Goal: Information Seeking & Learning: Learn about a topic

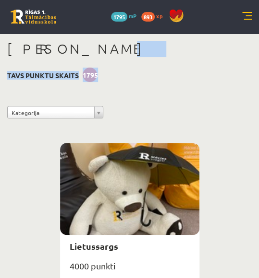
drag, startPoint x: 149, startPoint y: 85, endPoint x: 76, endPoint y: 16, distance: 100.8
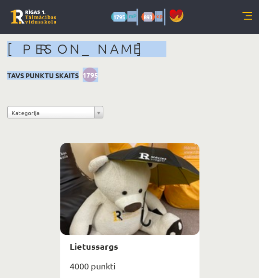
click at [48, 12] on link at bounding box center [34, 17] width 46 height 14
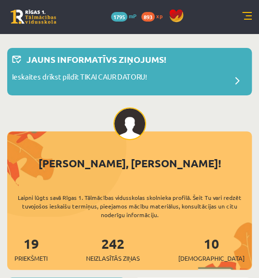
click at [148, 89] on div "Ieskaites drīkst pildīt TIKAI CAUR DATORU!" at bounding box center [129, 81] width 235 height 19
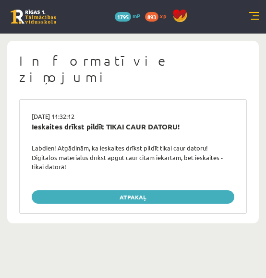
click at [45, 14] on link at bounding box center [34, 17] width 46 height 14
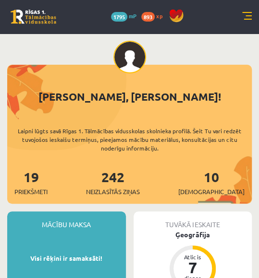
click at [246, 20] on link at bounding box center [247, 17] width 10 height 10
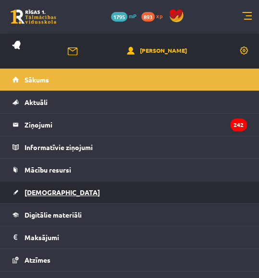
click at [78, 193] on link "[DEMOGRAPHIC_DATA]" at bounding box center [129, 192] width 234 height 22
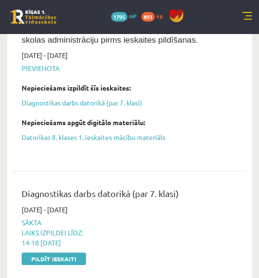
scroll to position [493, 0]
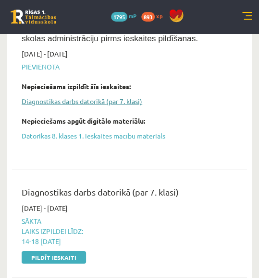
click at [83, 96] on link "Diagnostikas darbs datorikā (par 7. klasi)" at bounding box center [122, 101] width 201 height 10
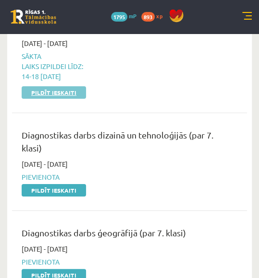
click at [66, 86] on link "Pildīt ieskaiti" at bounding box center [54, 92] width 64 height 12
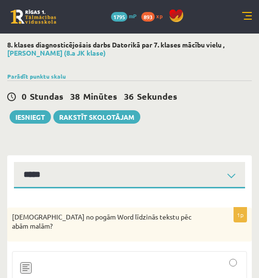
select select "**********"
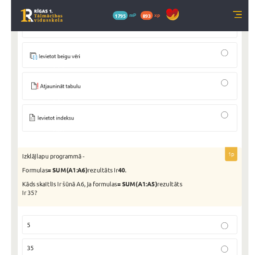
scroll to position [478, 0]
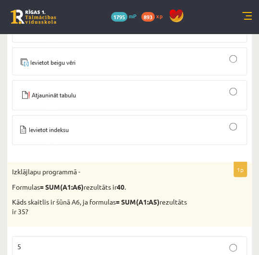
click at [95, 85] on div at bounding box center [129, 95] width 224 height 20
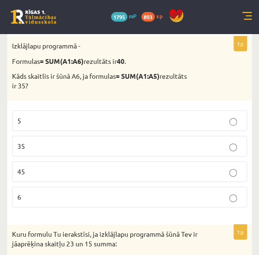
scroll to position [608, 0]
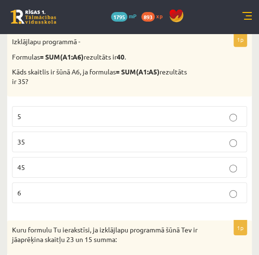
click at [176, 111] on p "5" at bounding box center [129, 116] width 224 height 10
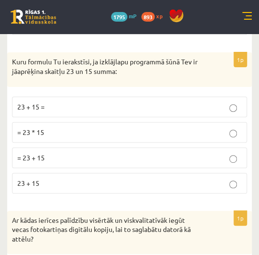
scroll to position [776, 0]
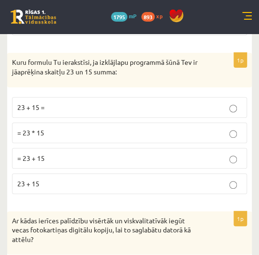
click at [136, 153] on p "= 23 + 15" at bounding box center [129, 158] width 224 height 10
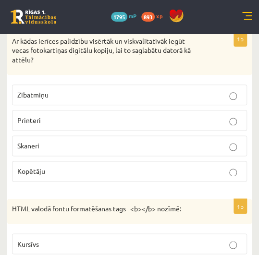
scroll to position [957, 0]
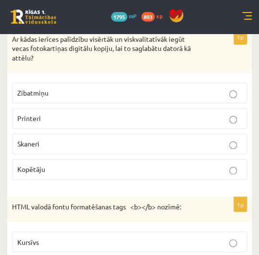
click at [158, 139] on p "Skaneri" at bounding box center [129, 144] width 224 height 10
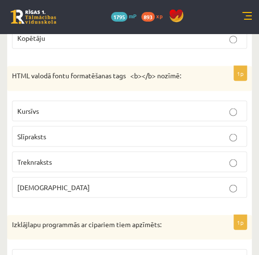
scroll to position [1106, 0]
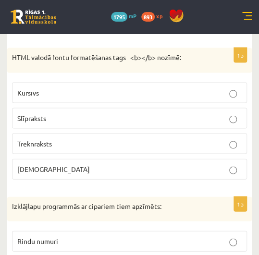
click at [153, 133] on label "Treknraksts" at bounding box center [129, 143] width 235 height 21
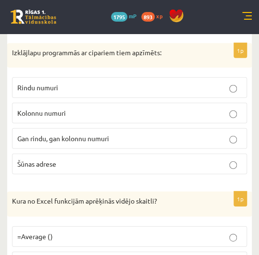
scroll to position [1262, 0]
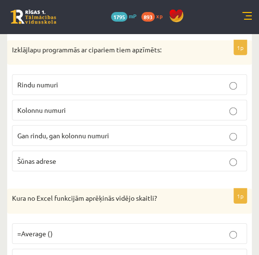
click at [185, 80] on p "Rindu numuri" at bounding box center [129, 85] width 224 height 10
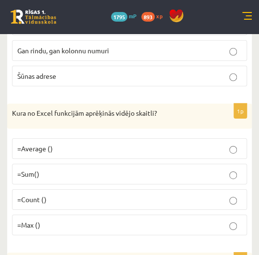
scroll to position [1419, 0]
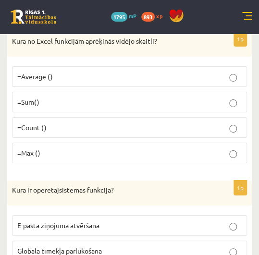
click at [149, 72] on p "=Average ()" at bounding box center [129, 77] width 224 height 10
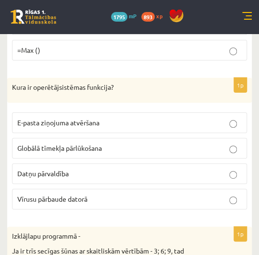
scroll to position [1526, 0]
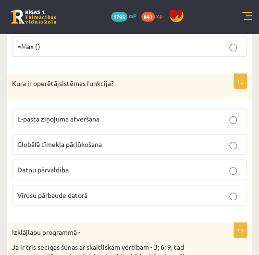
click at [119, 165] on p "Datņu pārvaldība" at bounding box center [129, 170] width 224 height 10
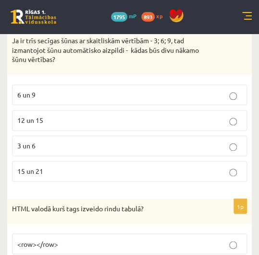
scroll to position [1733, 0]
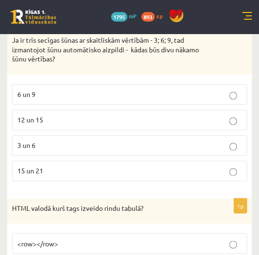
click at [211, 115] on p "12 un 15" at bounding box center [129, 120] width 224 height 10
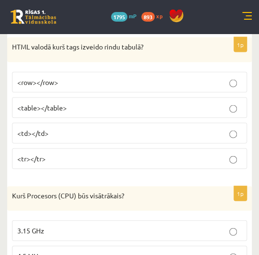
scroll to position [1893, 0]
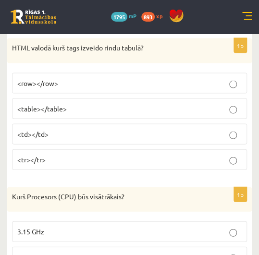
click at [136, 149] on label "<tr></tr>" at bounding box center [129, 159] width 235 height 21
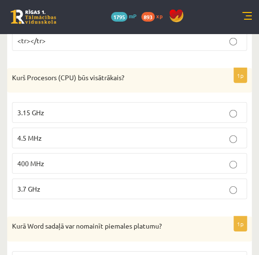
scroll to position [2015, 0]
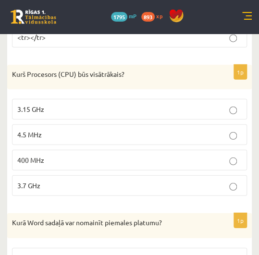
click at [126, 180] on p "3.7 GHz" at bounding box center [129, 185] width 224 height 10
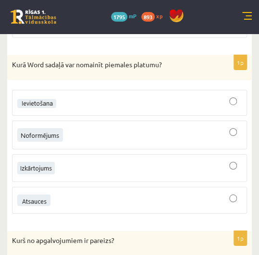
scroll to position [2175, 0]
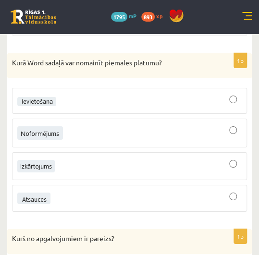
click at [164, 157] on div at bounding box center [129, 165] width 224 height 17
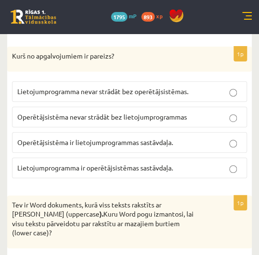
scroll to position [2358, 0]
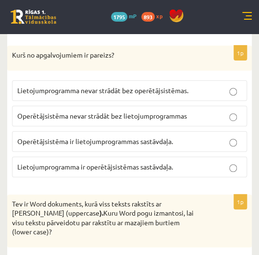
click at [163, 80] on label "Lietojumprogramma nevar strādāt bez operētājsistēmas." at bounding box center [129, 90] width 235 height 21
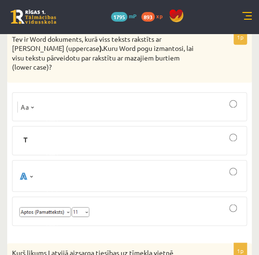
scroll to position [2522, 0]
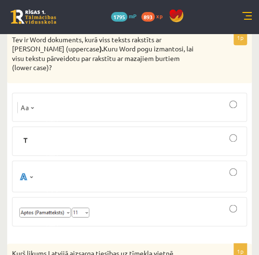
click at [225, 98] on div at bounding box center [129, 107] width 224 height 18
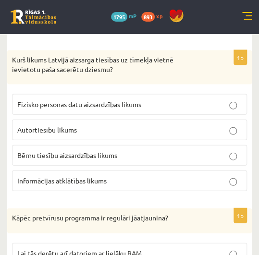
scroll to position [2715, 0]
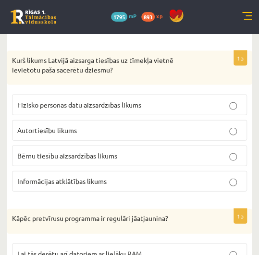
click at [141, 125] on p "Autortiesību likums" at bounding box center [129, 130] width 224 height 10
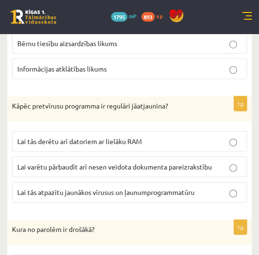
click at [130, 188] on span "Lai tās atpazītu jaunākos vīrusus un ļaunumprogrammatūru" at bounding box center [105, 192] width 177 height 9
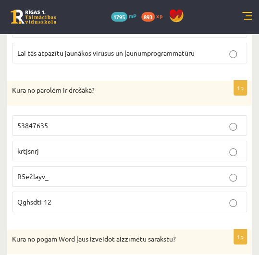
scroll to position [2968, 0]
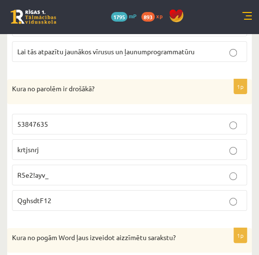
click at [164, 170] on p "R5e2!ayv_" at bounding box center [129, 175] width 224 height 10
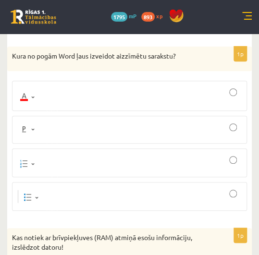
scroll to position [3149, 0]
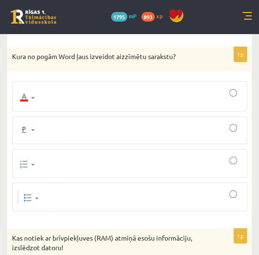
click at [108, 86] on div at bounding box center [129, 96] width 224 height 20
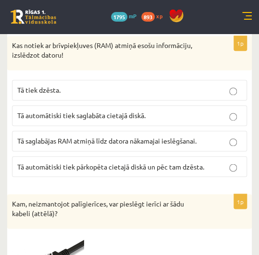
scroll to position [3343, 0]
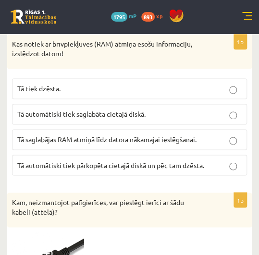
click at [153, 84] on p "Tā tiek dzēsta." at bounding box center [129, 89] width 224 height 10
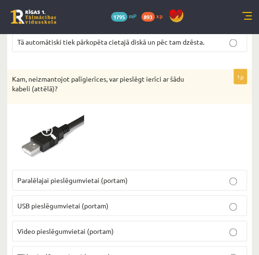
scroll to position [3529, 0]
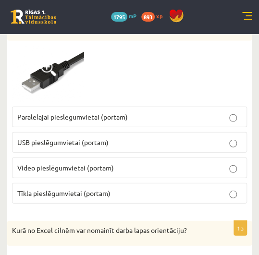
click at [142, 137] on p "USB pieslēgumvietai (portam)" at bounding box center [129, 142] width 224 height 10
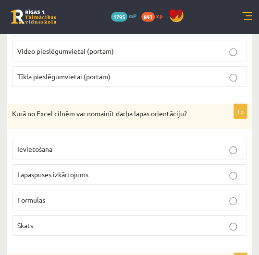
scroll to position [3696, 0]
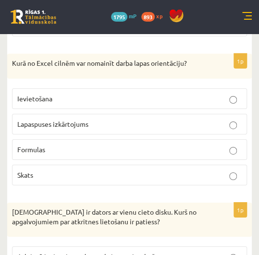
click at [177, 119] on p "Lapaspuses izkārtojums" at bounding box center [129, 124] width 224 height 10
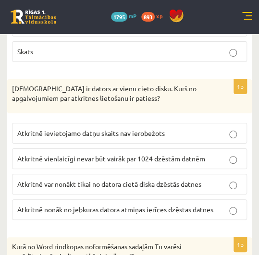
scroll to position [3820, 0]
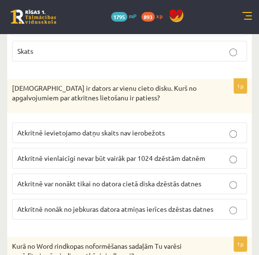
click at [241, 204] on p "Atkritnē nonāk no jebkuras datora atmiņas ierīces dzēstas datnes" at bounding box center [129, 209] width 224 height 10
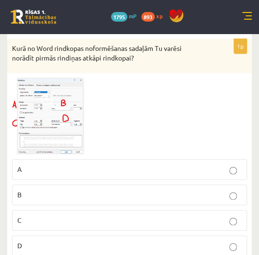
scroll to position [4017, 0]
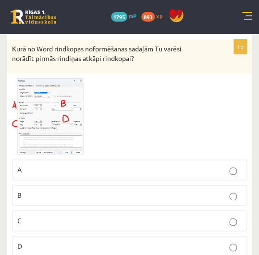
click at [172, 165] on p "A" at bounding box center [129, 170] width 224 height 10
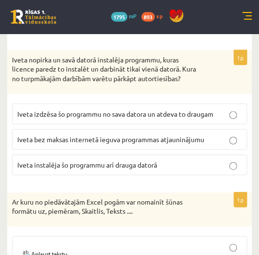
scroll to position [4242, 0]
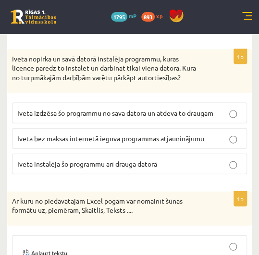
click at [198, 158] on p "Iveta instalēja šo programmu arī drauga datorā" at bounding box center [129, 163] width 224 height 10
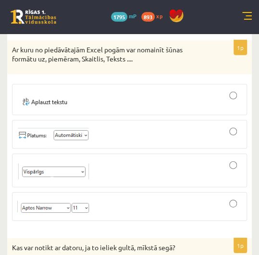
scroll to position [4410, 0]
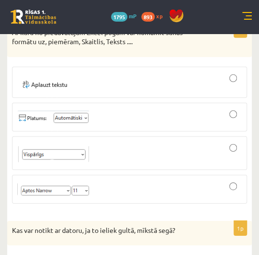
click at [181, 142] on div at bounding box center [129, 153] width 224 height 23
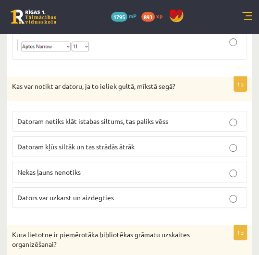
scroll to position [4568, 0]
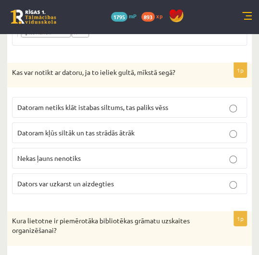
click at [217, 179] on p "Dators var uzkarst un aizdegties" at bounding box center [129, 184] width 224 height 10
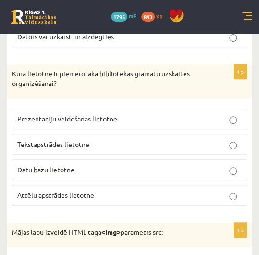
scroll to position [4714, 0]
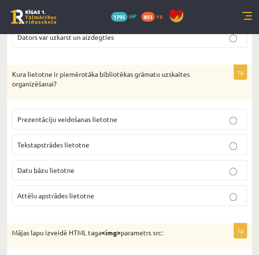
click at [197, 160] on label "Datu bāzu lietotne" at bounding box center [129, 170] width 235 height 21
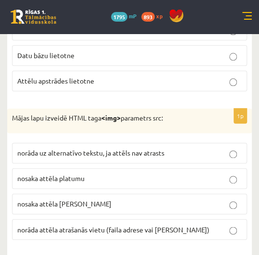
scroll to position [4875, 0]
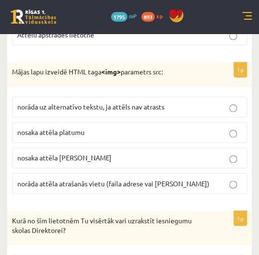
click at [168, 179] on span "norāda attēla atrašanās vietu (faila adrese vai saite)" at bounding box center [113, 183] width 192 height 9
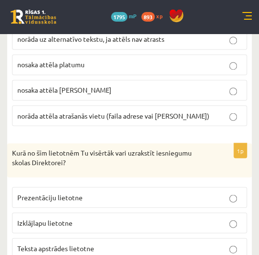
scroll to position [4948, 0]
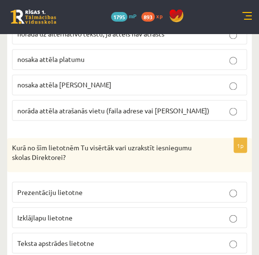
click at [166, 238] on p "Teksta apstrādes lietotne" at bounding box center [129, 243] width 224 height 10
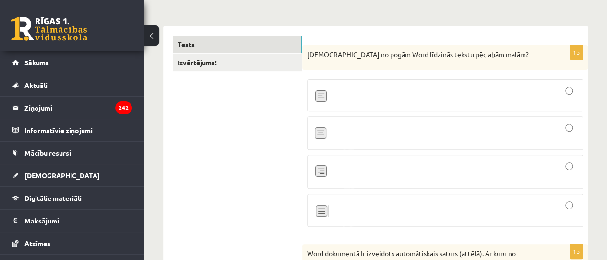
scroll to position [0, 0]
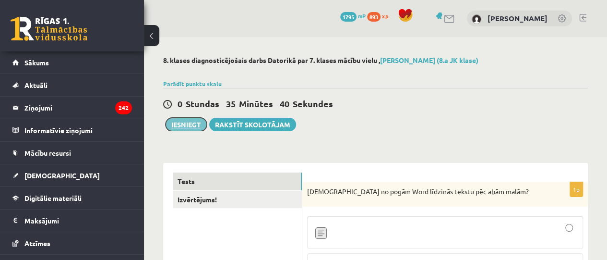
click at [180, 130] on button "Iesniegt" at bounding box center [186, 124] width 41 height 13
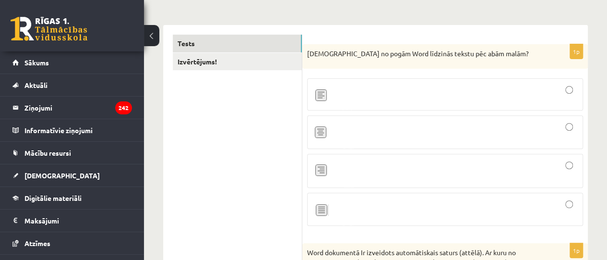
scroll to position [138, 0]
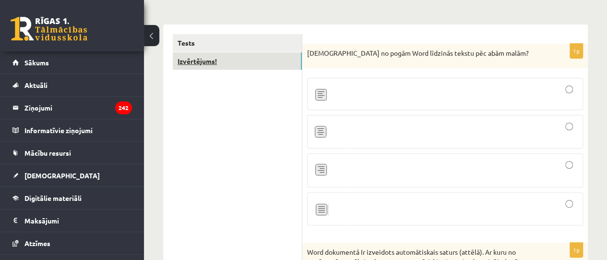
click at [258, 53] on link "Izvērtējums!" at bounding box center [237, 61] width 129 height 18
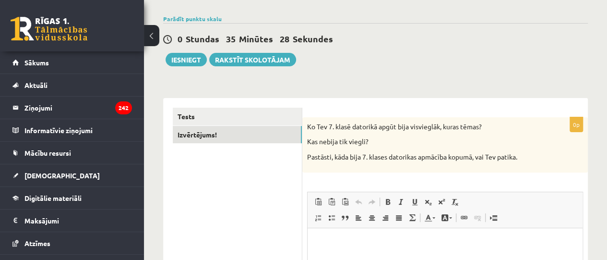
scroll to position [63, 0]
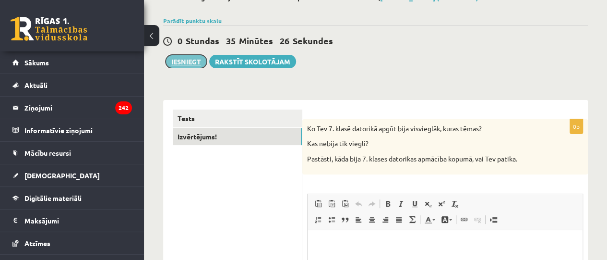
click at [199, 59] on button "Iesniegt" at bounding box center [186, 61] width 41 height 13
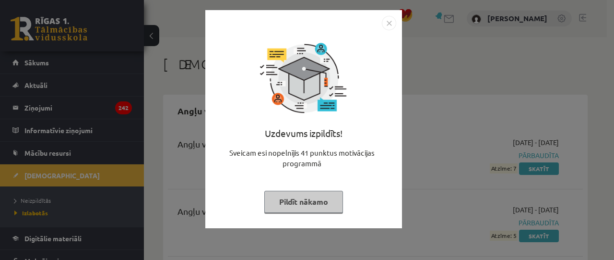
click at [309, 195] on button "Pildīt nākamo" at bounding box center [303, 202] width 79 height 22
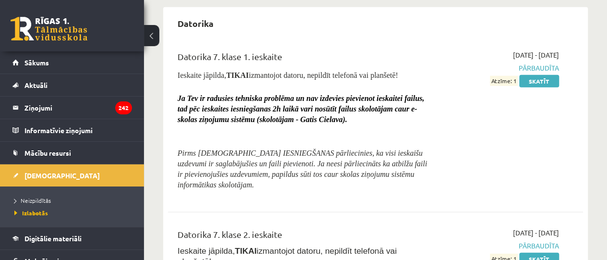
scroll to position [1174, 0]
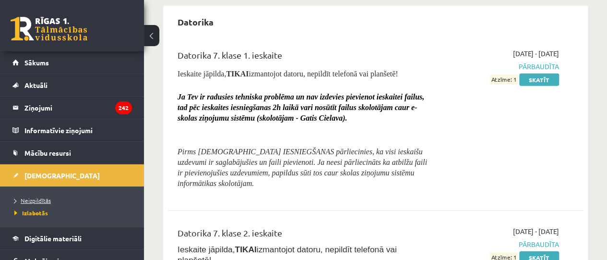
click at [36, 200] on span "Neizpildītās" at bounding box center [32, 200] width 36 height 8
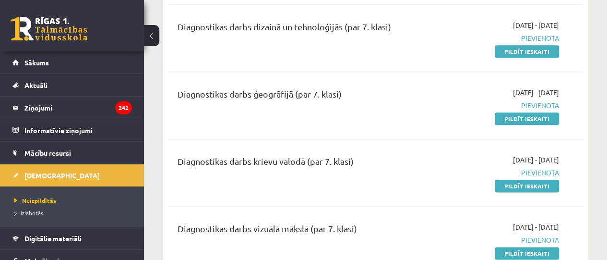
scroll to position [501, 0]
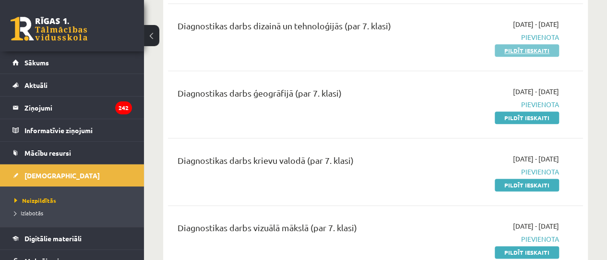
click at [544, 45] on link "Pildīt ieskaiti" at bounding box center [527, 50] width 64 height 12
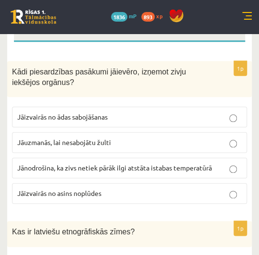
scroll to position [148, 0]
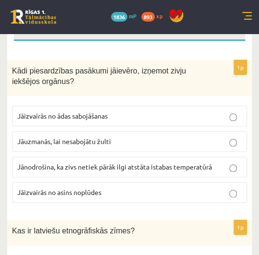
click at [15, 67] on span "Kādi piesardzības pasākumi jāievēro, izņemot zivju iekšējos orgānus?" at bounding box center [99, 76] width 174 height 19
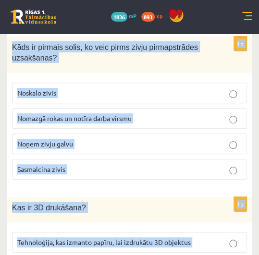
scroll to position [4712, 0]
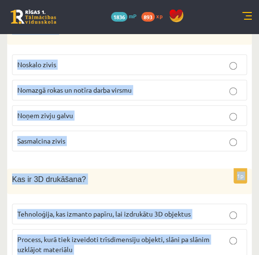
drag, startPoint x: 11, startPoint y: 66, endPoint x: 245, endPoint y: 234, distance: 287.9
copy form "Lore ipsumdolorsi ametcons adipisci, elitsed doeiu temporin utlabor? Etdolorema…"
click at [163, 173] on p "Kas ir 3D drukāšana?" at bounding box center [105, 178] width 187 height 11
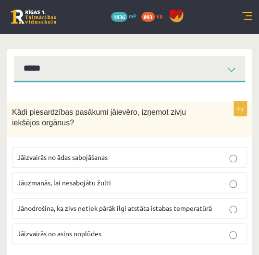
scroll to position [108, 0]
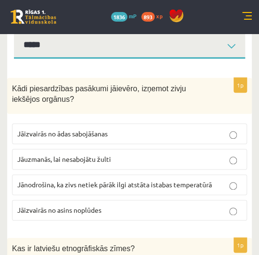
click at [128, 155] on p "Jāuzmanās, lai nesabojātu žulti" at bounding box center [129, 159] width 224 height 10
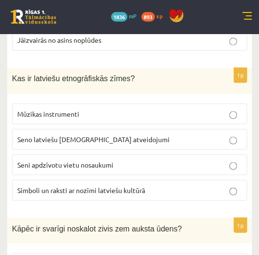
scroll to position [306, 0]
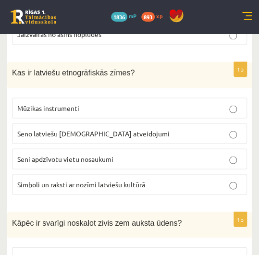
click at [108, 180] on span "Simboli un raksti ar nozīmi latviešu kultūrā" at bounding box center [81, 184] width 128 height 9
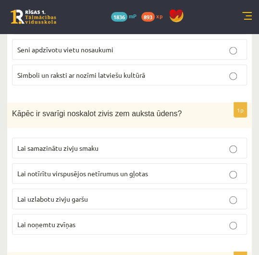
scroll to position [415, 0]
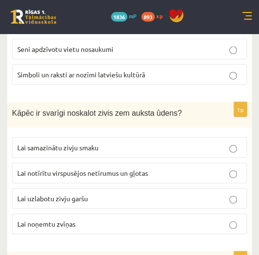
click at [108, 173] on p "Lai notīrītu virspusējos netīrumus un gļotas" at bounding box center [129, 173] width 224 height 10
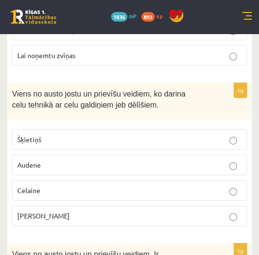
scroll to position [587, 0]
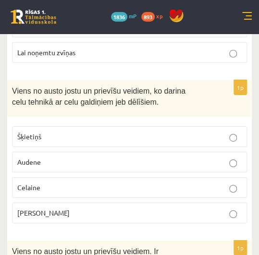
click at [108, 177] on label "Celaine" at bounding box center [129, 187] width 235 height 21
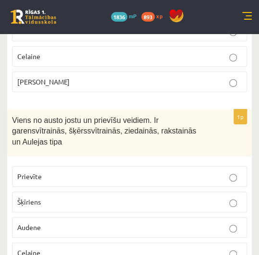
scroll to position [718, 0]
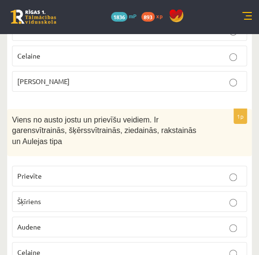
click at [108, 171] on p "Prievīte" at bounding box center [129, 176] width 224 height 10
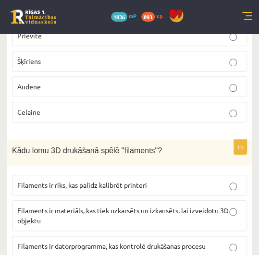
scroll to position [859, 0]
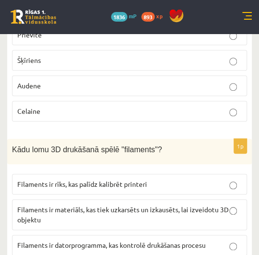
click at [90, 205] on span "Filaments ir materiāls, kas tiek uzkarsēts un izkausēts, lai izveidotu 3D objek…" at bounding box center [122, 214] width 211 height 19
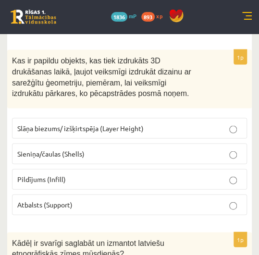
scroll to position [1105, 0]
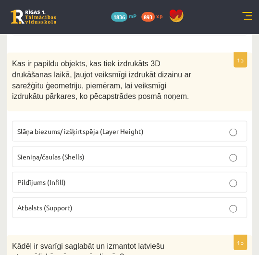
click at [90, 202] on p "Atbalsts (Support)" at bounding box center [129, 207] width 224 height 10
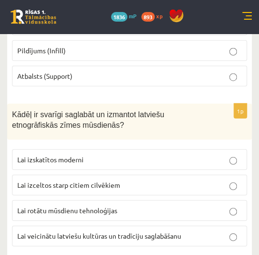
scroll to position [1237, 0]
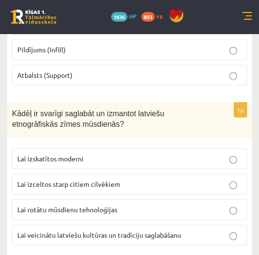
click at [29, 230] on span "Lai veicinātu latviešu kultūras un tradīciju saglabāšanu" at bounding box center [99, 234] width 164 height 9
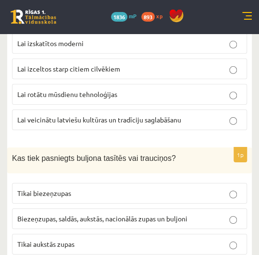
scroll to position [1354, 0]
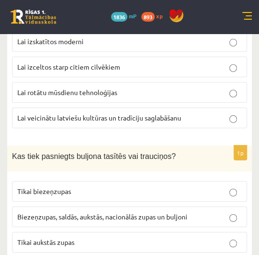
click at [35, 212] on p "Biezeņzupas, saldās, aukstās, nacionālās zupas un buljoni" at bounding box center [129, 217] width 224 height 10
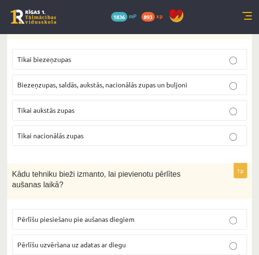
scroll to position [1487, 0]
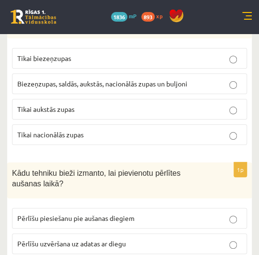
click at [35, 214] on span "Pērlīšu piesiešanu pie aušanas diegiem" at bounding box center [75, 218] width 117 height 9
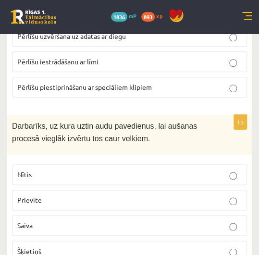
scroll to position [1695, 0]
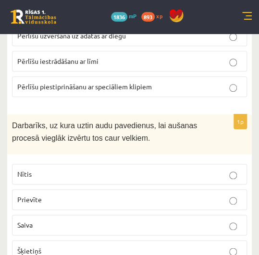
click at [35, 220] on p "Saiva" at bounding box center [129, 225] width 224 height 10
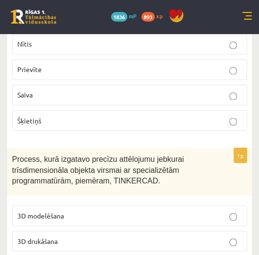
scroll to position [1826, 0]
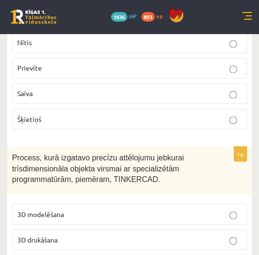
click at [38, 209] on p "3D modelēšana" at bounding box center [129, 214] width 224 height 10
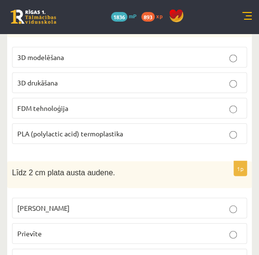
scroll to position [1983, 0]
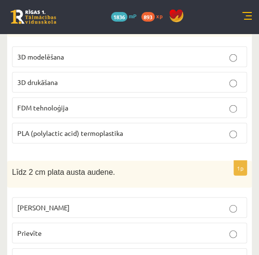
click at [39, 223] on label "Prievīte" at bounding box center [129, 233] width 235 height 21
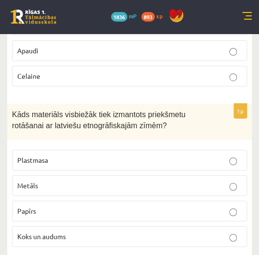
scroll to position [2191, 0]
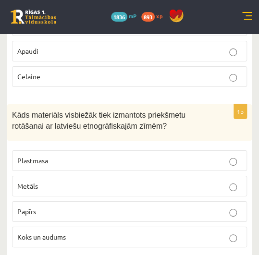
click at [39, 227] on label "Koks un audums" at bounding box center [129, 237] width 235 height 21
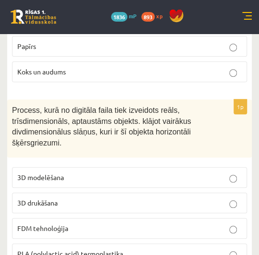
scroll to position [2357, 0]
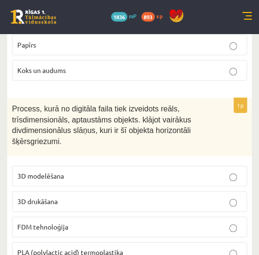
click at [51, 197] on span "3D drukāšana" at bounding box center [37, 201] width 40 height 9
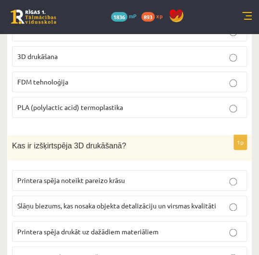
scroll to position [2509, 0]
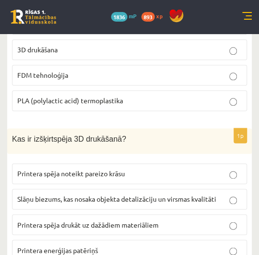
click at [51, 194] on span "Slāņu biezums, kas nosaka objekta detalizāciju un virsmas kvalitāti" at bounding box center [116, 198] width 199 height 9
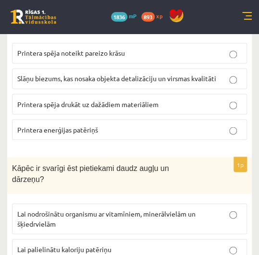
scroll to position [2631, 0]
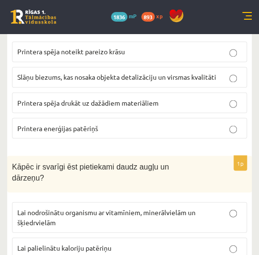
click at [51, 207] on span "Lai nodrošinātu organismu ar vitamīniem, minerālvielām un šķiedrvielām" at bounding box center [106, 216] width 178 height 19
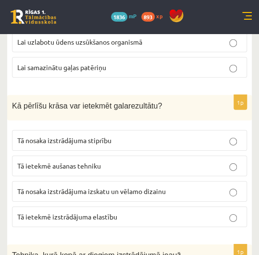
scroll to position [2865, 0]
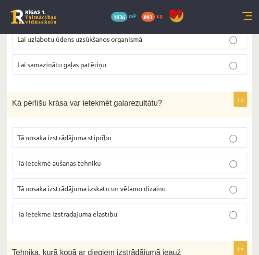
click at [64, 178] on label "Tā nosaka izstrādājuma izskatu un vēlamo dizainu" at bounding box center [129, 188] width 235 height 21
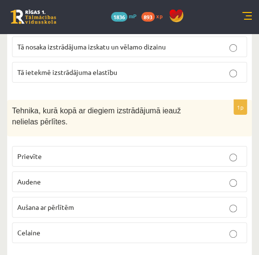
click at [64, 197] on label "Aušana ar pērlītēm" at bounding box center [129, 207] width 235 height 21
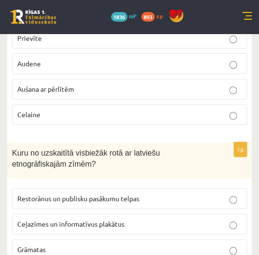
scroll to position [3125, 0]
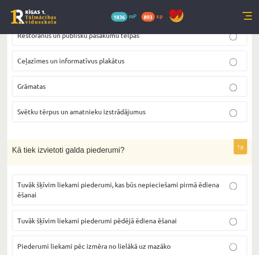
scroll to position [3288, 0]
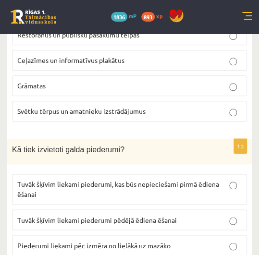
click at [77, 174] on label "Tuvāk šķīvim liekami piederumi, kas būs nepieciešami pirmā ēdiena ēšanai" at bounding box center [129, 189] width 235 height 31
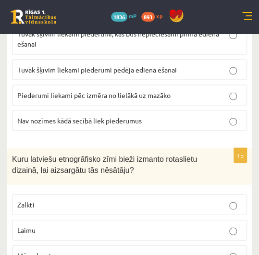
scroll to position [3439, 0]
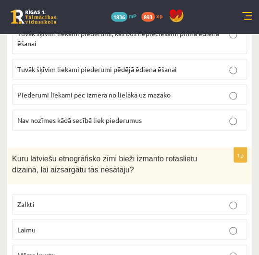
click at [47, 224] on p "Laimu" at bounding box center [129, 229] width 224 height 10
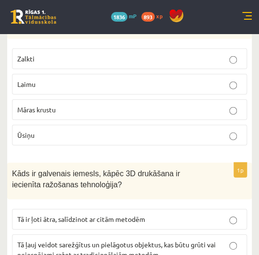
scroll to position [3585, 0]
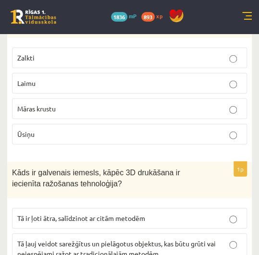
click at [47, 233] on label "Tā ļauj veidot sarežģītus un pielāgotus objektus, kas būtu grūti vai neiespējam…" at bounding box center [129, 248] width 235 height 31
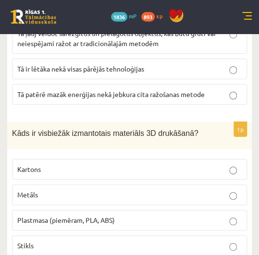
scroll to position [3797, 0]
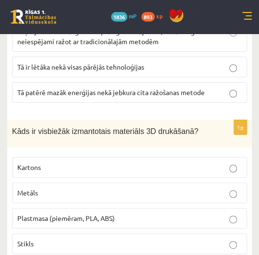
click at [53, 208] on label "Plastmasa (piemēram, PLA, ABS)" at bounding box center [129, 218] width 235 height 21
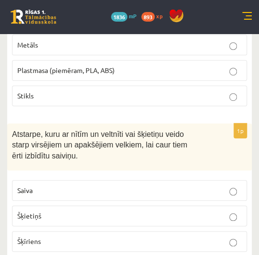
scroll to position [3945, 0]
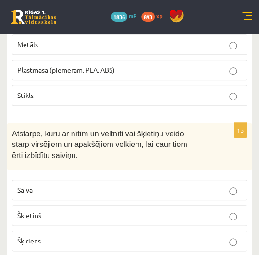
click at [40, 236] on span "Šķīriens" at bounding box center [29, 240] width 24 height 9
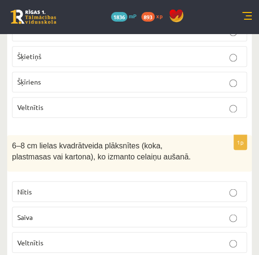
scroll to position [4110, 0]
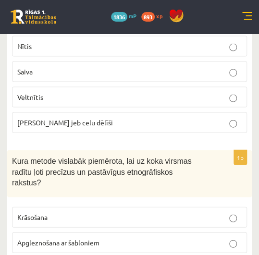
scroll to position [4250, 0]
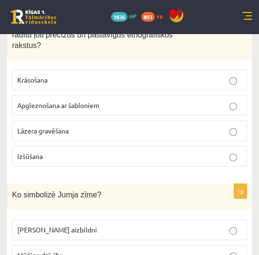
scroll to position [4387, 0]
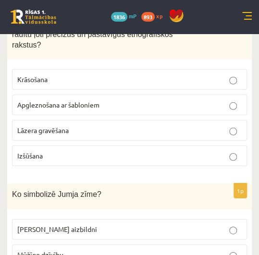
click at [33, 244] on label "Mūžīgo dzīvību" at bounding box center [129, 254] width 235 height 21
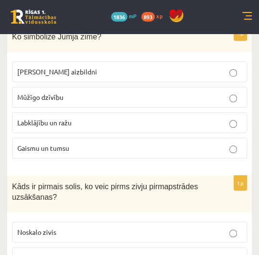
click at [33, 252] on p "Nomazgā rokas un notīra darba virsmu" at bounding box center [129, 257] width 224 height 10
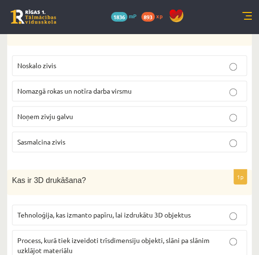
scroll to position [4711, 0]
click at [36, 236] on span "Process, kurā tiek izveidoti trīsdimensiju objekti, slāni pa slānim uzklājot ma…" at bounding box center [113, 245] width 192 height 19
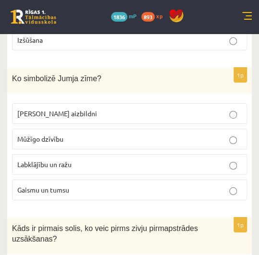
scroll to position [4478, 0]
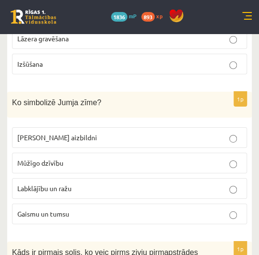
click at [69, 184] on span "Labklājību un ražu" at bounding box center [44, 188] width 54 height 9
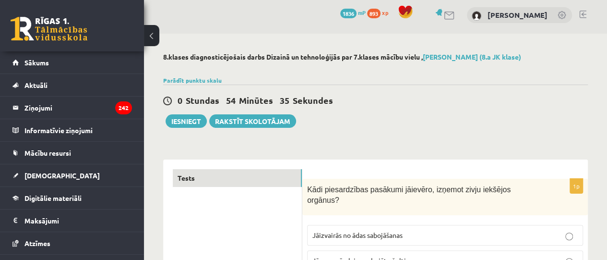
scroll to position [3, 0]
click at [192, 119] on button "Iesniegt" at bounding box center [186, 121] width 41 height 13
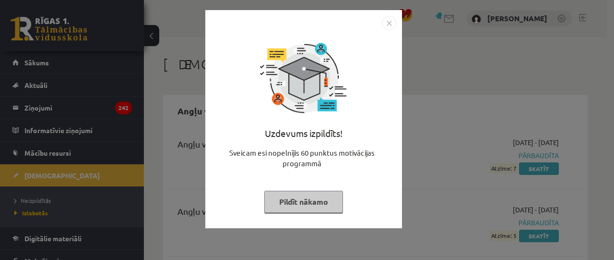
click at [312, 201] on button "Pildīt nākamo" at bounding box center [303, 202] width 79 height 22
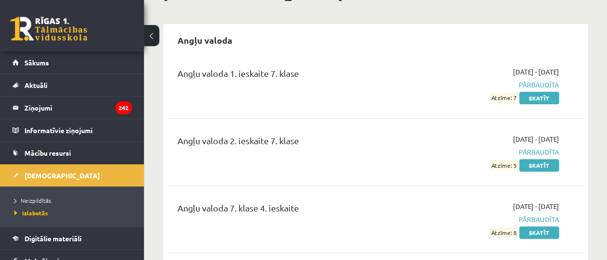
scroll to position [73, 0]
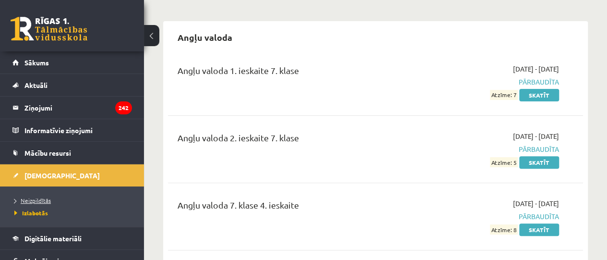
click at [37, 200] on span "Neizpildītās" at bounding box center [32, 200] width 36 height 8
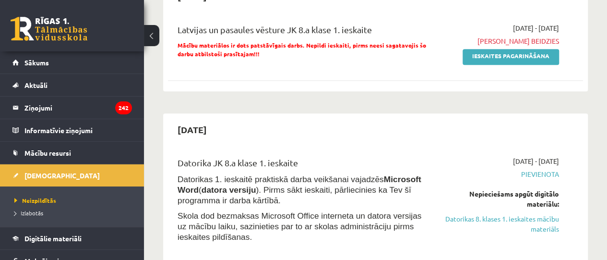
scroll to position [243, 0]
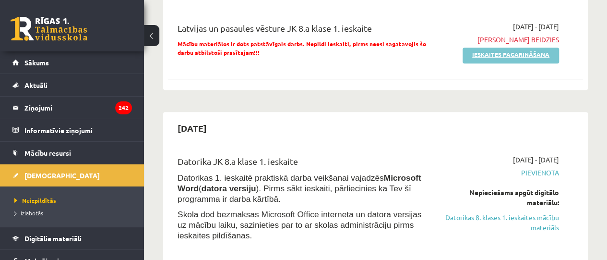
click at [500, 57] on link "Ieskaites pagarināšana" at bounding box center [511, 56] width 96 height 16
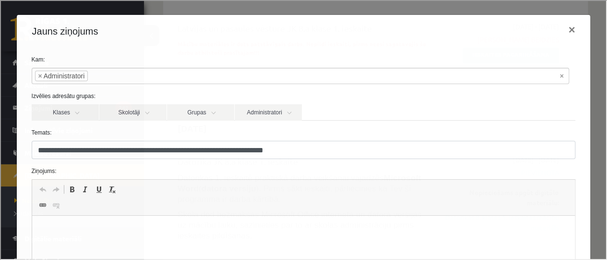
scroll to position [0, 0]
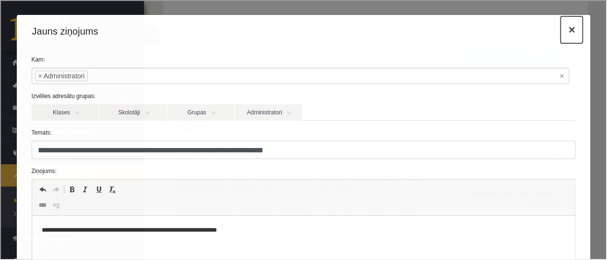
click at [567, 31] on button "×" at bounding box center [571, 28] width 22 height 27
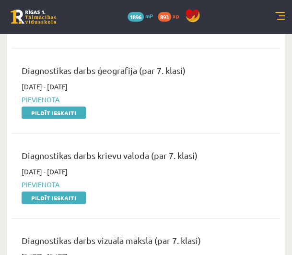
scroll to position [571, 0]
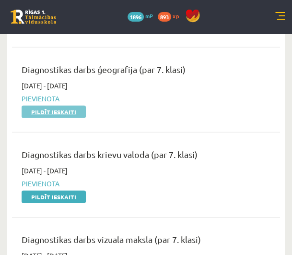
click at [37, 109] on link "Pildīt ieskaiti" at bounding box center [54, 112] width 64 height 12
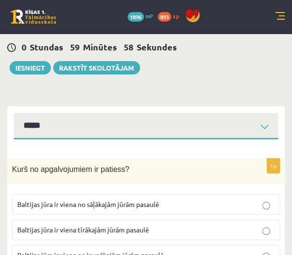
scroll to position [65, 0]
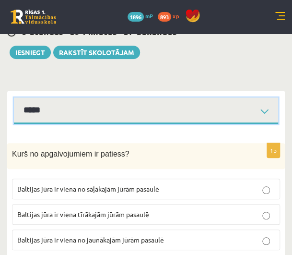
click at [133, 107] on select "*****" at bounding box center [146, 110] width 264 height 26
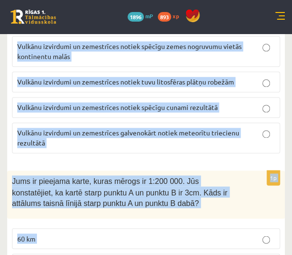
scroll to position [4640, 0]
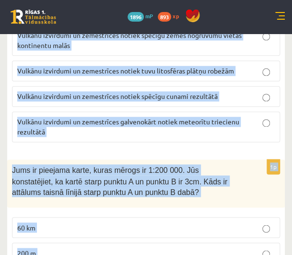
drag, startPoint x: 11, startPoint y: 93, endPoint x: 172, endPoint y: 225, distance: 208.4
copy form "Kurš no apgalvojumiem ir patiess? Baltijas jūra ir viena no sāļākajām jūrām pas…"
click at [94, 164] on p "Jums ir pieejama karte, kuras mērogs ir 1:200 000. Jūs konstatējiet, ka kartē s…" at bounding box center [122, 180] width 220 height 33
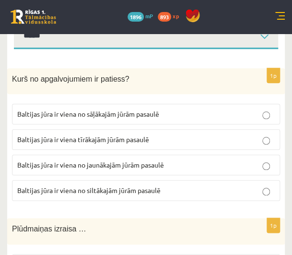
scroll to position [139, 0]
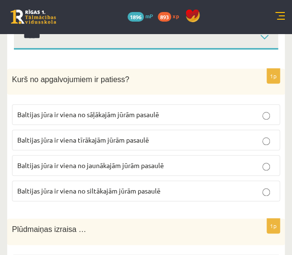
click at [53, 166] on span "Baltijas jūra ir viena no jaunākajām jūrām pasaulē" at bounding box center [90, 165] width 147 height 9
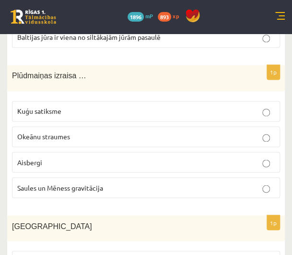
scroll to position [293, 0]
click at [50, 189] on p "Saules un Mēness gravitācija" at bounding box center [146, 187] width 258 height 10
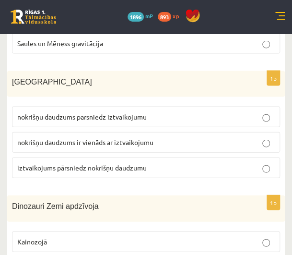
scroll to position [438, 0]
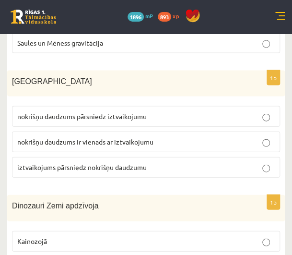
click at [58, 111] on p "nokrišņu daudzums pārsniedz iztvaikojumu" at bounding box center [146, 116] width 258 height 10
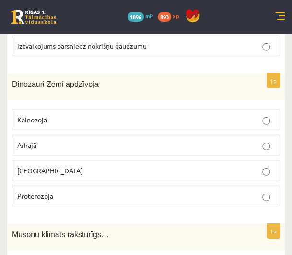
scroll to position [560, 0]
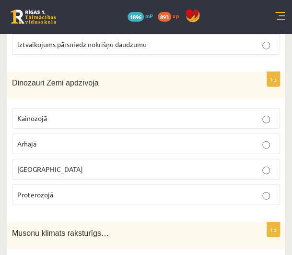
click at [62, 170] on label "Mezozojā" at bounding box center [146, 169] width 268 height 21
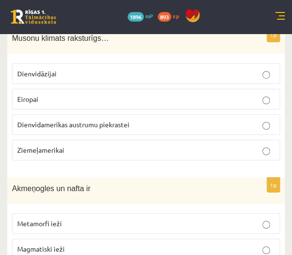
scroll to position [755, 0]
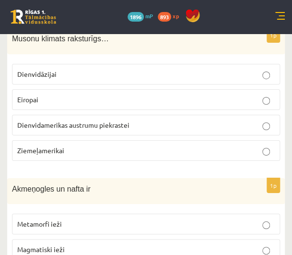
click at [60, 72] on p "Dienvidāzijai" at bounding box center [146, 74] width 258 height 10
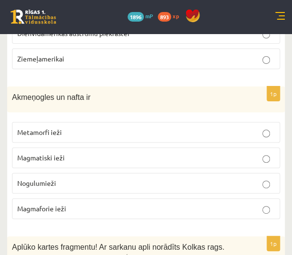
scroll to position [847, 0]
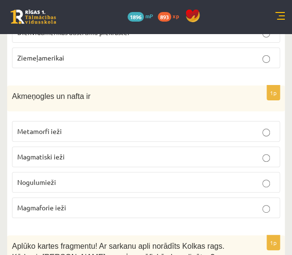
click at [56, 182] on label "Nogulumieži" at bounding box center [146, 182] width 268 height 21
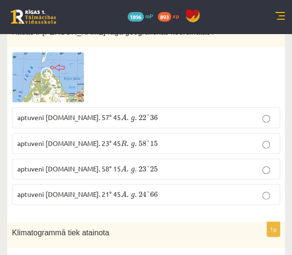
scroll to position [1078, 0]
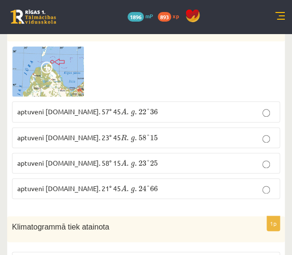
click at [66, 108] on p "aptuveni Z.pl. 57° 45 A . g . 22 ° 36 A . g . 22 ° 36" at bounding box center [146, 112] width 258 height 10
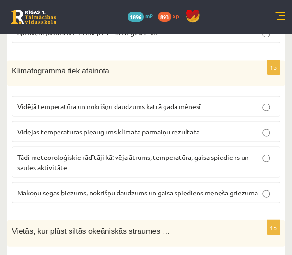
scroll to position [1237, 0]
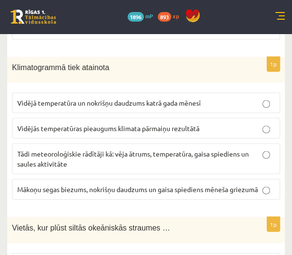
click at [58, 100] on label "Vidējā temperatūra un nokrišņu daudzums katrā gada mēnesī" at bounding box center [146, 102] width 268 height 21
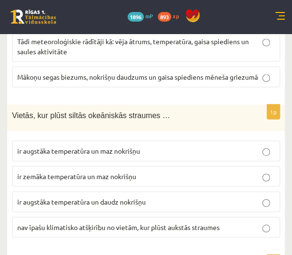
scroll to position [1387, 0]
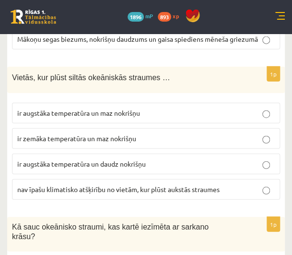
click at [47, 159] on span "ir augstāka temperatūra un daudz nokrišņu" at bounding box center [81, 163] width 129 height 9
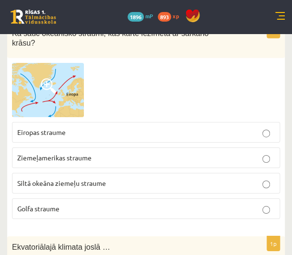
scroll to position [1583, 0]
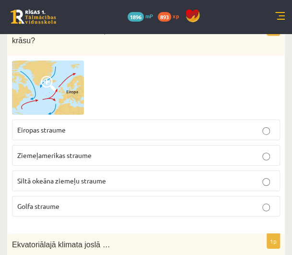
click at [67, 201] on p "Golfa straume" at bounding box center [146, 206] width 258 height 10
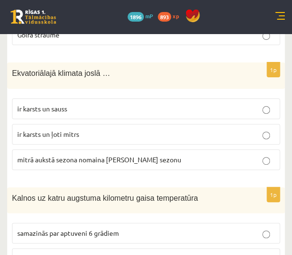
scroll to position [1755, 0]
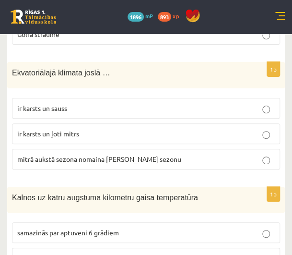
click at [47, 104] on span "ir karsts un sauss" at bounding box center [42, 108] width 50 height 9
click at [46, 129] on span "ir karsts un ļoti mitrs" at bounding box center [48, 133] width 62 height 9
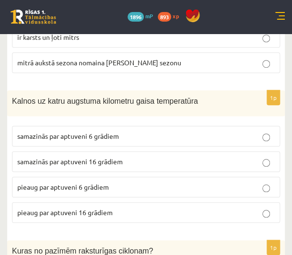
scroll to position [1854, 0]
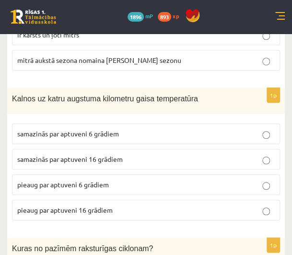
click at [69, 129] on span "samazinās par aptuveni 6 grādiem" at bounding box center [68, 133] width 102 height 9
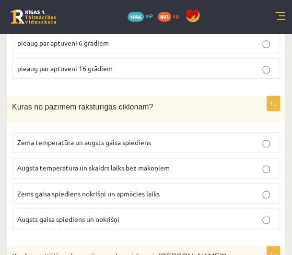
scroll to position [1996, 0]
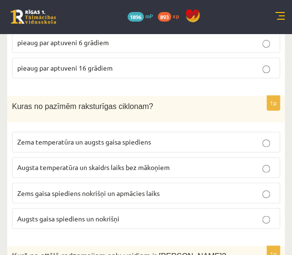
click at [60, 188] on span "Zems gaisa spiediens nokrišņi un apmācies laiks" at bounding box center [88, 192] width 143 height 9
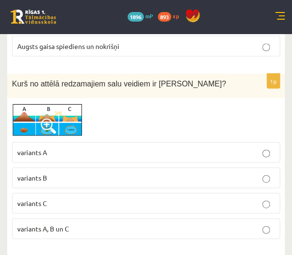
scroll to position [2169, 0]
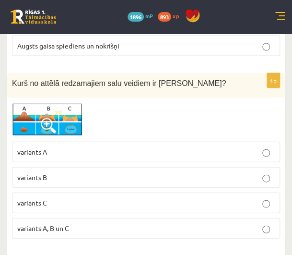
click at [66, 146] on p "variants A" at bounding box center [146, 151] width 258 height 10
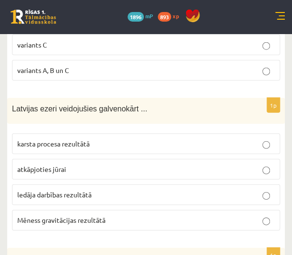
scroll to position [2328, 0]
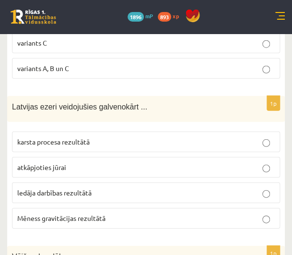
click at [63, 188] on span "ledāja darbības rezultātā" at bounding box center [54, 192] width 74 height 9
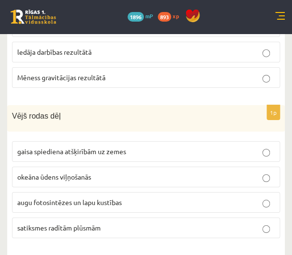
scroll to position [2468, 0]
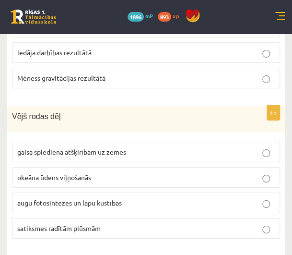
click at [54, 142] on label "gaisa spiediena atšķirībām uz zemes" at bounding box center [146, 152] width 268 height 21
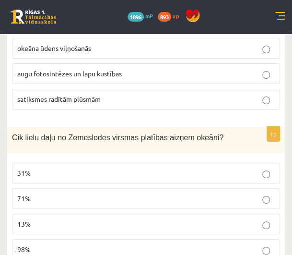
scroll to position [2601, 0]
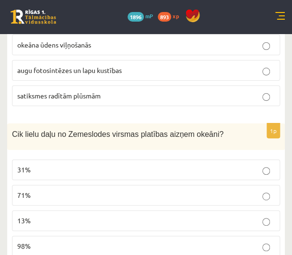
click at [53, 190] on p "71%" at bounding box center [146, 195] width 258 height 10
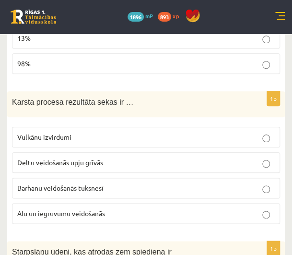
scroll to position [2783, 0]
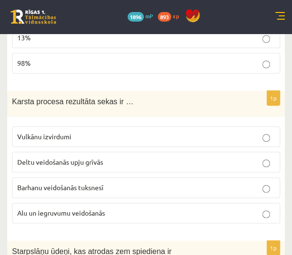
click at [34, 208] on span "Alu un iegruvumu veidošanās" at bounding box center [61, 212] width 88 height 9
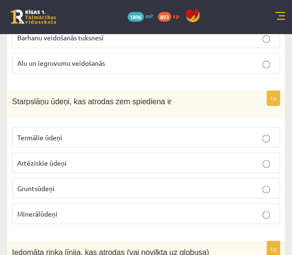
scroll to position [2934, 0]
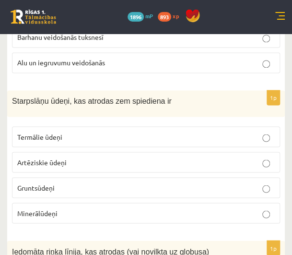
click at [34, 157] on span "Artēziskie ūdeņi" at bounding box center [41, 161] width 49 height 9
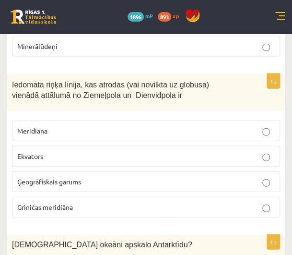
scroll to position [3106, 0]
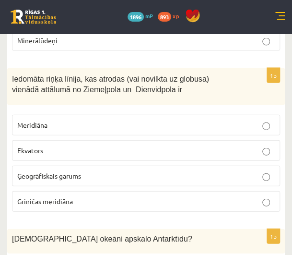
click at [45, 145] on p "Ekvators" at bounding box center [146, 150] width 258 height 10
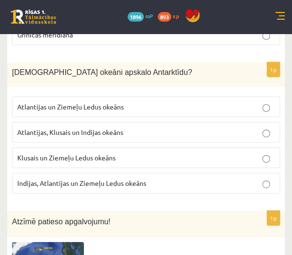
scroll to position [3273, 0]
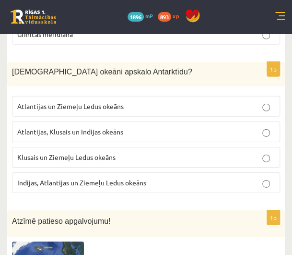
click at [54, 127] on span "Atlantijas, Klusais un Indijas okeāns" at bounding box center [70, 131] width 106 height 9
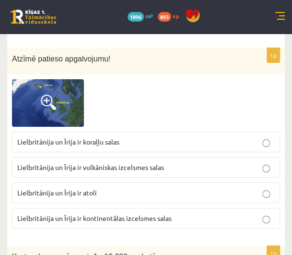
scroll to position [3445, 0]
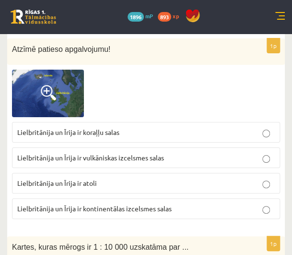
click at [38, 204] on span "Lielbritānija un Īrija ir kontinentālas izcelsmes salas" at bounding box center [94, 208] width 155 height 9
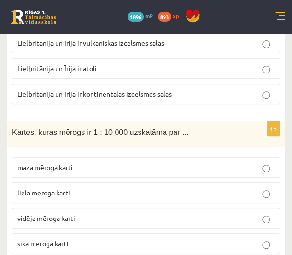
scroll to position [3562, 0]
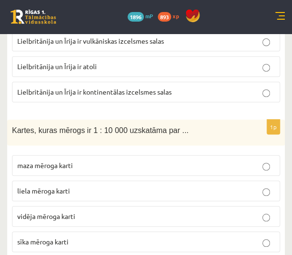
click at [54, 186] on p "liela mēroga karti" at bounding box center [146, 191] width 258 height 10
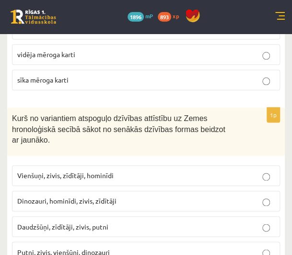
scroll to position [3730, 0]
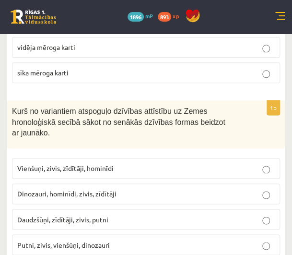
click at [49, 164] on span "Vienšuņi, zivis, zīdītāji, hominīdi" at bounding box center [65, 168] width 96 height 9
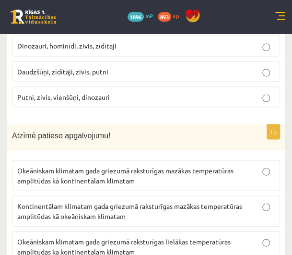
scroll to position [3884, 0]
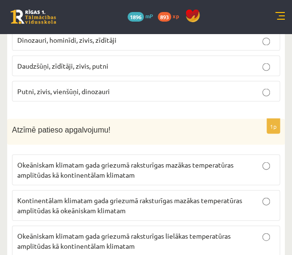
click at [51, 154] on label "Okeāniskam klimatam gada griezumā raksturīgas mazākas temperatūras amplitūdas k…" at bounding box center [146, 169] width 268 height 31
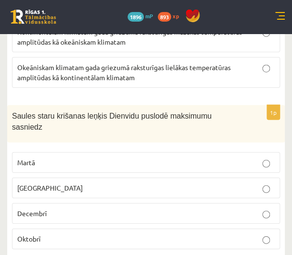
scroll to position [4064, 0]
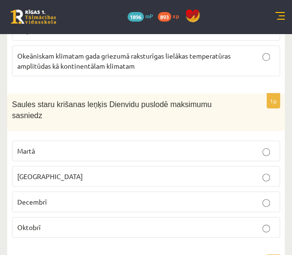
click at [81, 197] on p "Decembrī" at bounding box center [146, 202] width 258 height 10
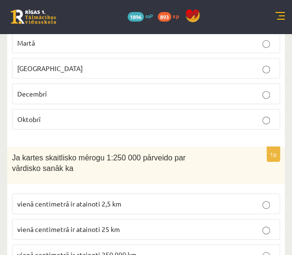
scroll to position [4173, 0]
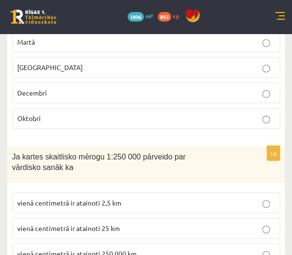
click at [113, 198] on span "vienā centimetrā ir atainoti 2,5 km" at bounding box center [69, 202] width 104 height 9
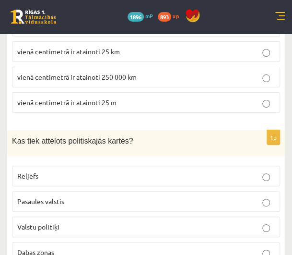
scroll to position [4352, 0]
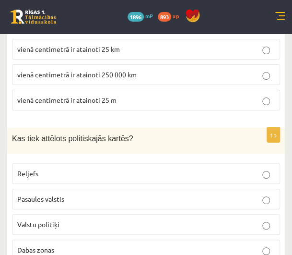
click at [53, 194] on span "Pasaules valstis" at bounding box center [40, 198] width 47 height 9
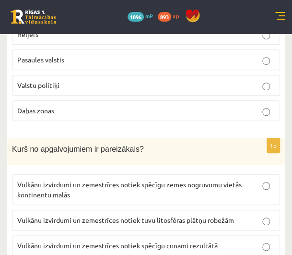
scroll to position [4492, 0]
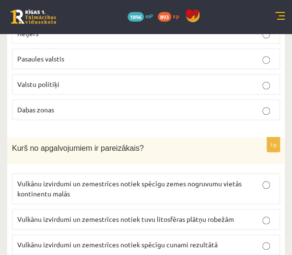
click at [56, 179] on span "Vulkānu izvirdumi un zemestrīces notiek spēcīgu zemes nogruvumu vietās kontinen…" at bounding box center [129, 188] width 225 height 19
click at [81, 215] on span "Vulkānu izvirdumi un zemestrīces notiek tuvu litosfēras plātņu robežām" at bounding box center [125, 219] width 217 height 9
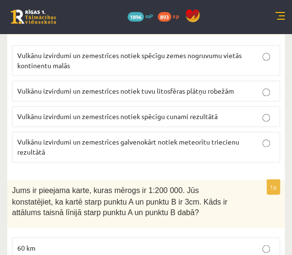
scroll to position [4640, 0]
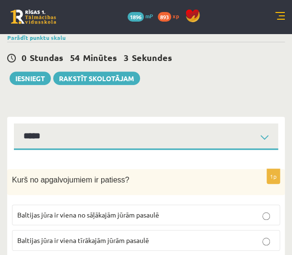
scroll to position [0, 0]
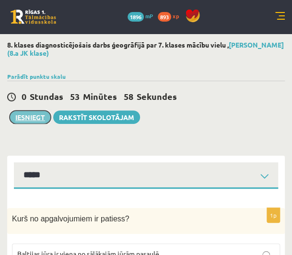
click at [29, 115] on button "Iesniegt" at bounding box center [30, 116] width 41 height 13
click at [27, 115] on button "Iesniegt" at bounding box center [30, 116] width 41 height 13
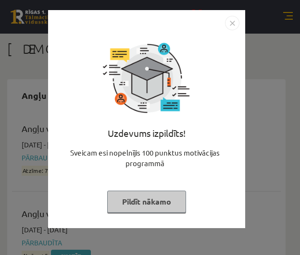
click at [133, 198] on button "Pildīt nākamo" at bounding box center [146, 202] width 79 height 22
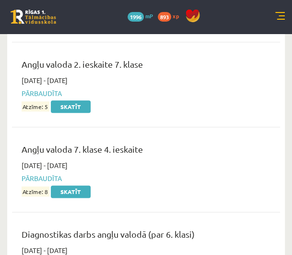
scroll to position [149, 0]
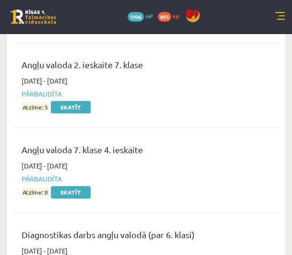
click at [278, 22] on div "0 Dāvanas 1996 mP 893 xp" at bounding box center [146, 17] width 292 height 34
click at [282, 20] on link at bounding box center [281, 17] width 10 height 10
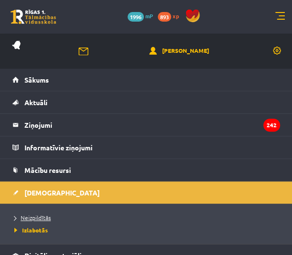
click at [41, 218] on span "Neizpildītās" at bounding box center [32, 218] width 36 height 8
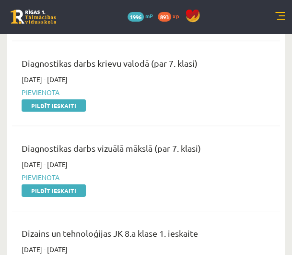
scroll to position [578, 0]
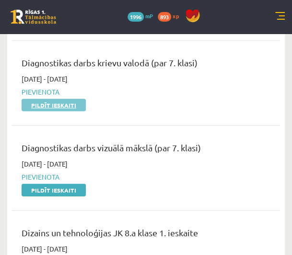
click at [54, 104] on link "Pildīt ieskaiti" at bounding box center [54, 105] width 64 height 12
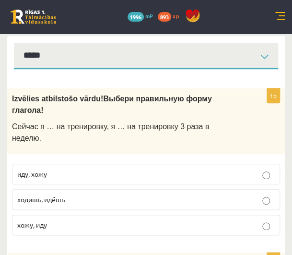
scroll to position [119, 0]
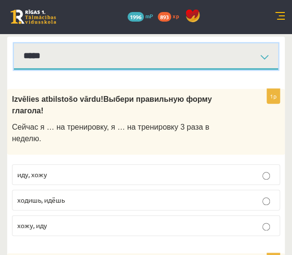
click at [131, 59] on select "**********" at bounding box center [146, 56] width 264 height 26
click at [14, 43] on select "**********" at bounding box center [146, 56] width 264 height 26
click at [103, 56] on select "**********" at bounding box center [146, 56] width 264 height 26
click at [14, 43] on select "**********" at bounding box center [146, 56] width 264 height 26
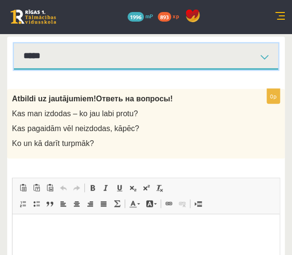
click at [113, 59] on select "**********" at bounding box center [146, 56] width 264 height 26
select select "**********"
click at [14, 43] on select "**********" at bounding box center [146, 56] width 264 height 26
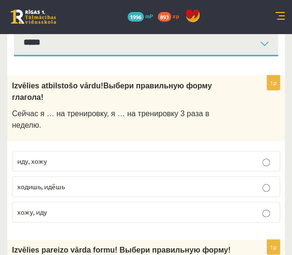
scroll to position [132, 0]
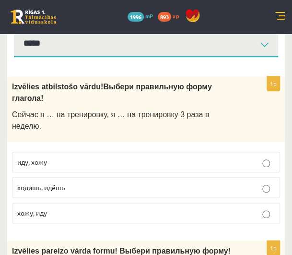
click at [59, 157] on p "иду, хожу" at bounding box center [146, 162] width 258 height 10
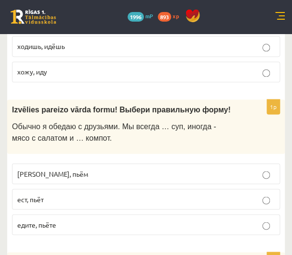
scroll to position [273, 0]
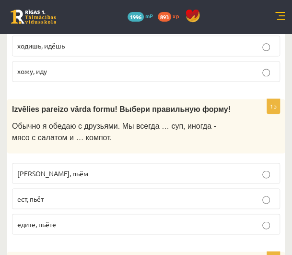
click at [69, 168] on p "[PERSON_NAME], пьём" at bounding box center [146, 173] width 258 height 10
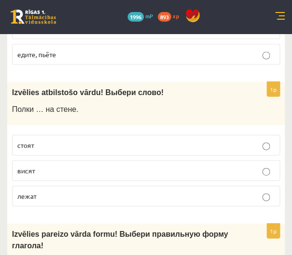
scroll to position [442, 0]
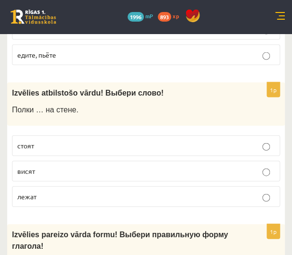
click at [34, 161] on label "висят" at bounding box center [146, 171] width 268 height 21
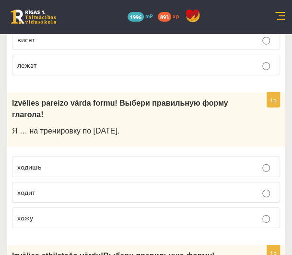
scroll to position [575, 0]
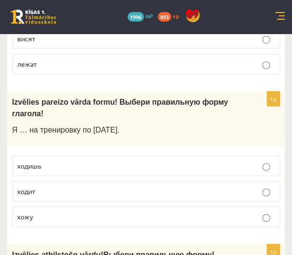
click at [43, 206] on label "хожу" at bounding box center [146, 216] width 268 height 21
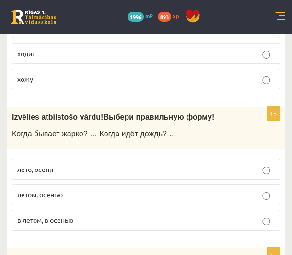
scroll to position [725, 0]
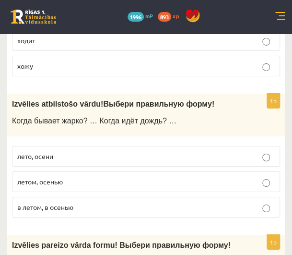
click at [51, 177] on span "летом, осенью" at bounding box center [40, 181] width 46 height 9
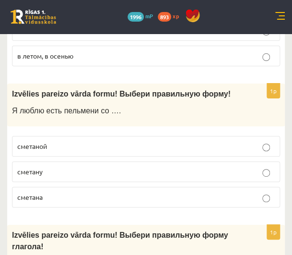
scroll to position [880, 0]
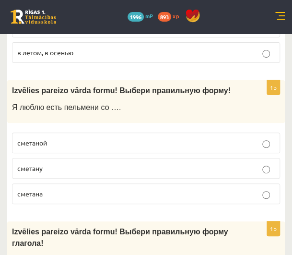
click at [51, 132] on label "сметаной" at bounding box center [146, 142] width 268 height 21
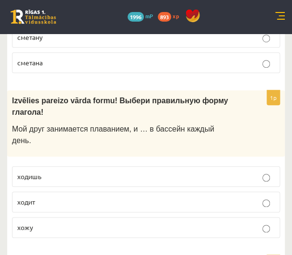
scroll to position [1010, 0]
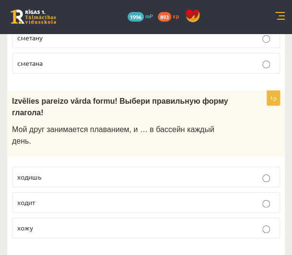
click at [50, 197] on p "ходит" at bounding box center [146, 202] width 258 height 10
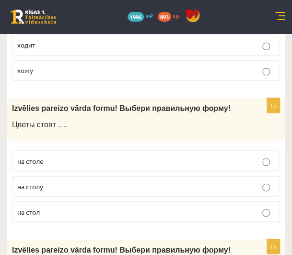
scroll to position [1173, 0]
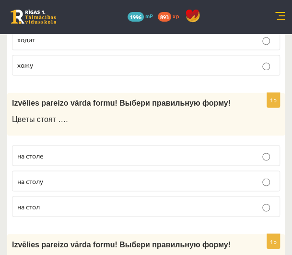
click at [59, 150] on p "на столе" at bounding box center [146, 155] width 258 height 10
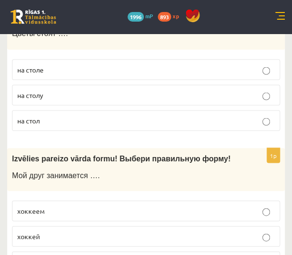
scroll to position [1260, 0]
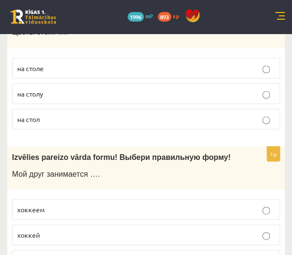
click at [68, 204] on p "хоккеем" at bounding box center [146, 209] width 258 height 10
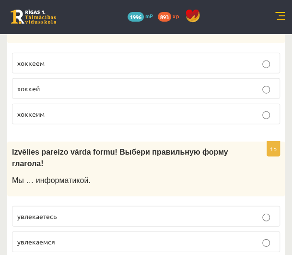
scroll to position [1407, 0]
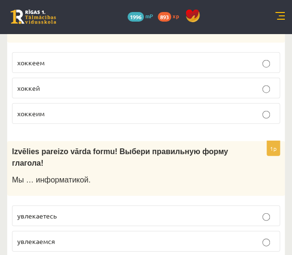
click at [63, 231] on label "увлекаемся" at bounding box center [146, 241] width 268 height 21
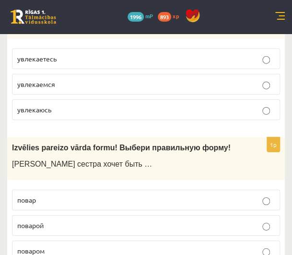
scroll to position [1563, 0]
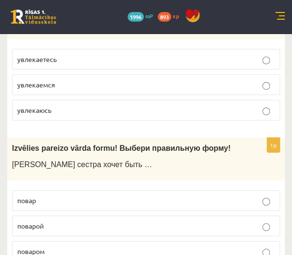
click at [36, 247] on span "поваром" at bounding box center [30, 251] width 27 height 9
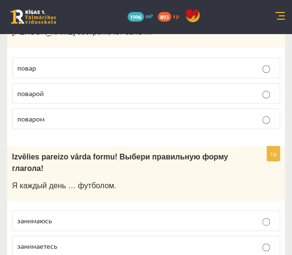
scroll to position [1695, 0]
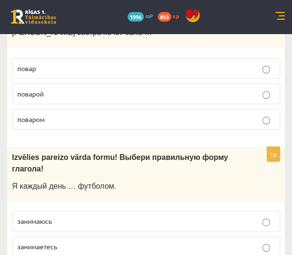
click at [67, 211] on label "занимаюсь" at bounding box center [146, 221] width 268 height 21
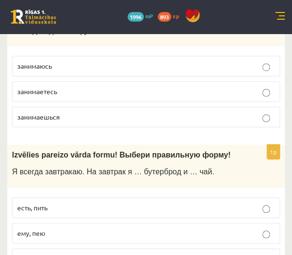
scroll to position [1851, 0]
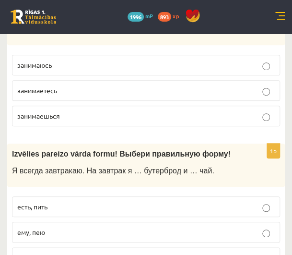
click at [52, 252] on p "ем, пью" at bounding box center [146, 257] width 258 height 10
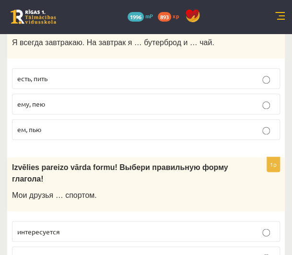
scroll to position [1980, 0]
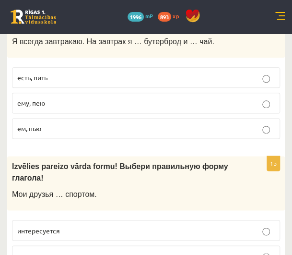
click at [60, 245] on label "интересуются" at bounding box center [146, 255] width 268 height 21
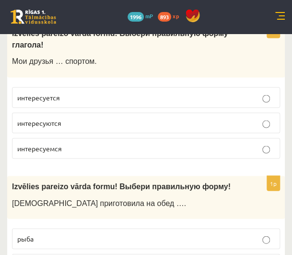
scroll to position [2120, 0]
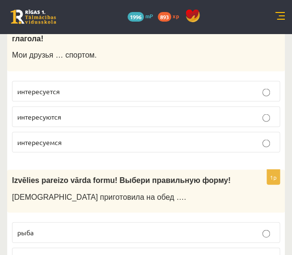
click at [49, 252] on p "рыбу" at bounding box center [146, 257] width 258 height 10
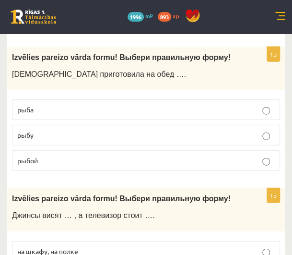
scroll to position [2243, 0]
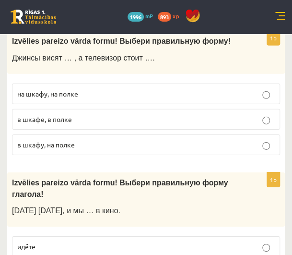
scroll to position [2409, 0]
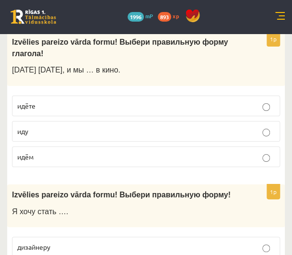
scroll to position [2541, 0]
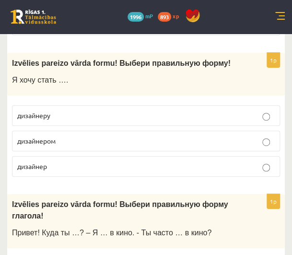
scroll to position [2672, 0]
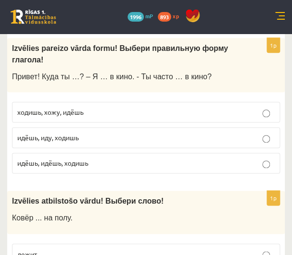
scroll to position [2828, 0]
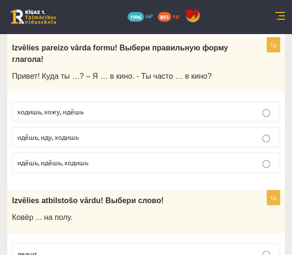
click at [62, 248] on p "лежит" at bounding box center [146, 253] width 258 height 10
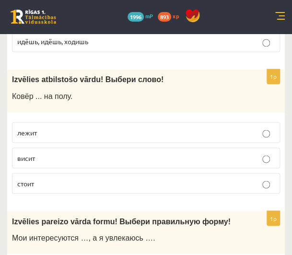
scroll to position [2951, 0]
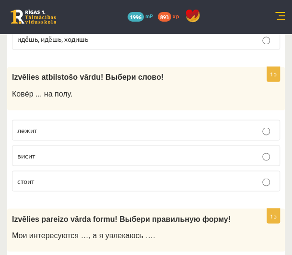
drag, startPoint x: 72, startPoint y: 189, endPoint x: 75, endPoint y: 174, distance: 15.3
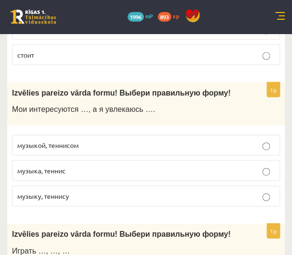
scroll to position [3079, 0]
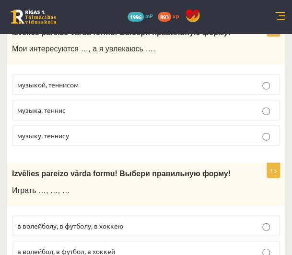
scroll to position [3138, 0]
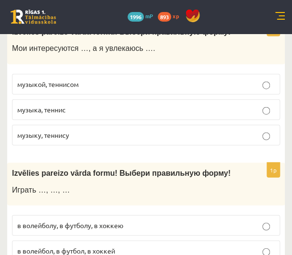
click at [65, 246] on p "в волейбол, в футбол, в хоккей" at bounding box center [146, 251] width 258 height 10
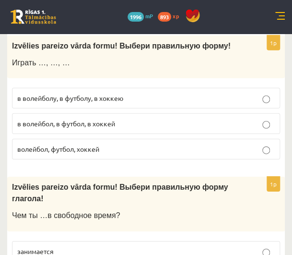
scroll to position [3266, 0]
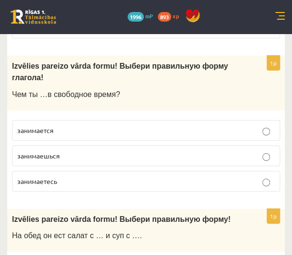
scroll to position [3390, 0]
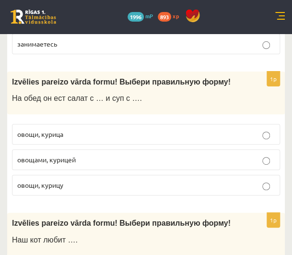
scroll to position [3536, 0]
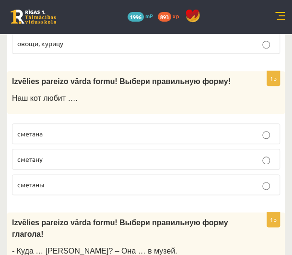
scroll to position [3666, 0]
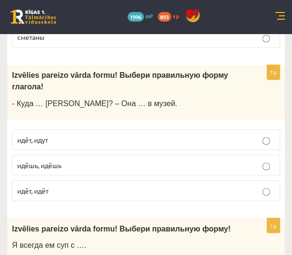
scroll to position [3812, 0]
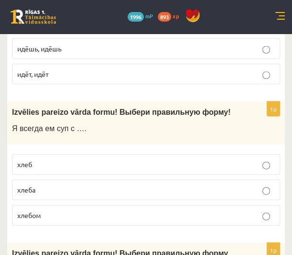
scroll to position [3937, 0]
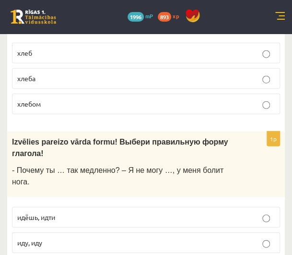
scroll to position [4041, 0]
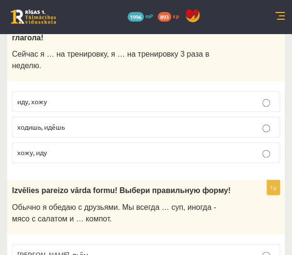
scroll to position [0, 0]
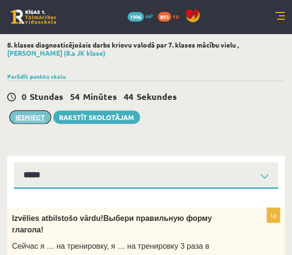
click at [36, 121] on button "Iesniegt" at bounding box center [30, 116] width 41 height 13
click at [24, 115] on button "Iesniegt" at bounding box center [30, 116] width 41 height 13
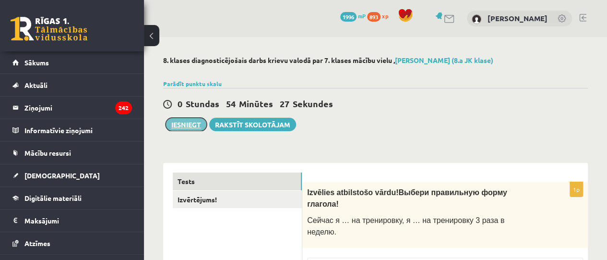
click at [174, 126] on button "Iesniegt" at bounding box center [186, 124] width 41 height 13
click at [185, 126] on button "Iesniegt" at bounding box center [186, 124] width 41 height 13
click at [183, 120] on button "Iesniegt" at bounding box center [186, 124] width 41 height 13
click at [181, 121] on button "Iesniegt" at bounding box center [186, 124] width 41 height 13
click at [179, 120] on button "Iesniegt" at bounding box center [186, 124] width 41 height 13
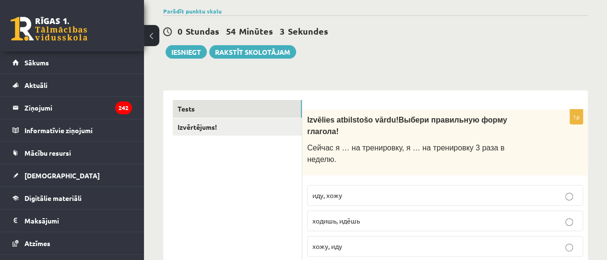
scroll to position [110, 0]
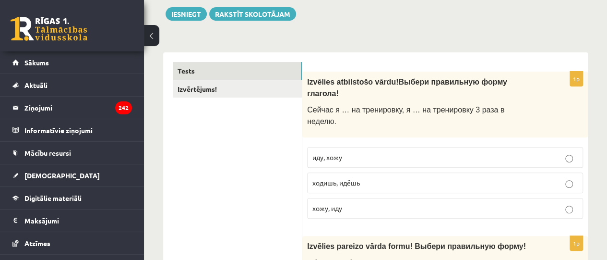
click at [292, 152] on p "иду, хожу" at bounding box center [444, 157] width 265 height 10
click at [292, 172] on label "ходишь, идёшь" at bounding box center [445, 182] width 276 height 21
click at [292, 152] on p "иду, хожу" at bounding box center [444, 157] width 265 height 10
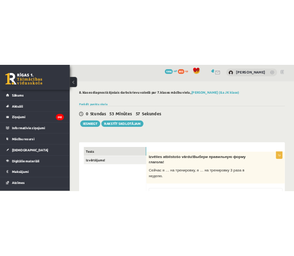
scroll to position [0, 0]
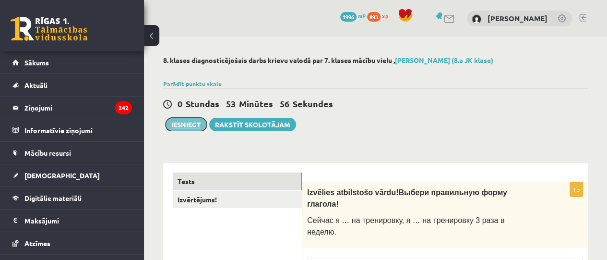
click at [186, 118] on button "Iesniegt" at bounding box center [186, 124] width 41 height 13
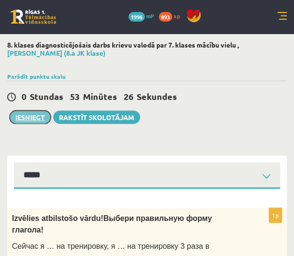
click at [25, 112] on button "Iesniegt" at bounding box center [30, 116] width 41 height 13
click at [33, 119] on button "Iesniegt" at bounding box center [30, 116] width 41 height 13
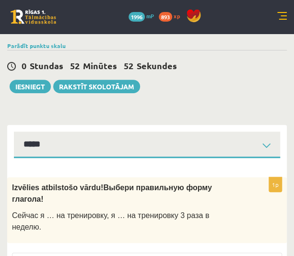
scroll to position [33, 0]
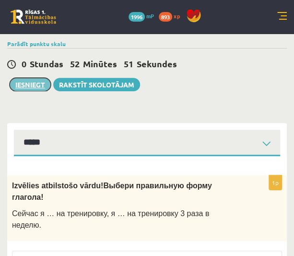
click at [23, 83] on button "Iesniegt" at bounding box center [30, 84] width 41 height 13
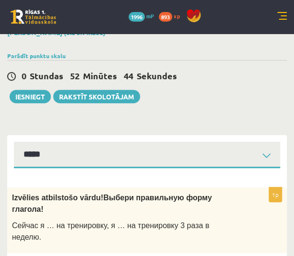
scroll to position [23, 0]
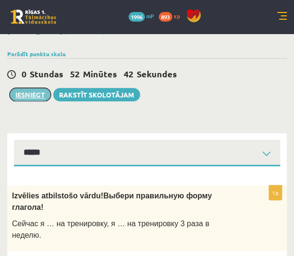
click at [38, 96] on button "Iesniegt" at bounding box center [30, 94] width 41 height 13
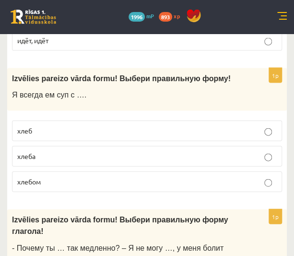
scroll to position [4040, 0]
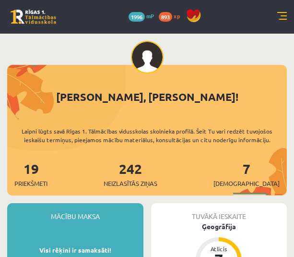
scroll to position [43, 0]
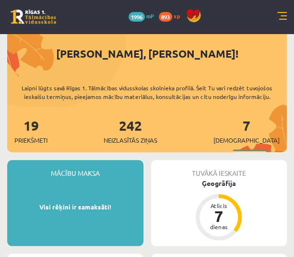
click at [281, 20] on link at bounding box center [282, 17] width 10 height 10
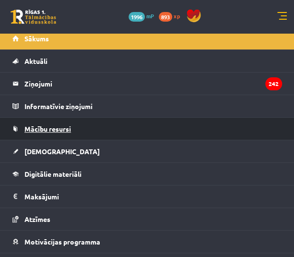
scroll to position [44, 0]
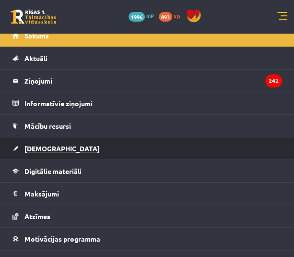
click at [29, 150] on span "[DEMOGRAPHIC_DATA]" at bounding box center [61, 148] width 75 height 9
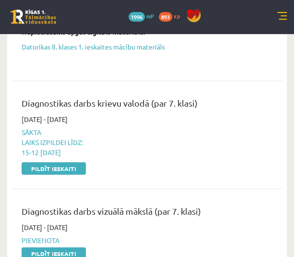
scroll to position [539, 0]
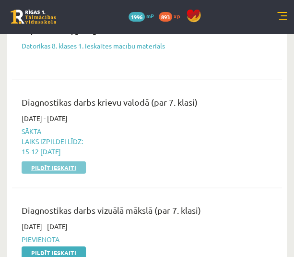
click at [49, 168] on link "Pildīt ieskaiti" at bounding box center [54, 167] width 64 height 12
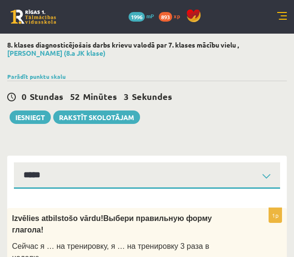
select select "**********"
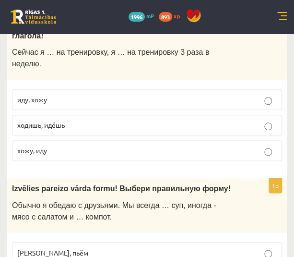
scroll to position [194, 0]
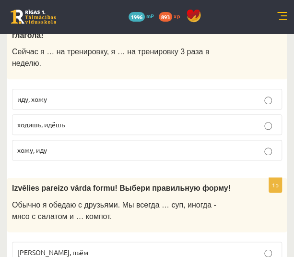
click at [46, 95] on span "иду, хожу" at bounding box center [32, 99] width 30 height 9
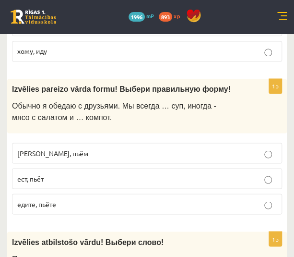
scroll to position [369, 0]
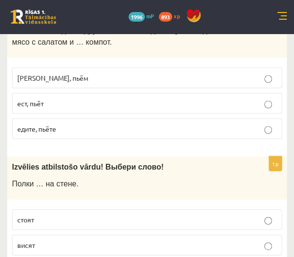
click at [85, 72] on p "едим, пьём" at bounding box center [147, 77] width 260 height 10
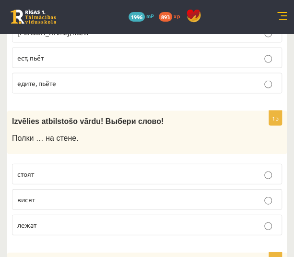
scroll to position [415, 0]
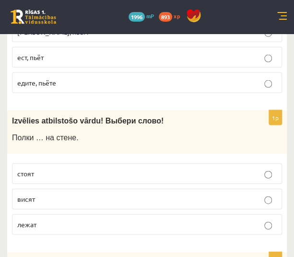
click at [56, 188] on label "висят" at bounding box center [147, 198] width 270 height 21
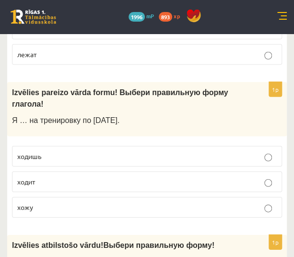
scroll to position [585, 0]
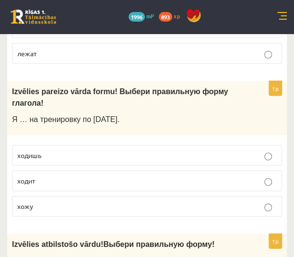
click at [62, 201] on p "хожу" at bounding box center [147, 206] width 260 height 10
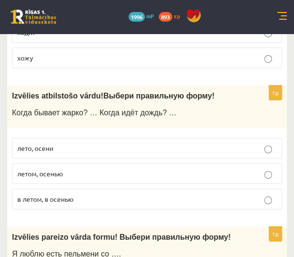
scroll to position [734, 0]
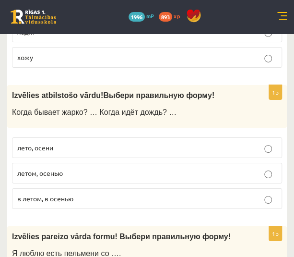
click at [36, 168] on p "летом, осенью" at bounding box center [147, 173] width 260 height 10
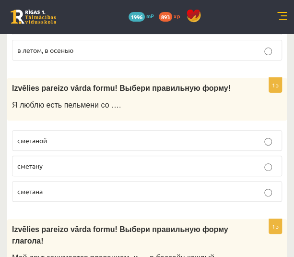
scroll to position [878, 0]
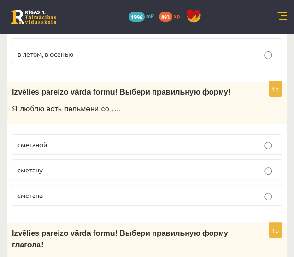
click at [81, 139] on p "сметаной" at bounding box center [147, 144] width 260 height 10
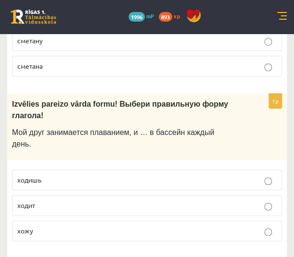
scroll to position [1007, 0]
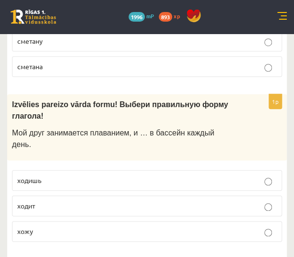
click at [70, 195] on label "ходит" at bounding box center [147, 205] width 270 height 21
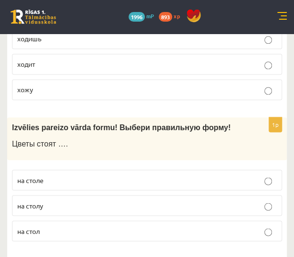
scroll to position [1149, 0]
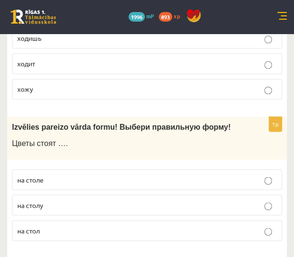
click at [67, 174] on p "на столе" at bounding box center [147, 179] width 260 height 10
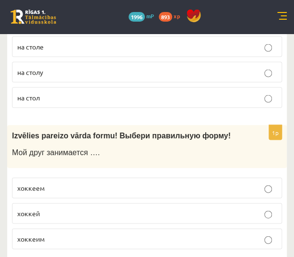
scroll to position [1283, 0]
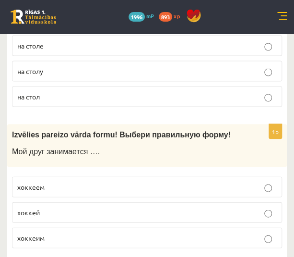
click at [72, 181] on p "хоккеем" at bounding box center [147, 186] width 260 height 10
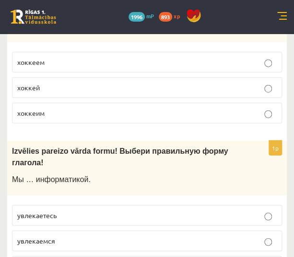
scroll to position [1400, 0]
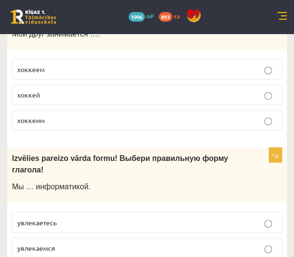
click at [48, 243] on span "увлекаемся" at bounding box center [36, 247] width 38 height 9
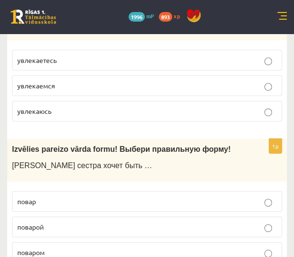
scroll to position [1563, 0]
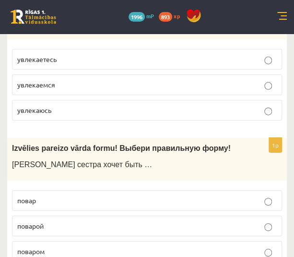
click at [76, 246] on p "поваром" at bounding box center [147, 251] width 260 height 10
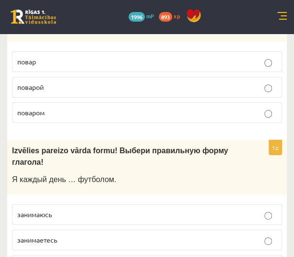
scroll to position [1701, 0]
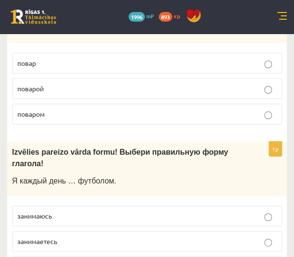
click at [55, 211] on p "занимаюсь" at bounding box center [147, 216] width 260 height 10
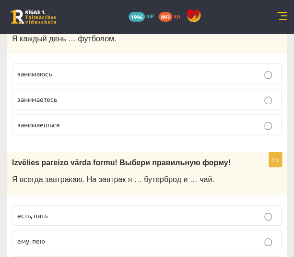
scroll to position [1843, 0]
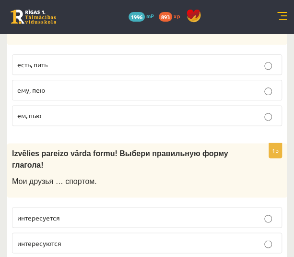
scroll to position [1996, 0]
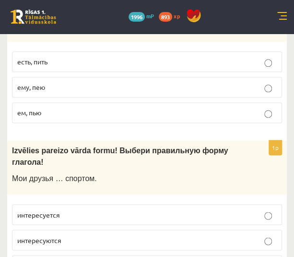
click at [30, 229] on label "интересуются" at bounding box center [147, 239] width 270 height 21
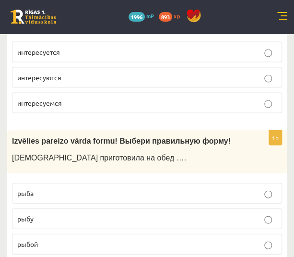
scroll to position [2159, 0]
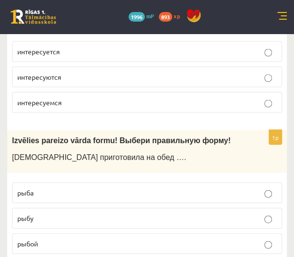
click at [63, 213] on p "рыбу" at bounding box center [147, 218] width 260 height 10
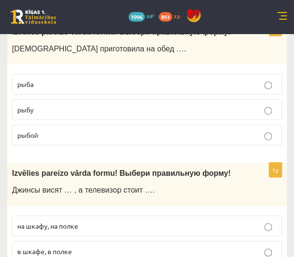
scroll to position [2277, 0]
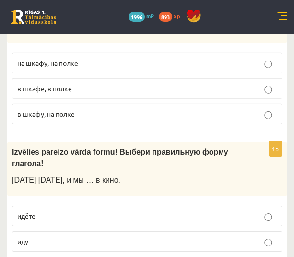
scroll to position [2431, 0]
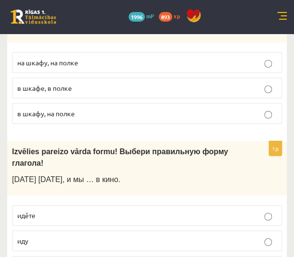
click at [47, 236] on p "иду" at bounding box center [147, 241] width 260 height 10
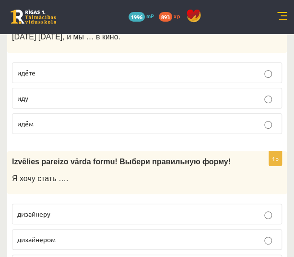
scroll to position [2582, 0]
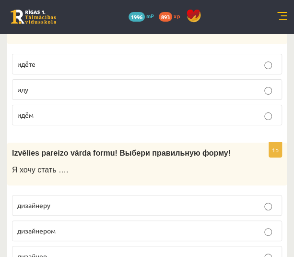
click at [53, 220] on label "дизайнером" at bounding box center [147, 230] width 270 height 21
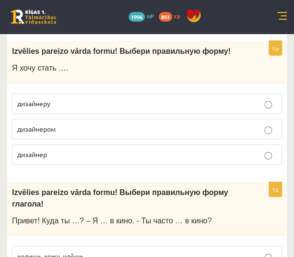
scroll to position [2697, 0]
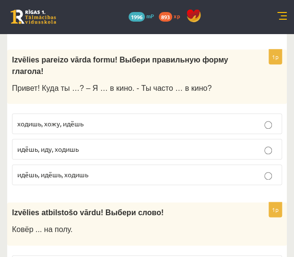
scroll to position [2817, 0]
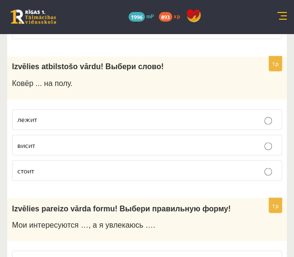
scroll to position [2962, 0]
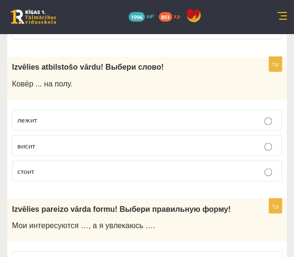
click at [65, 256] on span "музыкой, теннисом" at bounding box center [47, 260] width 61 height 9
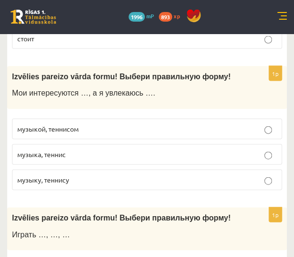
scroll to position [3094, 0]
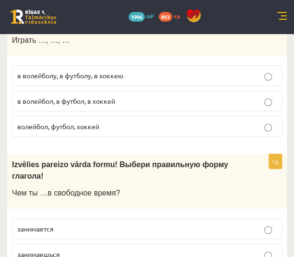
scroll to position [3289, 0]
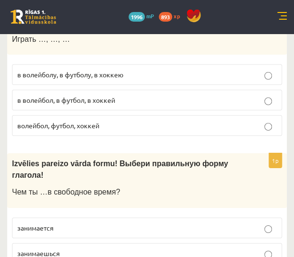
click at [50, 249] on span "занимаешься" at bounding box center [38, 253] width 43 height 9
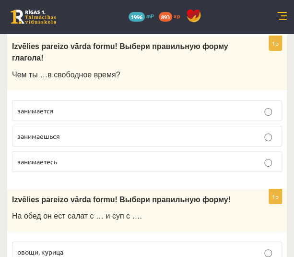
scroll to position [3407, 0]
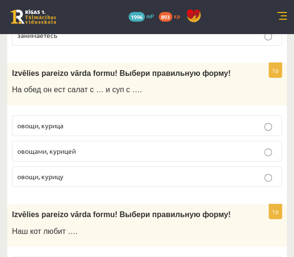
scroll to position [3538, 0]
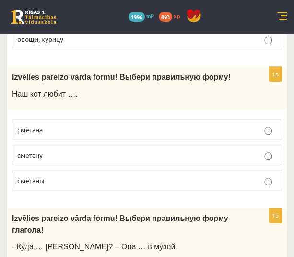
scroll to position [3673, 0]
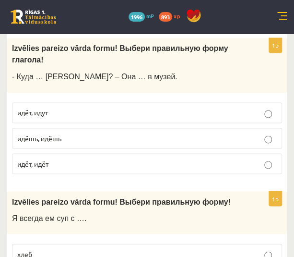
scroll to position [3840, 0]
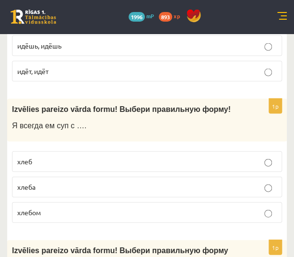
scroll to position [3933, 0]
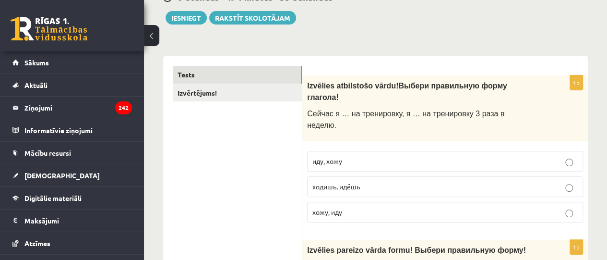
scroll to position [0, 0]
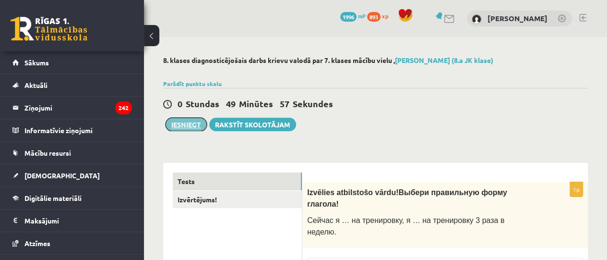
click at [174, 123] on button "Iesniegt" at bounding box center [186, 124] width 41 height 13
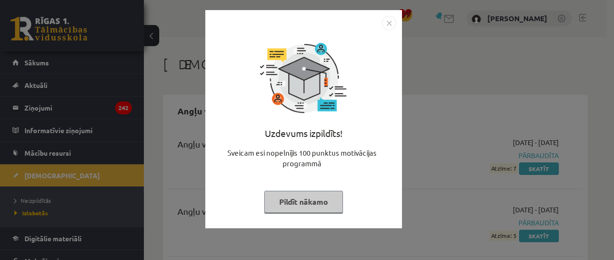
click at [308, 203] on button "Pildīt nākamo" at bounding box center [303, 202] width 79 height 22
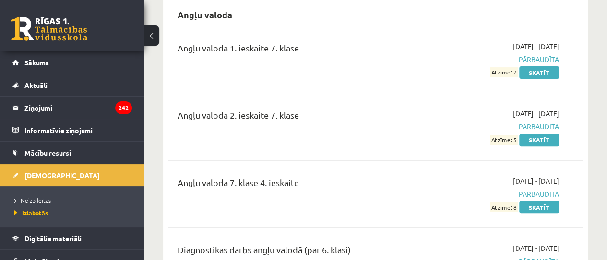
scroll to position [96, 0]
click at [43, 198] on span "Neizpildītās" at bounding box center [32, 200] width 36 height 8
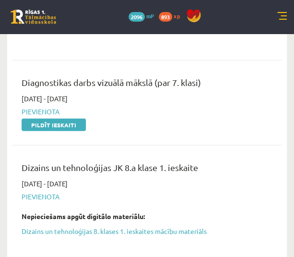
scroll to position [571, 0]
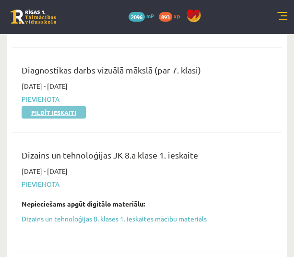
click at [69, 111] on link "Pildīt ieskaiti" at bounding box center [54, 112] width 64 height 12
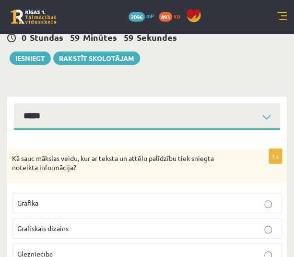
scroll to position [62, 0]
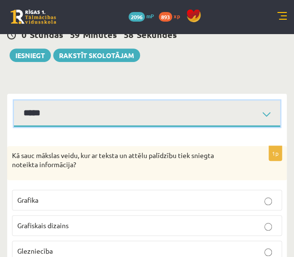
click at [115, 113] on select "**********" at bounding box center [147, 113] width 266 height 26
select select "**********"
click at [14, 100] on select "**********" at bounding box center [147, 113] width 266 height 26
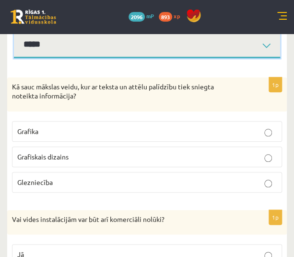
scroll to position [131, 0]
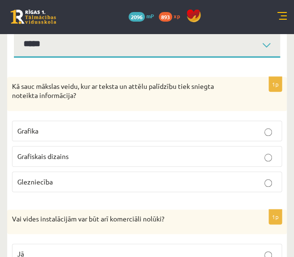
click at [27, 103] on div "Kā sauc mākslas veidu, kur ar teksta un attēlu palīdzību tiek sniegta noteikta …" at bounding box center [147, 94] width 280 height 34
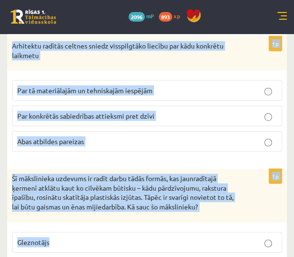
scroll to position [4953, 0]
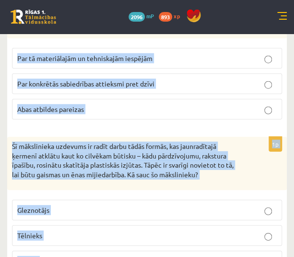
drag, startPoint x: 7, startPoint y: 76, endPoint x: 81, endPoint y: 224, distance: 165.1
copy form "Kā sauc mākslas veidu, kur ar teksta un attēlu palīdzību tiek sniegta noteikta …"
click at [127, 142] on div "Šī mākslinieka uzdevums ir radīt darbu tādās formās, kas jaunradītajā ķermenī a…" at bounding box center [147, 163] width 280 height 53
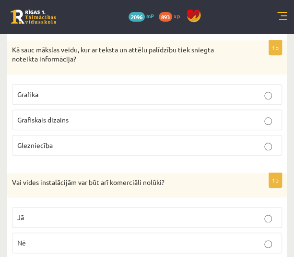
scroll to position [170, 0]
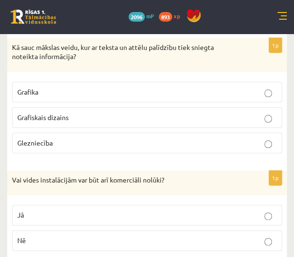
click at [47, 120] on span "Grafiskais dizains" at bounding box center [42, 117] width 51 height 9
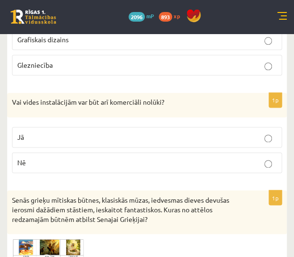
scroll to position [254, 0]
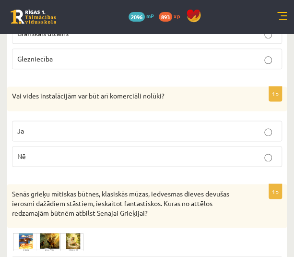
click at [41, 129] on p "Jā" at bounding box center [147, 131] width 260 height 10
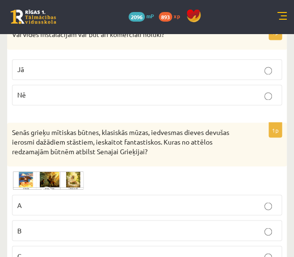
scroll to position [316, 0]
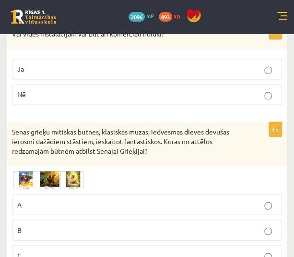
click at [33, 181] on img at bounding box center [48, 179] width 72 height 19
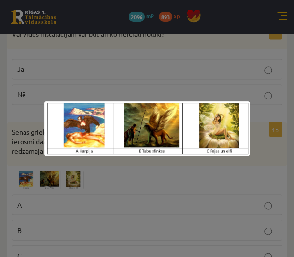
click at [84, 207] on div at bounding box center [147, 128] width 294 height 257
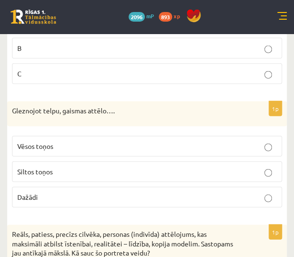
scroll to position [500, 0]
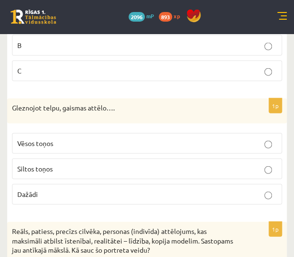
click at [51, 192] on p "Dažādi" at bounding box center [147, 194] width 260 height 10
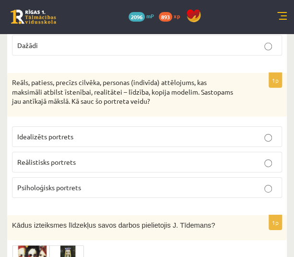
scroll to position [650, 0]
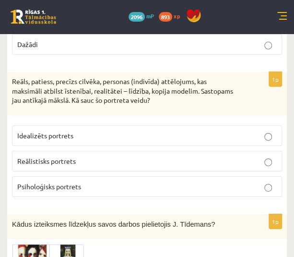
click at [52, 163] on label "Reālistisks portrets" at bounding box center [147, 161] width 270 height 21
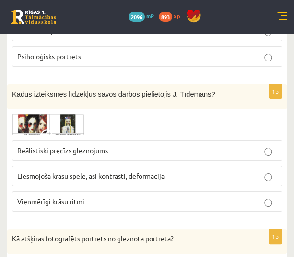
scroll to position [790, 0]
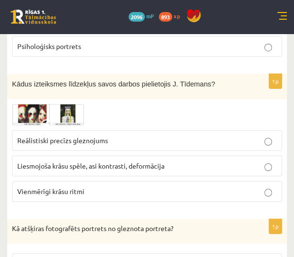
click at [63, 138] on span "Reālistiski precīzs gleznojums" at bounding box center [62, 140] width 91 height 9
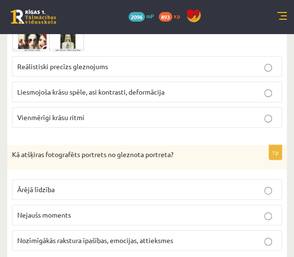
scroll to position [928, 0]
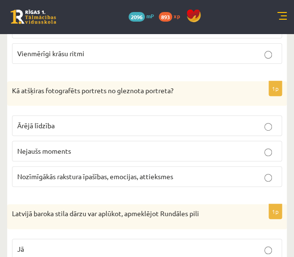
click at [76, 172] on span "Nozīmīgākās rakstura īpašības, emocijas, attieksmes" at bounding box center [95, 176] width 156 height 9
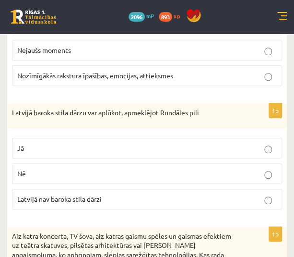
scroll to position [1032, 0]
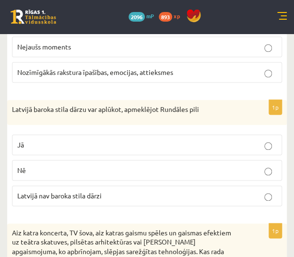
click at [25, 140] on p "Jā" at bounding box center [147, 145] width 260 height 10
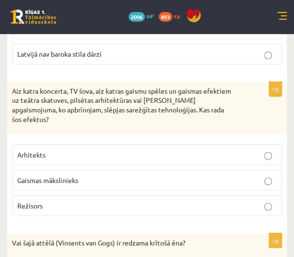
scroll to position [1178, 0]
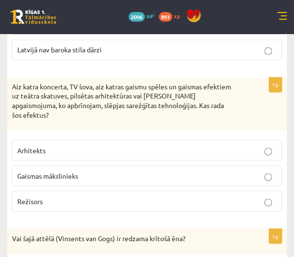
click at [66, 171] on span "Gaismas mākslinieks" at bounding box center [47, 175] width 61 height 9
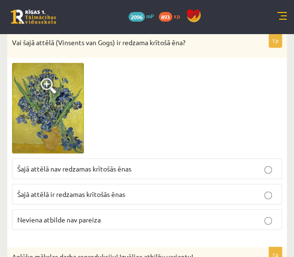
scroll to position [1372, 0]
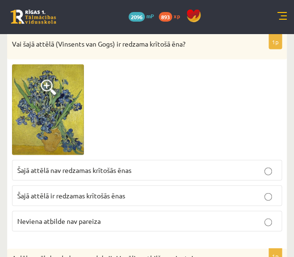
click at [48, 166] on span "Šajā attēlā nav redzamas krītošās ēnas" at bounding box center [74, 170] width 114 height 9
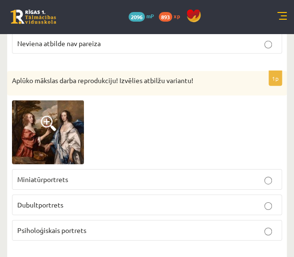
scroll to position [1550, 0]
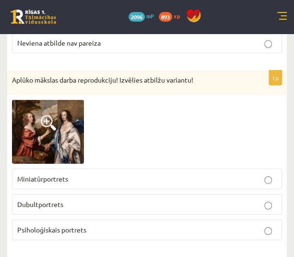
click at [61, 200] on span "Dubultportrets" at bounding box center [40, 204] width 46 height 9
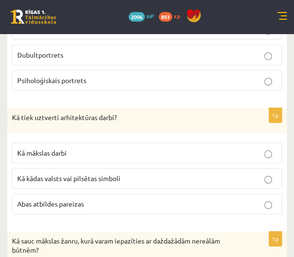
scroll to position [1707, 0]
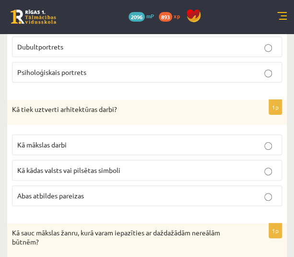
click at [54, 191] on span "Abas atbildes pareizas" at bounding box center [50, 195] width 67 height 9
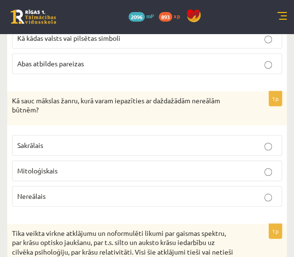
scroll to position [1841, 0]
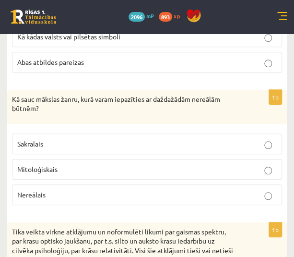
click at [38, 159] on label "Mitoloģiskais" at bounding box center [147, 169] width 270 height 21
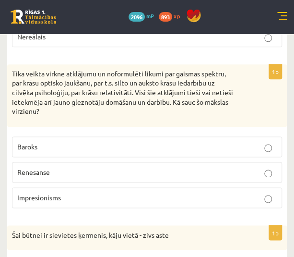
scroll to position [1999, 0]
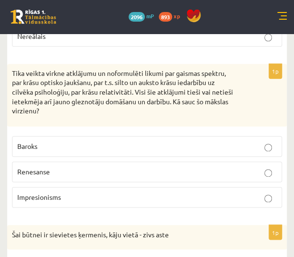
click at [61, 192] on p "Impresionisms" at bounding box center [147, 197] width 260 height 10
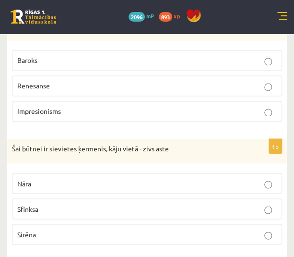
scroll to position [2100, 0]
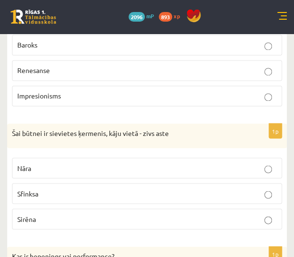
click at [46, 214] on p "Sirēna" at bounding box center [147, 219] width 260 height 10
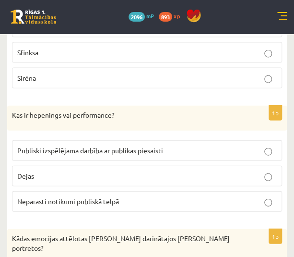
scroll to position [2253, 0]
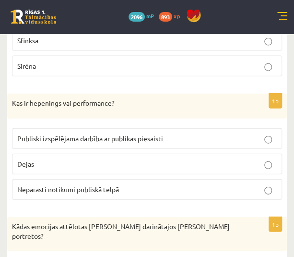
click at [46, 134] on span "Publiski izspēlējama darbība ar publikas piesaisti" at bounding box center [90, 138] width 146 height 9
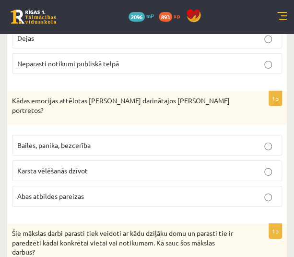
scroll to position [2379, 0]
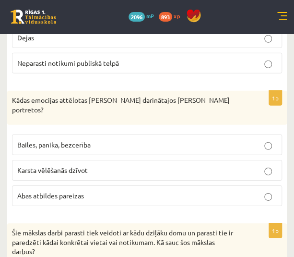
click at [71, 140] on span "Bailes, panika, bezcerība" at bounding box center [53, 144] width 73 height 9
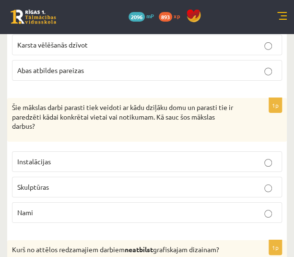
scroll to position [2505, 0]
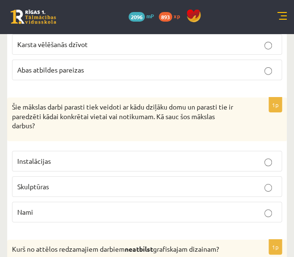
click at [54, 156] on p "Instalācijas" at bounding box center [147, 161] width 260 height 10
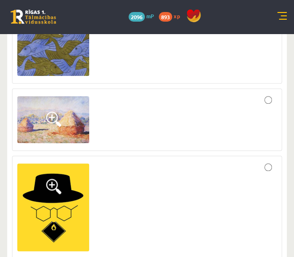
scroll to position [2780, 0]
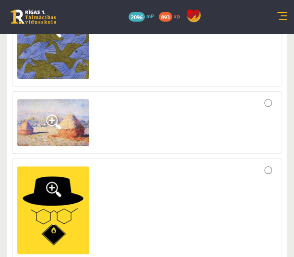
click at [147, 102] on div at bounding box center [147, 122] width 260 height 52
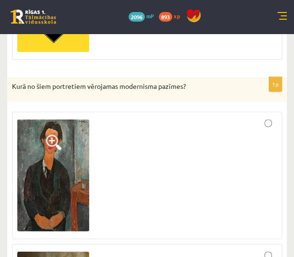
scroll to position [3000, 0]
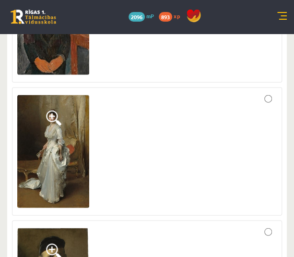
click at [127, 141] on div at bounding box center [147, 152] width 260 height 118
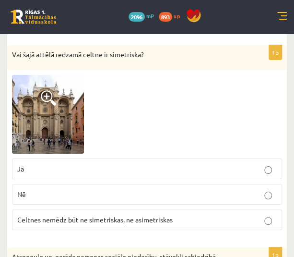
scroll to position [3434, 0]
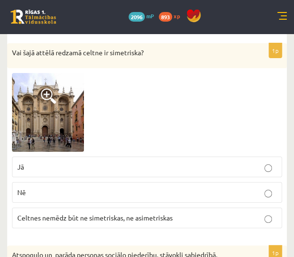
click at [51, 162] on p "Jā" at bounding box center [147, 167] width 260 height 10
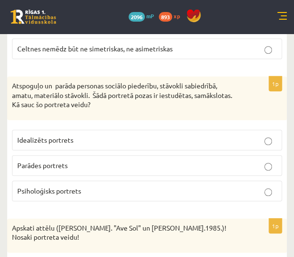
scroll to position [3602, 0]
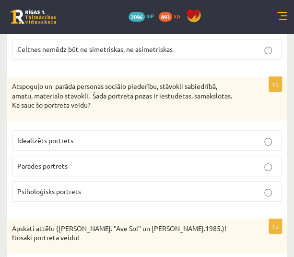
click at [60, 156] on label "Parādes portrets" at bounding box center [147, 166] width 270 height 21
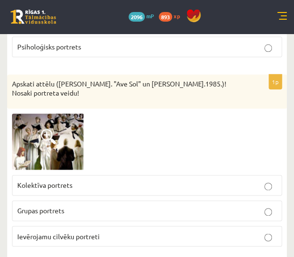
scroll to position [3748, 0]
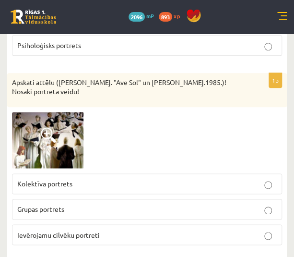
click at [68, 199] on label "Grupas portrets" at bounding box center [147, 209] width 270 height 21
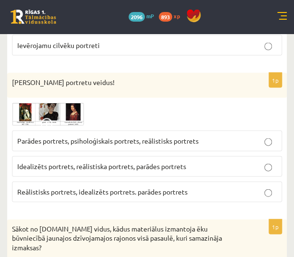
scroll to position [3938, 0]
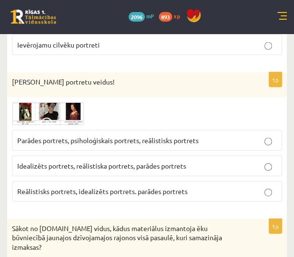
click at [48, 186] on span "Reālistisks portrets, idealizēts portrets. parādes portrets" at bounding box center [102, 190] width 170 height 9
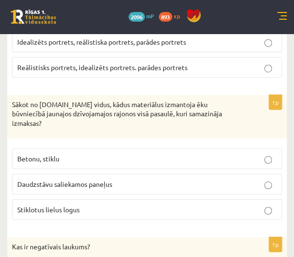
scroll to position [4062, 0]
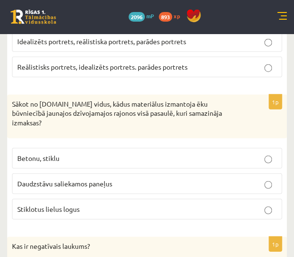
click at [55, 179] on span "Daudzstāvu saliekamos paneļus" at bounding box center [64, 183] width 95 height 9
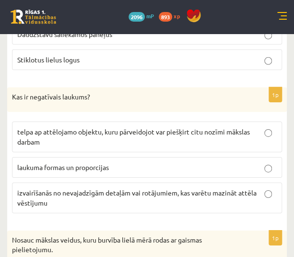
scroll to position [4211, 0]
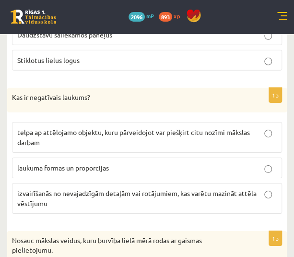
click at [63, 127] on p "telpa ap attēlojamo objektu, kuru pārveidojot var piešķirt citu nozīmi mākslas …" at bounding box center [147, 137] width 260 height 20
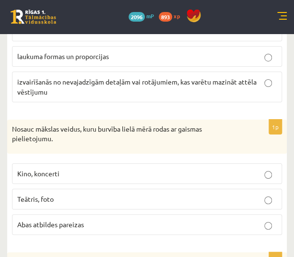
scroll to position [4341, 0]
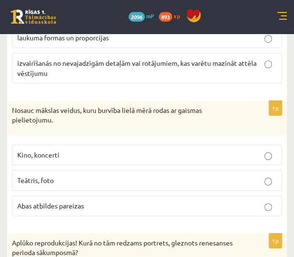
click at [43, 195] on label "Abas atbildes pareizas" at bounding box center [147, 205] width 270 height 21
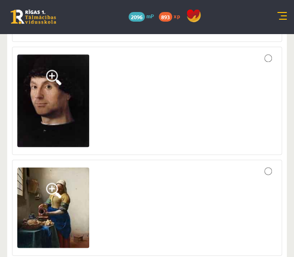
scroll to position [4685, 0]
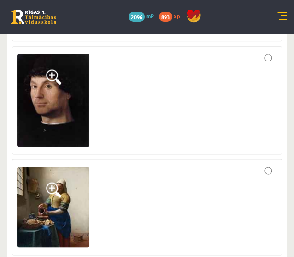
click at [36, 183] on img at bounding box center [53, 207] width 72 height 81
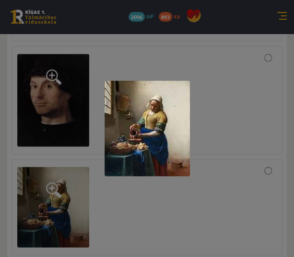
click at [204, 176] on div at bounding box center [147, 128] width 294 height 257
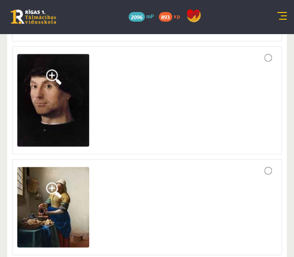
click at [204, 176] on div at bounding box center [147, 206] width 260 height 85
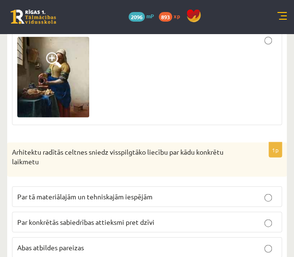
scroll to position [4861, 0]
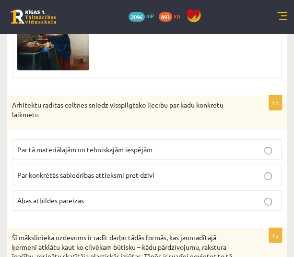
click at [71, 195] on p "Abas atbildes pareizas" at bounding box center [147, 200] width 260 height 10
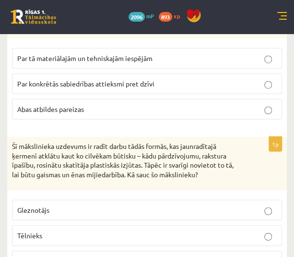
click at [47, 230] on p "Tēlnieks" at bounding box center [147, 235] width 260 height 10
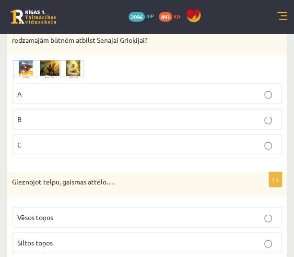
scroll to position [426, 0]
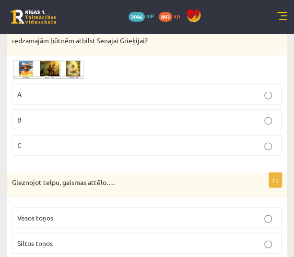
click at [31, 72] on img at bounding box center [48, 69] width 72 height 19
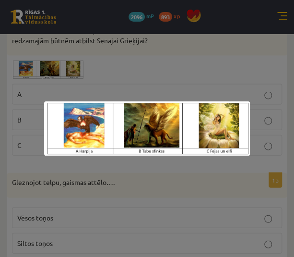
click at [91, 180] on div at bounding box center [147, 128] width 294 height 257
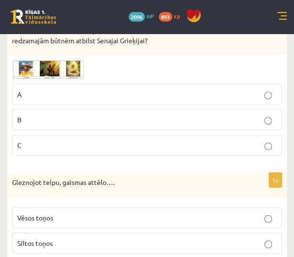
click at [38, 95] on p "A" at bounding box center [147, 94] width 260 height 10
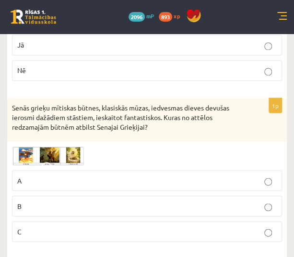
scroll to position [351, 0]
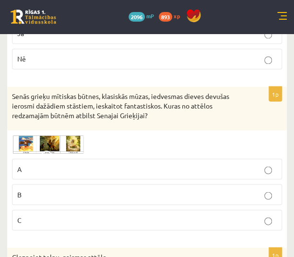
click at [40, 146] on img at bounding box center [48, 144] width 72 height 19
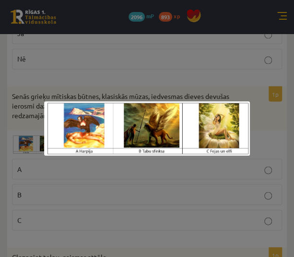
click at [107, 189] on div at bounding box center [147, 128] width 294 height 257
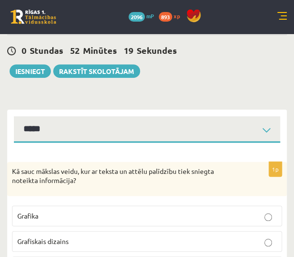
scroll to position [0, 0]
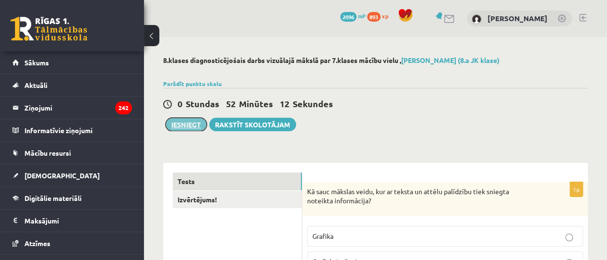
click at [188, 127] on button "Iesniegt" at bounding box center [186, 124] width 41 height 13
click at [187, 127] on button "Iesniegt" at bounding box center [186, 124] width 41 height 13
click at [185, 121] on button "Iesniegt" at bounding box center [186, 124] width 41 height 13
click at [179, 125] on button "Iesniegt" at bounding box center [186, 124] width 41 height 13
click at [177, 117] on div "0 Stundas 51 Minūtes 57 Sekundes Notikusi kļūda pie pēdējās saglabāšanas. Lūdzu…" at bounding box center [375, 109] width 425 height 43
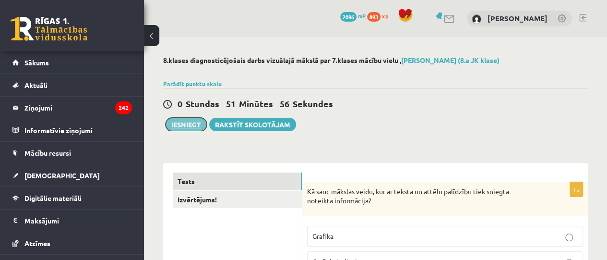
click at [178, 121] on button "Iesniegt" at bounding box center [186, 124] width 41 height 13
click at [196, 123] on button "Iesniegt" at bounding box center [186, 124] width 41 height 13
click at [177, 125] on button "Iesniegt" at bounding box center [186, 124] width 41 height 13
click at [175, 127] on button "Iesniegt" at bounding box center [186, 124] width 41 height 13
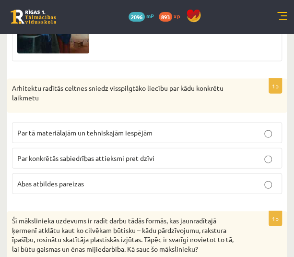
scroll to position [4953, 0]
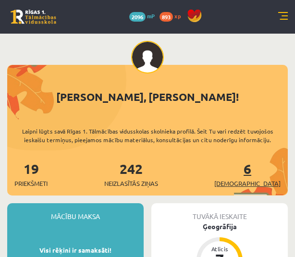
click at [264, 179] on span "[DEMOGRAPHIC_DATA]" at bounding box center [247, 184] width 66 height 10
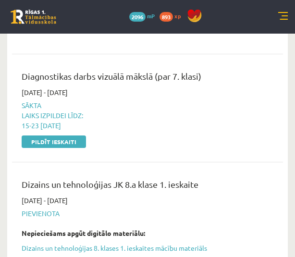
scroll to position [591, 0]
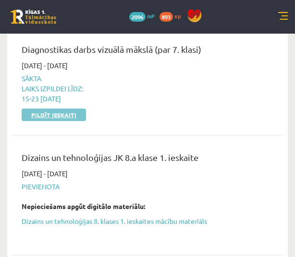
click at [56, 115] on link "Pildīt ieskaiti" at bounding box center [54, 114] width 64 height 12
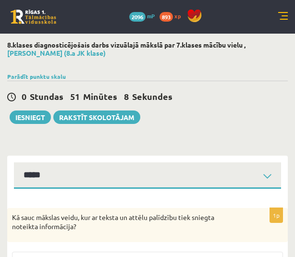
select select "**********"
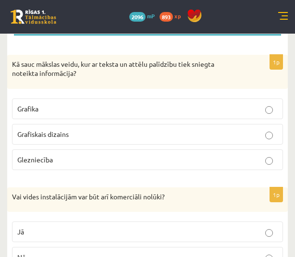
scroll to position [154, 0]
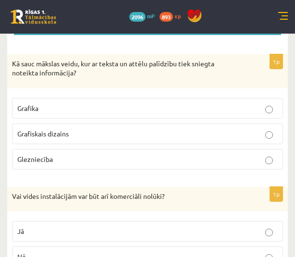
click at [137, 140] on label "Grafiskais dizains" at bounding box center [147, 133] width 271 height 21
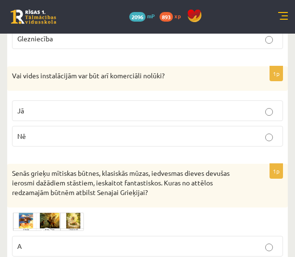
scroll to position [277, 0]
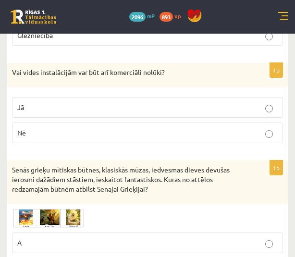
click at [69, 110] on p "Jā" at bounding box center [147, 107] width 260 height 10
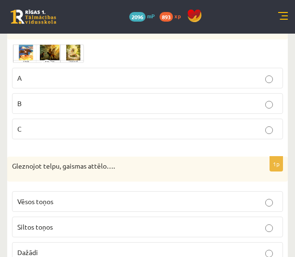
click at [77, 78] on p "A" at bounding box center [147, 78] width 260 height 10
click at [38, 247] on p "Dažādi" at bounding box center [147, 252] width 260 height 10
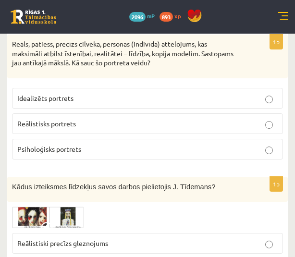
scroll to position [689, 0]
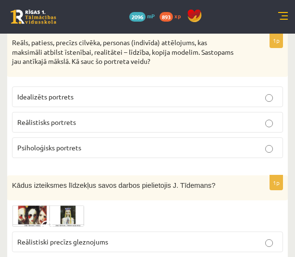
click at [39, 120] on span "Reālistisks portrets" at bounding box center [46, 122] width 59 height 9
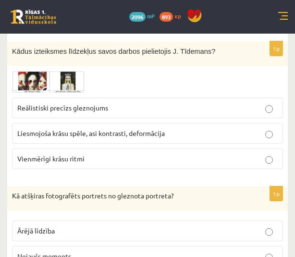
scroll to position [823, 0]
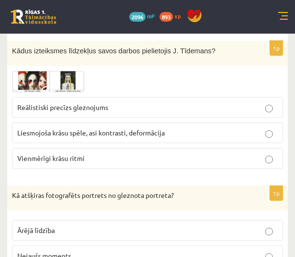
click at [74, 111] on label "Reālistiski precīzs gleznojums" at bounding box center [147, 107] width 271 height 21
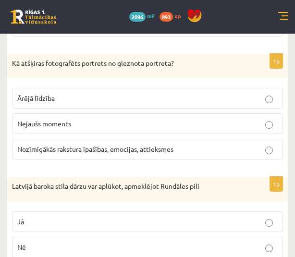
scroll to position [960, 0]
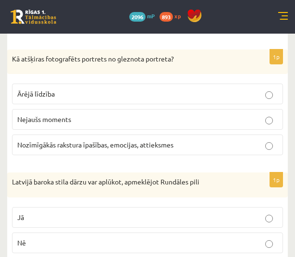
click at [69, 141] on span "Nozīmīgākās rakstura īpašības, emocijas, attieksmes" at bounding box center [95, 144] width 156 height 9
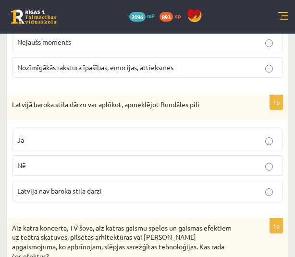
scroll to position [1047, 0]
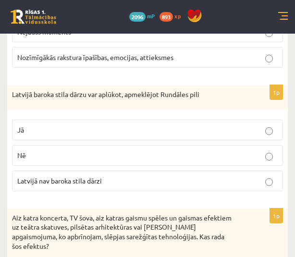
click at [57, 125] on p "Jā" at bounding box center [147, 130] width 260 height 10
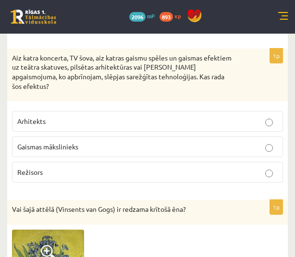
scroll to position [1207, 0]
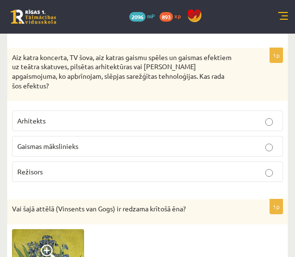
click at [72, 142] on span "Gaismas mākslinieks" at bounding box center [47, 146] width 61 height 9
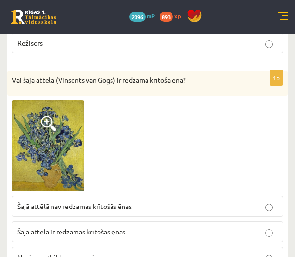
scroll to position [1336, 0]
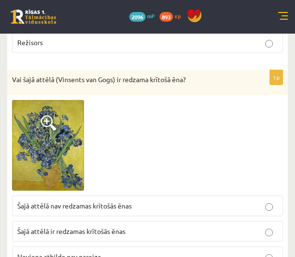
click at [87, 201] on span "Šajā attēlā nav redzamas krītošās ēnas" at bounding box center [74, 205] width 114 height 9
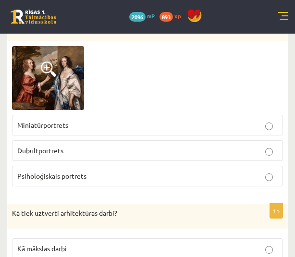
scroll to position [1604, 0]
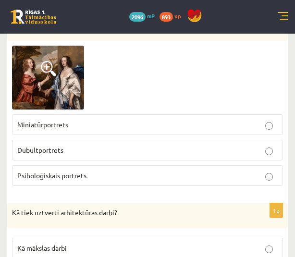
click at [68, 145] on p "Dubultportrets" at bounding box center [147, 150] width 260 height 10
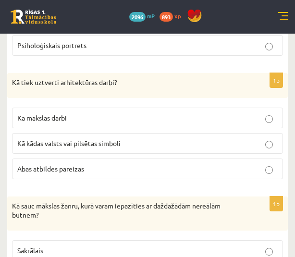
scroll to position [1733, 0]
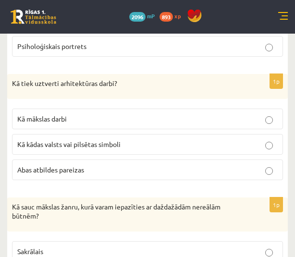
click at [61, 159] on label "Abas atbildes pareizas" at bounding box center [147, 169] width 271 height 21
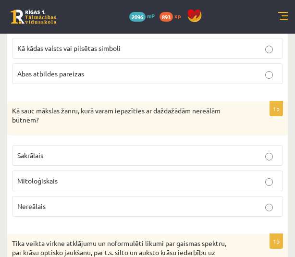
scroll to position [1833, 0]
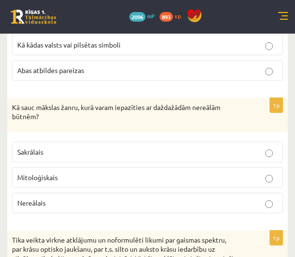
click at [91, 172] on p "Mitoloģiskais" at bounding box center [147, 177] width 260 height 10
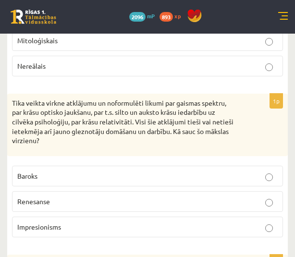
scroll to position [1970, 0]
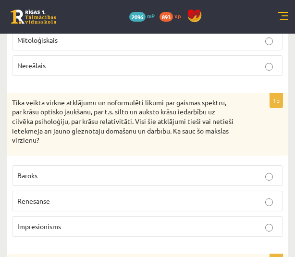
click at [43, 222] on span "Impresionisms" at bounding box center [39, 226] width 44 height 9
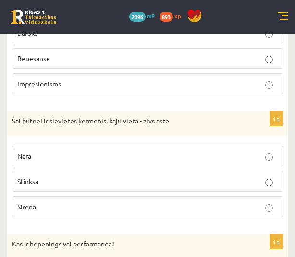
scroll to position [2118, 0]
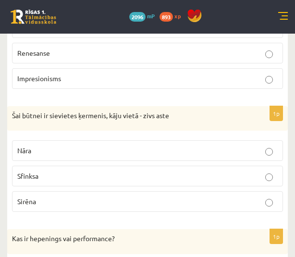
click at [27, 197] on span "Sirēna" at bounding box center [26, 201] width 19 height 9
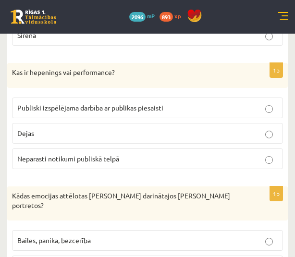
scroll to position [2285, 0]
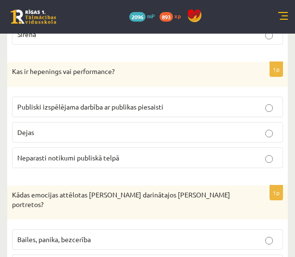
click at [89, 104] on fieldset "Publiski izspēlējama darbība ar publikas piesaisti Dejas Neparasti notikumi pub…" at bounding box center [147, 131] width 271 height 79
click at [82, 102] on span "Publiski izspēlējama darbība ar publikas piesaisti" at bounding box center [90, 106] width 146 height 9
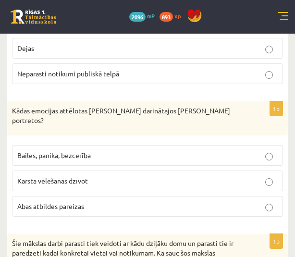
scroll to position [2368, 0]
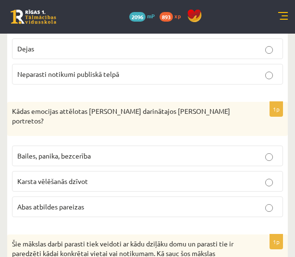
click at [72, 148] on label "Bailes, panika, bezcerība" at bounding box center [147, 155] width 271 height 21
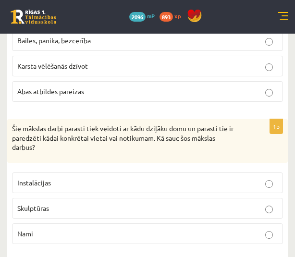
click at [77, 178] on p "Instalācijas" at bounding box center [147, 183] width 260 height 10
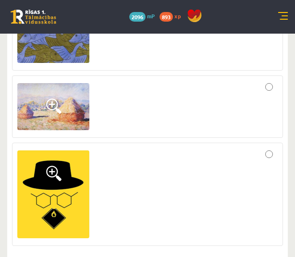
scroll to position [2801, 0]
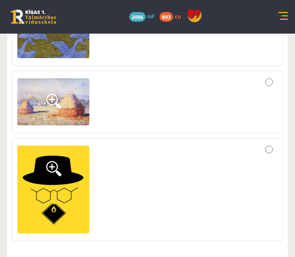
click at [190, 71] on label at bounding box center [147, 102] width 271 height 62
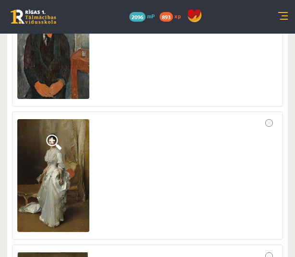
click at [153, 127] on div at bounding box center [147, 176] width 260 height 118
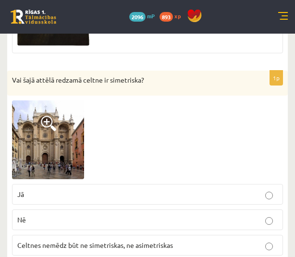
scroll to position [3408, 0]
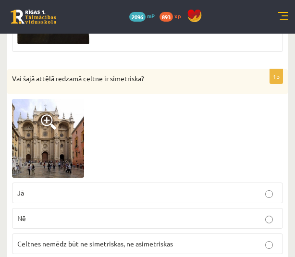
click at [131, 188] on p "Jā" at bounding box center [147, 193] width 260 height 10
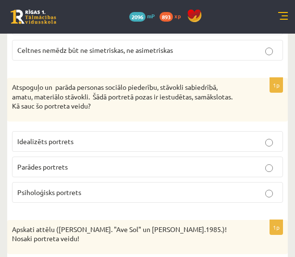
scroll to position [3595, 0]
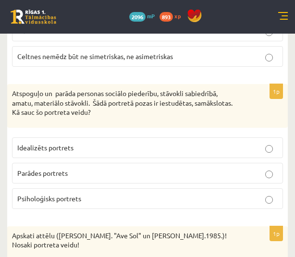
click at [70, 168] on p "Parādes portrets" at bounding box center [147, 173] width 260 height 10
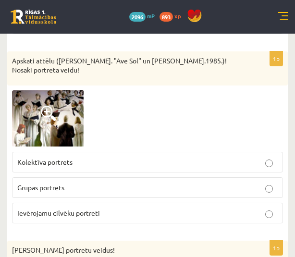
scroll to position [3771, 0]
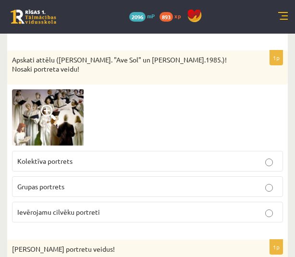
click at [44, 182] on span "Grupas portrets" at bounding box center [40, 186] width 47 height 9
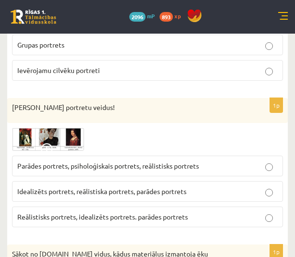
scroll to position [3913, 0]
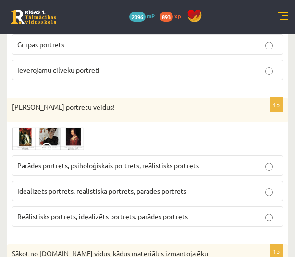
click at [22, 206] on label "Reālistisks portrets, idealizēts portrets. parādes portrets" at bounding box center [147, 216] width 271 height 21
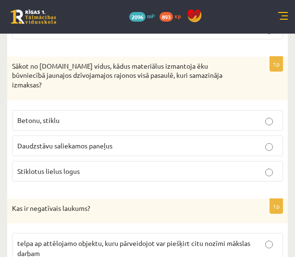
scroll to position [4101, 0]
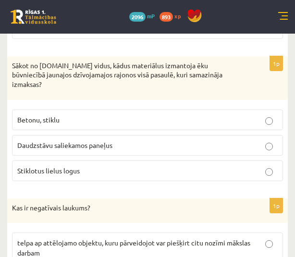
click at [56, 141] on span "Daudzstāvu saliekamos paneļus" at bounding box center [64, 145] width 95 height 9
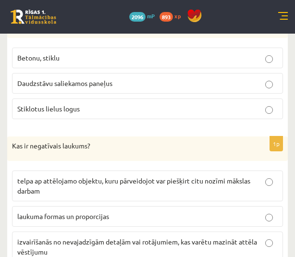
scroll to position [4163, 0]
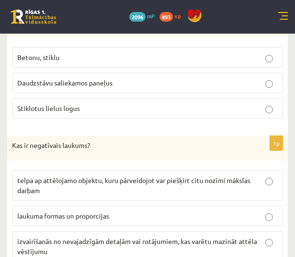
click at [47, 175] on p "telpa ap attēlojamo objektu, kuru pārveidojot var piešķirt citu nozīmi mākslas …" at bounding box center [147, 185] width 260 height 20
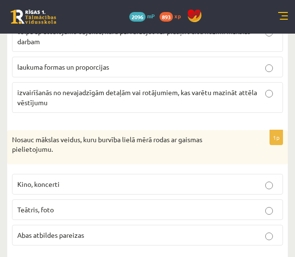
scroll to position [4313, 0]
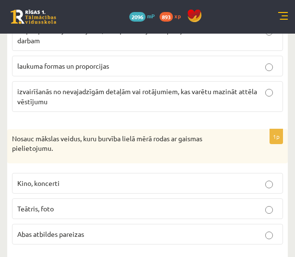
click at [51, 224] on label "Abas atbildes pareizas" at bounding box center [147, 234] width 271 height 21
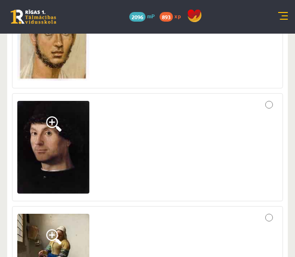
scroll to position [4639, 0]
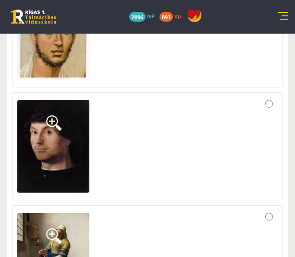
click at [119, 218] on div at bounding box center [147, 252] width 260 height 85
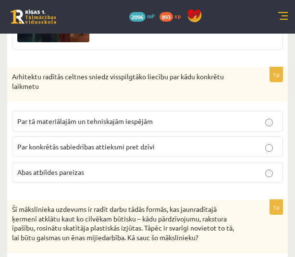
scroll to position [4889, 0]
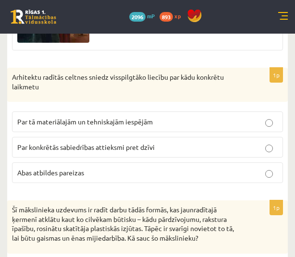
click at [49, 162] on label "Abas atbildes pareizas" at bounding box center [147, 172] width 271 height 21
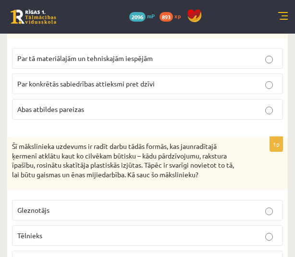
click at [45, 230] on p "Tēlnieks" at bounding box center [147, 235] width 260 height 10
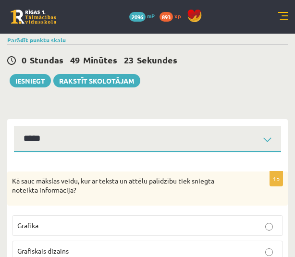
scroll to position [0, 0]
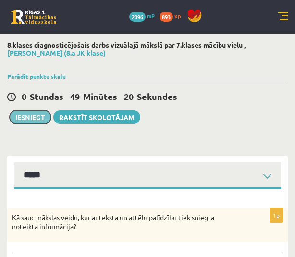
click at [29, 114] on button "Iesniegt" at bounding box center [30, 116] width 41 height 13
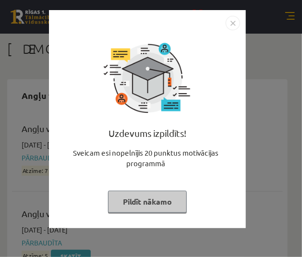
click at [141, 203] on button "Pildīt nākamo" at bounding box center [147, 202] width 79 height 22
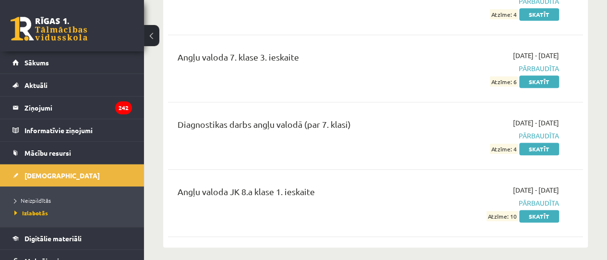
scroll to position [356, 0]
click at [38, 199] on span "Neizpildītās" at bounding box center [32, 200] width 36 height 8
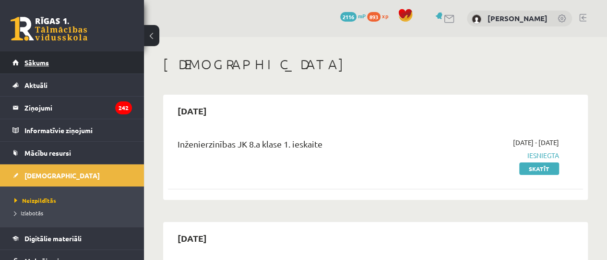
click at [36, 58] on link "Sākums" at bounding box center [72, 62] width 120 height 22
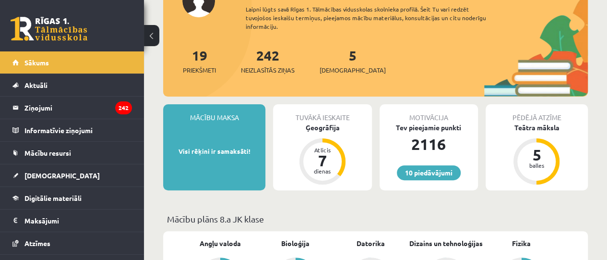
scroll to position [57, 0]
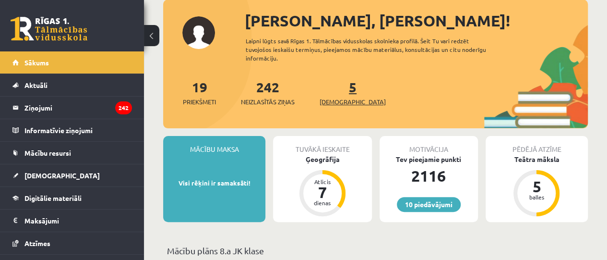
click at [339, 103] on span "[DEMOGRAPHIC_DATA]" at bounding box center [353, 102] width 66 height 10
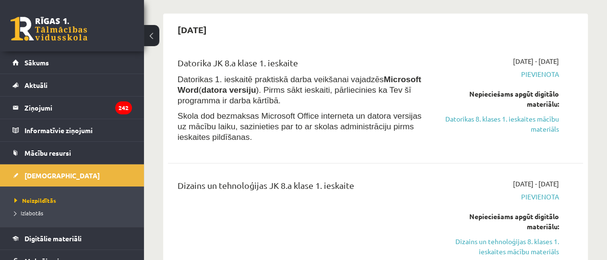
scroll to position [341, 0]
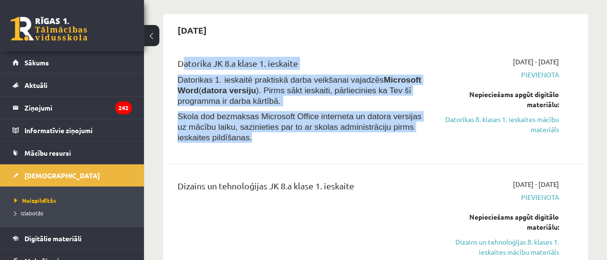
drag, startPoint x: 178, startPoint y: 56, endPoint x: 272, endPoint y: 138, distance: 124.5
click at [272, 138] on div "Datorika JK 8.a klase 1. ieskaite Datorikas 1. ieskaitē praktiskā darba veikšan…" at bounding box center [302, 102] width 264 height 91
copy div "Datorika JK 8.a klase 1. ieskaite Datorikas 1. ieskaitē praktiskā darba veikšan…"
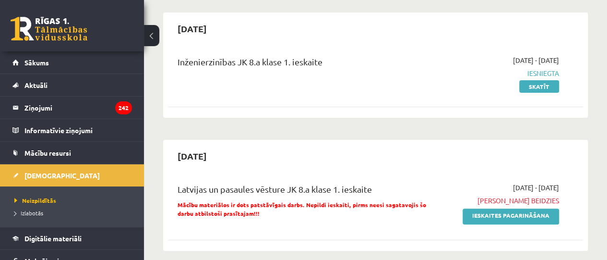
scroll to position [47, 0]
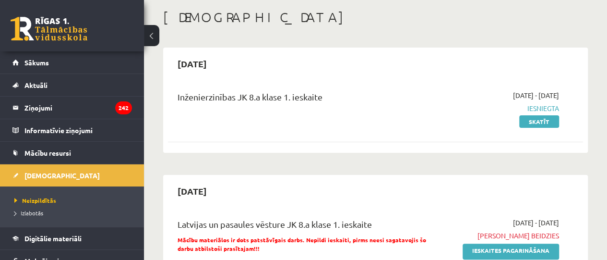
click at [246, 144] on div "Inženierzinības JK 8.a klase 1. ieskaite 2025-09-29 - 2025-10-02 Iesniegta Skat…" at bounding box center [375, 114] width 415 height 67
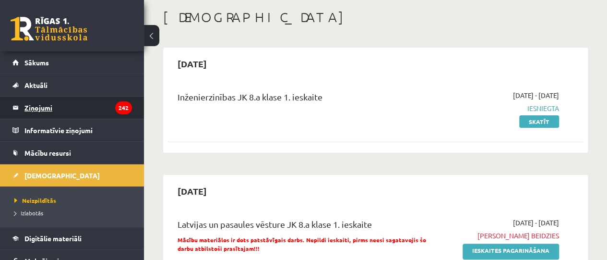
click at [41, 116] on legend "Ziņojumi 242" at bounding box center [78, 107] width 108 height 22
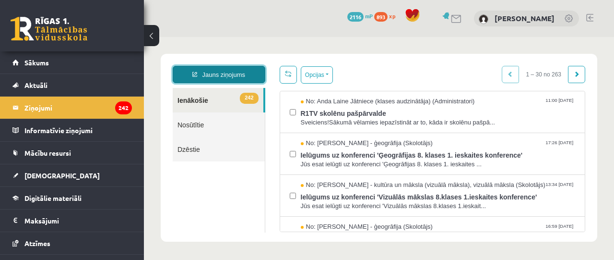
click at [213, 76] on link "Jauns ziņojums" at bounding box center [219, 74] width 93 height 17
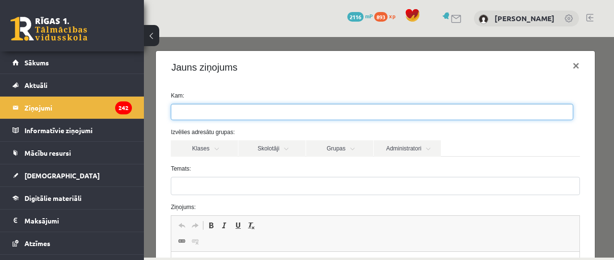
click at [229, 113] on ul at bounding box center [372, 111] width 402 height 15
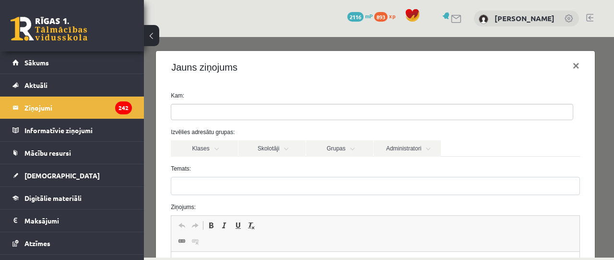
click at [251, 95] on label "Kam:" at bounding box center [376, 95] width 424 height 9
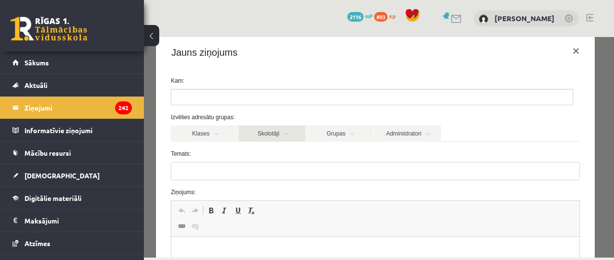
click at [280, 134] on link "Skolotāji" at bounding box center [272, 133] width 67 height 16
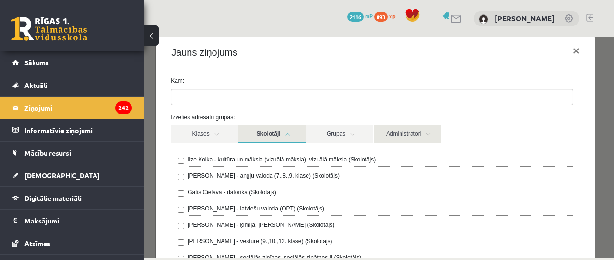
click at [422, 126] on link "Administratori" at bounding box center [407, 134] width 67 height 18
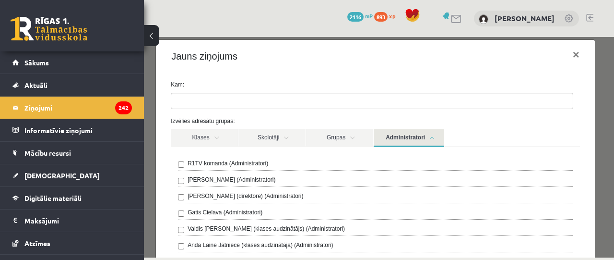
scroll to position [0, 0]
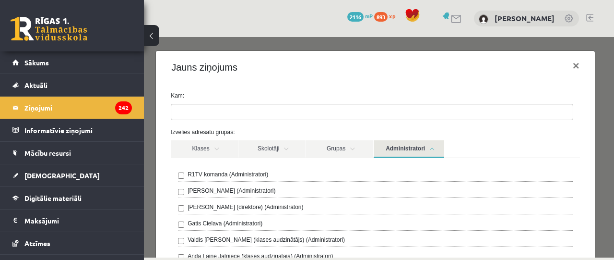
click at [243, 47] on div "Jauns ziņojums × Kam: Izvēlies adresātu grupas: Klases Skolotāji Grupas Adminis…" at bounding box center [379, 147] width 470 height 220
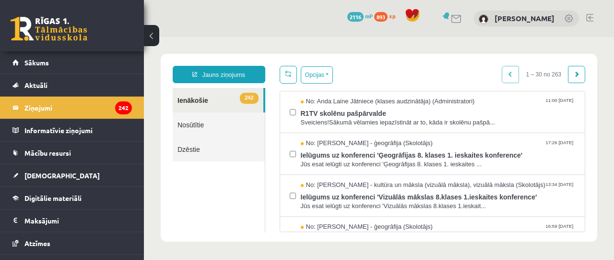
click at [413, 66] on div "Opcijas Atzīmēt visus ziņojumus Atcelt izvēlētos Atzīmēt visus kā lasītus Atzīm…" at bounding box center [433, 75] width 306 height 18
click at [180, 56] on div "Jauns ziņojums 242 Ienākošie Nosūtītie Dzēstie *** ********* ********* ******* …" at bounding box center [379, 148] width 437 height 188
click at [49, 178] on span "[DEMOGRAPHIC_DATA]" at bounding box center [61, 175] width 75 height 9
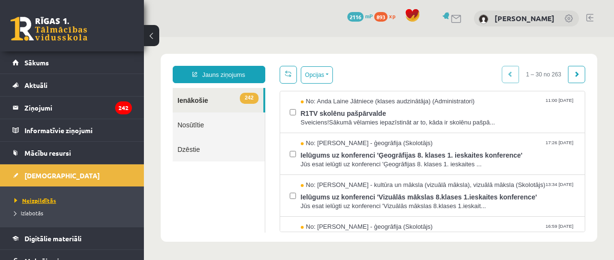
click at [35, 198] on span "Neizpildītās" at bounding box center [35, 200] width 42 height 8
click at [45, 200] on span "Neizpildītās" at bounding box center [35, 200] width 42 height 8
click at [50, 201] on span "Neizpildītās" at bounding box center [35, 200] width 42 height 8
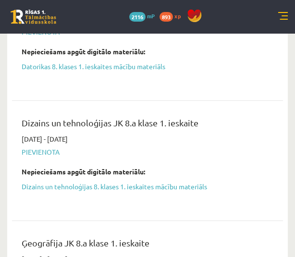
scroll to position [542, 0]
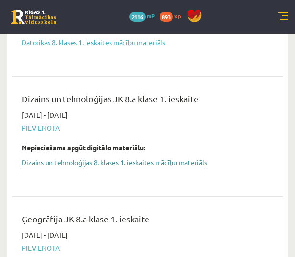
click at [86, 159] on link "Dizains un tehnoloģijas 8. klases 1. ieskaites mācību materiāls" at bounding box center [140, 162] width 237 height 10
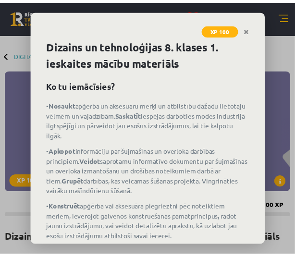
scroll to position [68, 0]
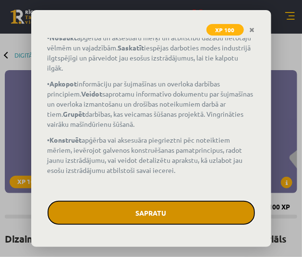
click at [160, 216] on button "Sapratu" at bounding box center [151, 213] width 207 height 24
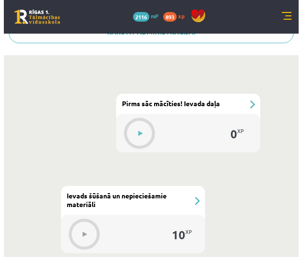
scroll to position [411, 0]
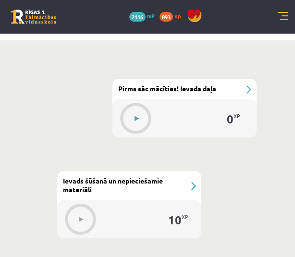
click at [134, 122] on button at bounding box center [136, 119] width 22 height 22
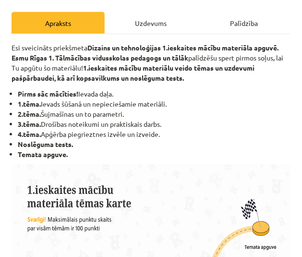
scroll to position [0, 0]
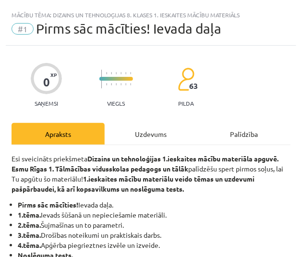
click at [147, 134] on div "Uzdevums" at bounding box center [151, 134] width 93 height 22
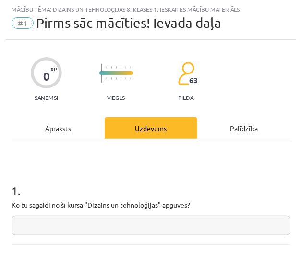
scroll to position [71, 0]
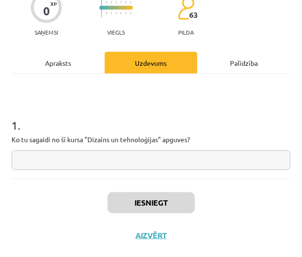
click at [152, 165] on input "text" at bounding box center [151, 160] width 279 height 20
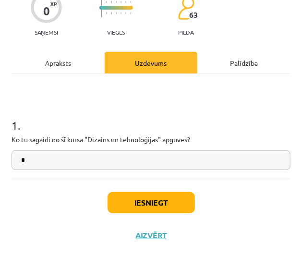
type input "*"
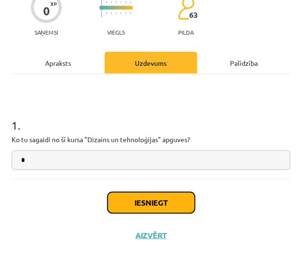
click at [146, 202] on button "Iesniegt" at bounding box center [151, 202] width 87 height 21
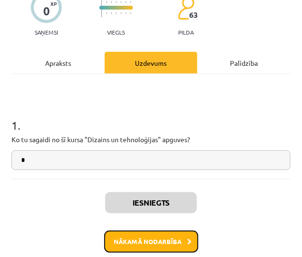
click at [122, 236] on button "Nākamā nodarbība" at bounding box center [151, 241] width 94 height 22
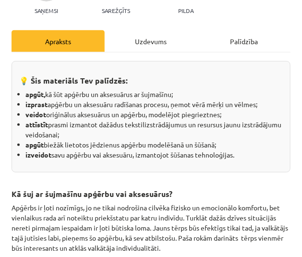
scroll to position [93, 0]
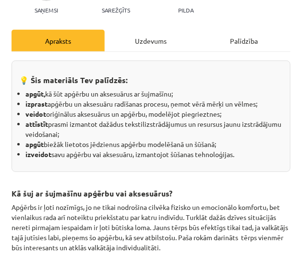
click at [148, 51] on div "Uzdevums" at bounding box center [151, 41] width 93 height 22
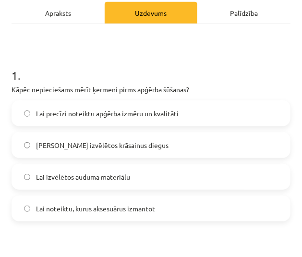
scroll to position [94, 0]
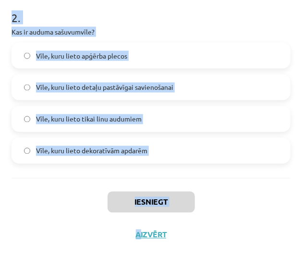
drag, startPoint x: 10, startPoint y: 122, endPoint x: 133, endPoint y: 219, distance: 157.3
click at [213, 191] on div "Iesniegt Aizvērt" at bounding box center [151, 211] width 279 height 67
drag, startPoint x: 167, startPoint y: 183, endPoint x: 30, endPoint y: 36, distance: 200.7
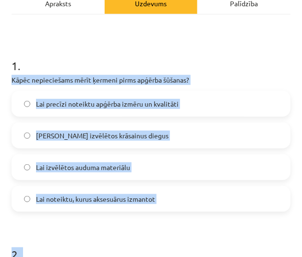
scroll to position [115, 0]
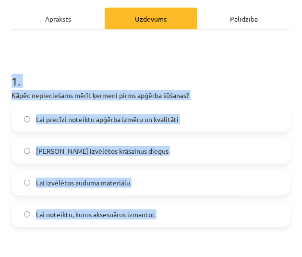
drag, startPoint x: 151, startPoint y: 160, endPoint x: 2, endPoint y: 93, distance: 163.3
click at [2, 93] on div "Mācību tēma: Dizains un tehnoloģijas 8. klases 1. ieskaites mācību materiāls #2…" at bounding box center [151, 128] width 302 height 257
copy form "1 . Kāpēc nepieciešams mērīt ķermeni pirms apģērba šūšanas? Lai precīzi noteikt…"
click at [198, 79] on h1 "1 ." at bounding box center [151, 73] width 279 height 30
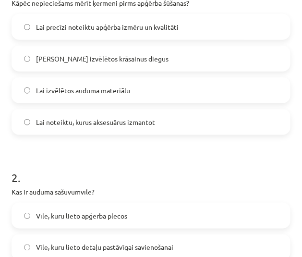
scroll to position [208, 0]
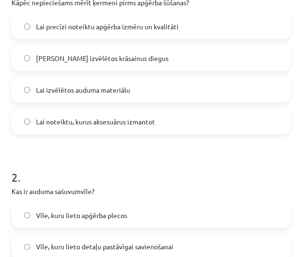
click at [176, 32] on span "Lai precīzi noteiktu apģērba izmēru un kvalitāti" at bounding box center [107, 27] width 143 height 10
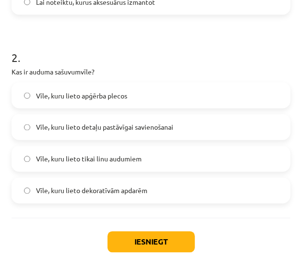
scroll to position [328, 0]
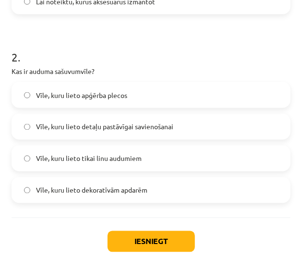
click at [129, 132] on span "Vīle, kuru lieto detaļu pastāvīgai savienošanai" at bounding box center [104, 127] width 137 height 10
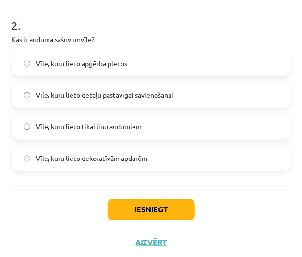
scroll to position [382, 0]
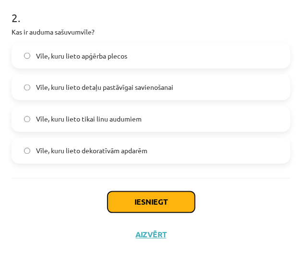
click at [143, 199] on button "Iesniegt" at bounding box center [151, 202] width 87 height 21
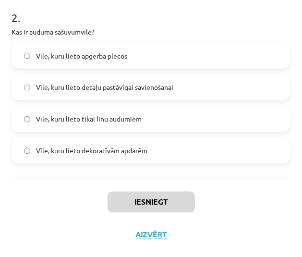
click at [230, 190] on div "Iesniegt Aizvērt" at bounding box center [151, 211] width 279 height 67
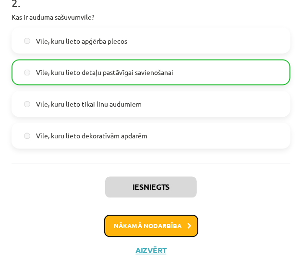
click at [158, 237] on button "Nākamā nodarbība" at bounding box center [151, 226] width 94 height 22
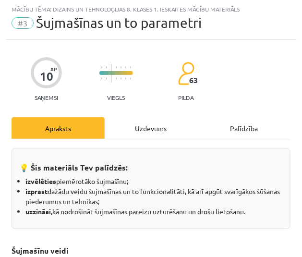
scroll to position [6, 0]
click at [151, 122] on div "Uzdevums" at bounding box center [151, 128] width 93 height 22
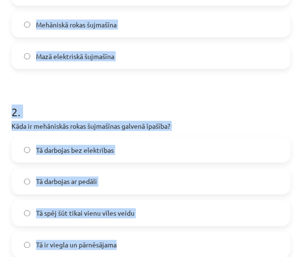
scroll to position [367, 0]
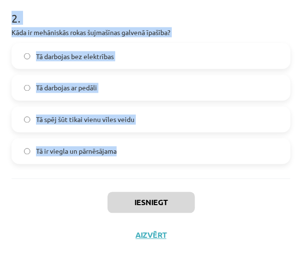
drag, startPoint x: 11, startPoint y: 70, endPoint x: 141, endPoint y: 158, distance: 157.5
copy form "1 . Kura šujmašīna ir piemērota rūpnieciskai ražošanai? Rokas šujmašīna Rūpniec…"
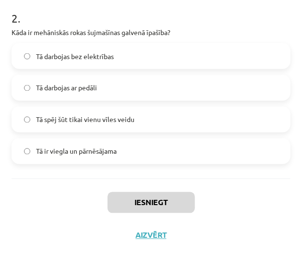
click at [241, 200] on div "Iesniegt Aizvērt" at bounding box center [151, 212] width 279 height 67
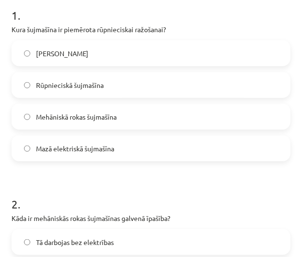
scroll to position [181, 0]
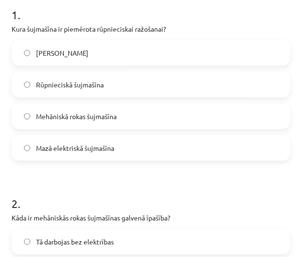
click at [125, 89] on label "Rūpnieciskā šujmašīna" at bounding box center [150, 84] width 277 height 24
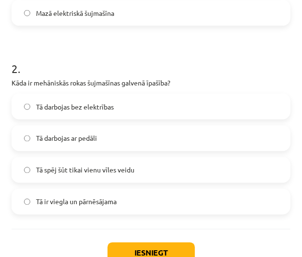
scroll to position [317, 0]
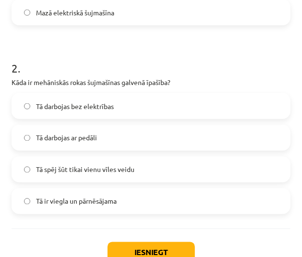
click at [112, 142] on label "Tā darbojas ar pedāli" at bounding box center [150, 138] width 277 height 24
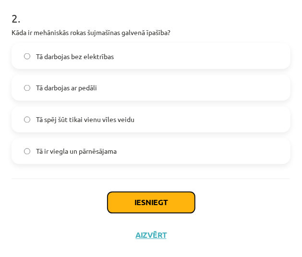
click at [122, 199] on button "Iesniegt" at bounding box center [151, 202] width 87 height 21
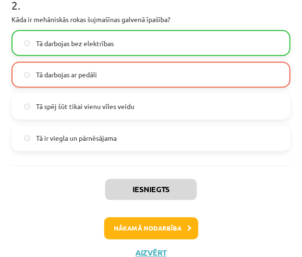
scroll to position [396, 0]
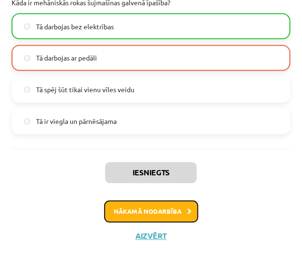
click at [128, 213] on button "Nākamā nodarbība" at bounding box center [151, 212] width 94 height 22
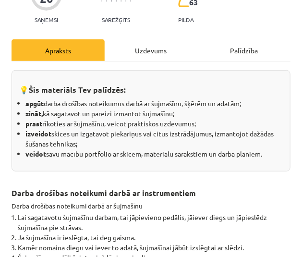
scroll to position [84, 0]
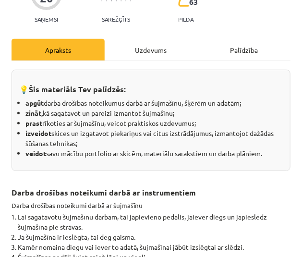
click at [146, 52] on div "Uzdevums" at bounding box center [151, 50] width 93 height 22
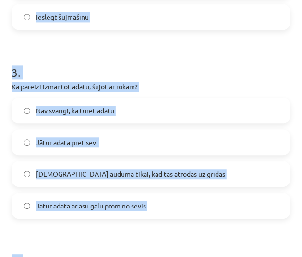
scroll to position [744, 0]
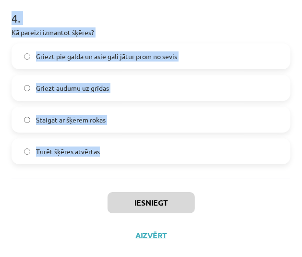
drag, startPoint x: 9, startPoint y: 93, endPoint x: 126, endPoint y: 151, distance: 130.5
copy form "1 . Kāpēc ir svarīgi atvienot šujmašīnu no strāvas pēc šūšanas? Lai novērstu ie…"
drag, startPoint x: 258, startPoint y: 207, endPoint x: 444, endPoint y: 162, distance: 192.1
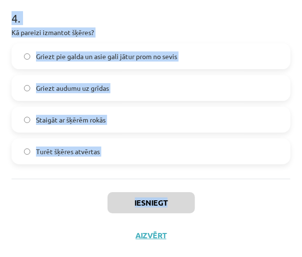
click at [231, 206] on div "Iesniegt Aizvērt" at bounding box center [151, 212] width 279 height 67
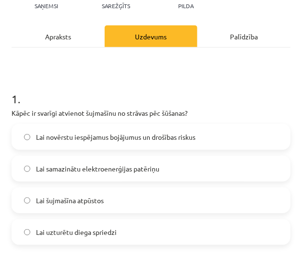
scroll to position [99, 0]
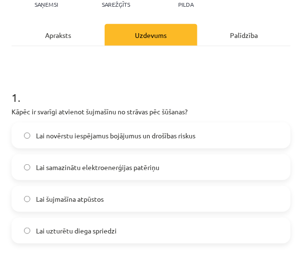
click at [167, 135] on span "Lai novērstu iespējamus bojājumus un drošības riskus" at bounding box center [115, 136] width 159 height 10
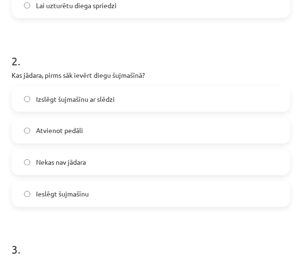
scroll to position [325, 0]
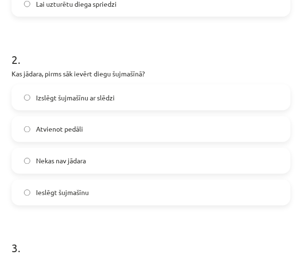
click at [105, 103] on label "Izslēgt šujmašīnu ar slēdzi" at bounding box center [150, 97] width 277 height 24
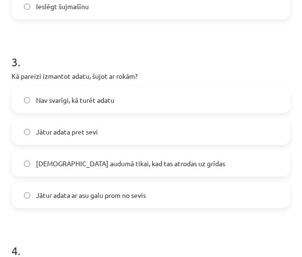
scroll to position [512, 0]
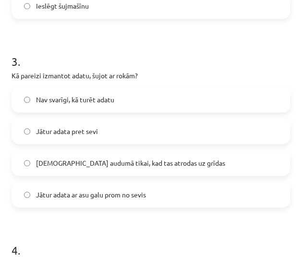
click at [103, 199] on label "Jātur adata ar asu galu prom no sevis" at bounding box center [150, 194] width 277 height 24
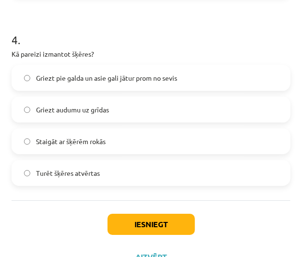
scroll to position [723, 0]
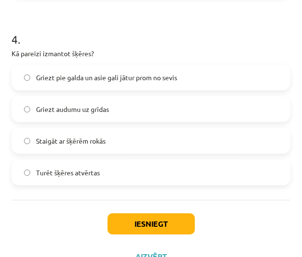
click at [201, 85] on label "Griezt pie galda un asie gali jātur prom no sevis" at bounding box center [150, 77] width 277 height 24
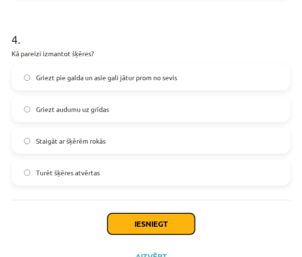
click at [122, 230] on button "Iesniegt" at bounding box center [151, 223] width 87 height 21
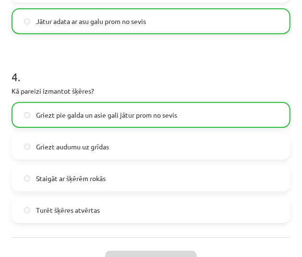
scroll to position [774, 0]
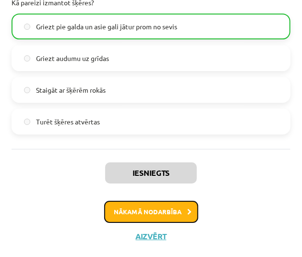
click at [157, 209] on button "Nākamā nodarbība" at bounding box center [151, 212] width 94 height 22
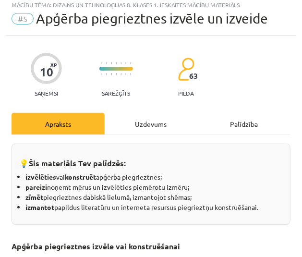
scroll to position [6, 0]
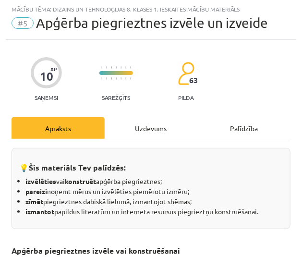
click at [134, 122] on div "Uzdevums" at bounding box center [151, 128] width 93 height 22
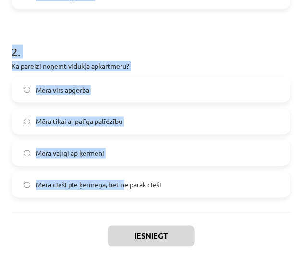
scroll to position [367, 0]
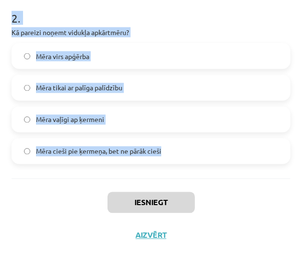
drag, startPoint x: 8, startPoint y: 99, endPoint x: 188, endPoint y: 153, distance: 187.9
copy form "1 . Kas jāmēra, lai noteiktu pareizo piegrieztnes lielumu kleitai? Krūšu apkārt…"
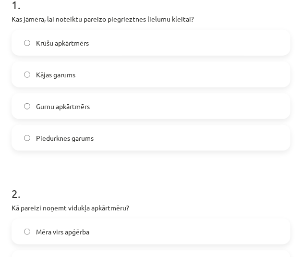
scroll to position [188, 0]
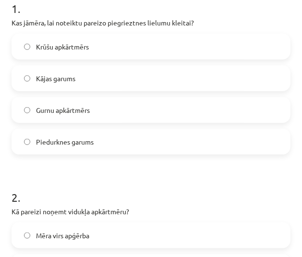
click at [116, 51] on label "Krūšu apkārtmērs" at bounding box center [150, 47] width 277 height 24
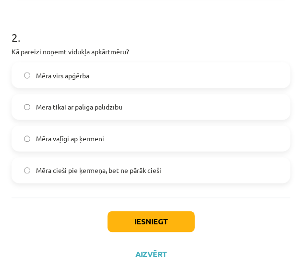
scroll to position [348, 0]
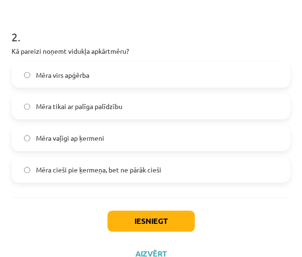
click at [63, 81] on label "Mēra virs apģērba" at bounding box center [150, 75] width 277 height 24
click at [57, 176] on label "Mēra cieši pie ķermeņa, bet ne pārāk cieši" at bounding box center [150, 170] width 277 height 24
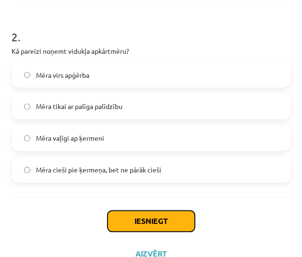
click at [132, 214] on button "Iesniegt" at bounding box center [151, 221] width 87 height 21
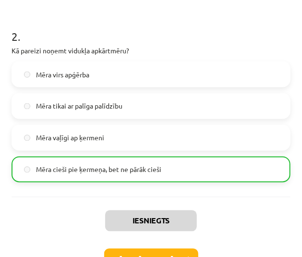
scroll to position [396, 0]
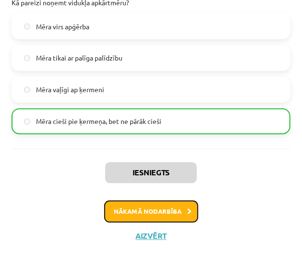
click at [165, 205] on button "Nākamā nodarbība" at bounding box center [151, 212] width 94 height 22
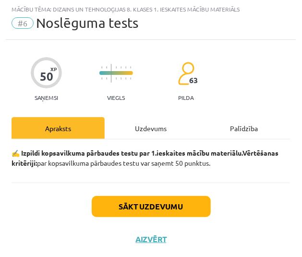
scroll to position [18, 0]
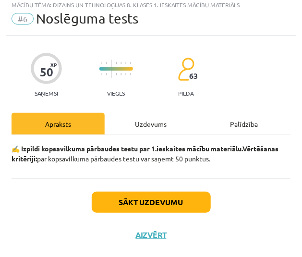
click at [153, 113] on div "Uzdevums" at bounding box center [151, 124] width 93 height 22
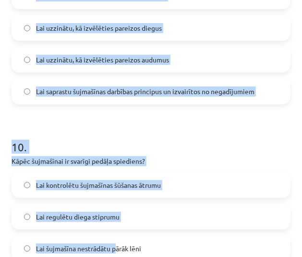
scroll to position [1900, 0]
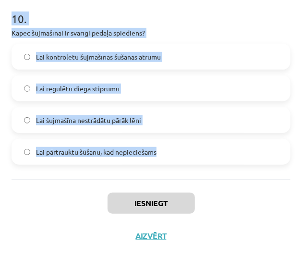
drag, startPoint x: 8, startPoint y: 102, endPoint x: 176, endPoint y: 147, distance: 174.4
copy form "4 . Lo ipsumd sit ame consecte ad elitseddoeiusm? Te inci utlaboree dolor magna…"
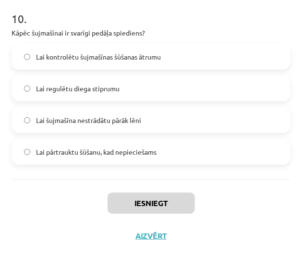
click at [246, 225] on div "Iesniegt Aizvērt" at bounding box center [151, 212] width 279 height 67
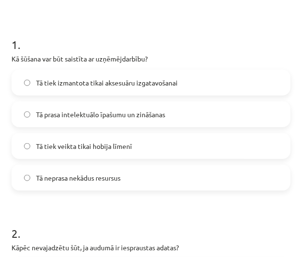
scroll to position [180, 0]
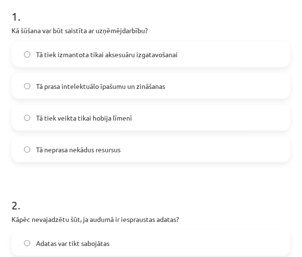
click at [124, 83] on span "Tā prasa intelektuālo īpašumu un zināšanas" at bounding box center [100, 86] width 129 height 10
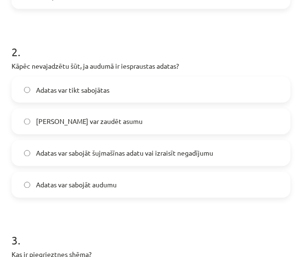
scroll to position [333, 0]
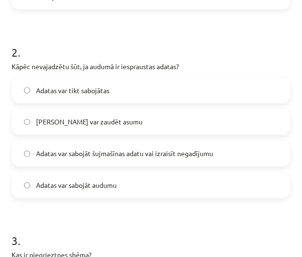
click at [105, 186] on span "Adatas var sabojāt audumu" at bounding box center [76, 185] width 81 height 10
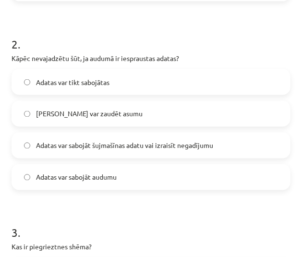
click at [119, 146] on span "Adatas var sabojāt šujmašīnas adatu vai izraisīt negadījumu" at bounding box center [124, 146] width 177 height 10
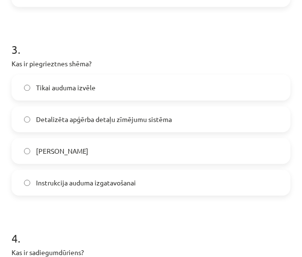
scroll to position [526, 0]
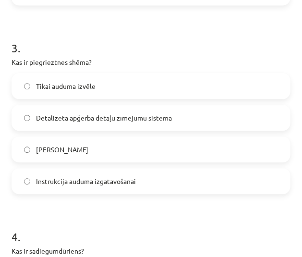
click at [73, 114] on span "Detalizēta apģērba detaļu zīmējumu sistēma" at bounding box center [104, 118] width 136 height 10
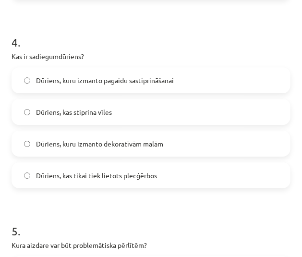
scroll to position [720, 0]
click at [105, 80] on span "Dūriens, kuru izmanto pagaidu sastiprināšanai" at bounding box center [105, 80] width 138 height 10
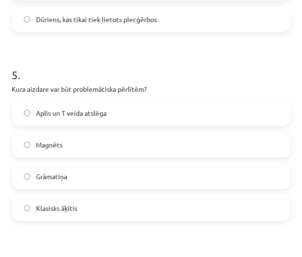
scroll to position [883, 0]
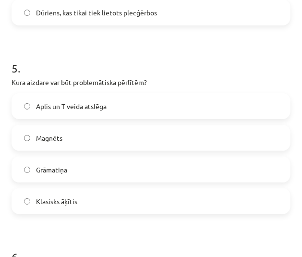
click at [131, 138] on label "Magnēts" at bounding box center [150, 138] width 277 height 24
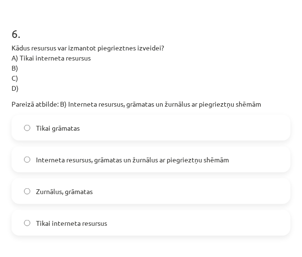
scroll to position [1107, 0]
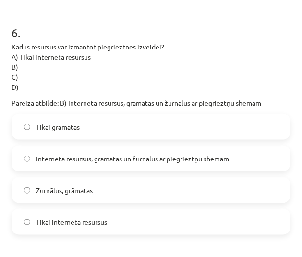
click at [76, 158] on span "Interneta resursus, grāmatas un žurnālus ar piegrieztņu shēmām" at bounding box center [132, 159] width 193 height 10
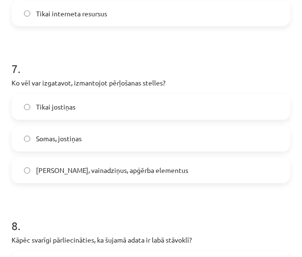
scroll to position [1332, 0]
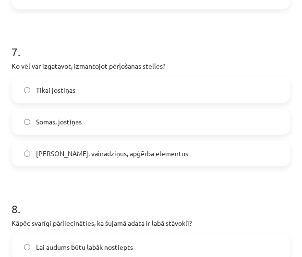
click at [109, 161] on label "[PERSON_NAME], vainadziņus, apģērba elementus" at bounding box center [150, 154] width 277 height 24
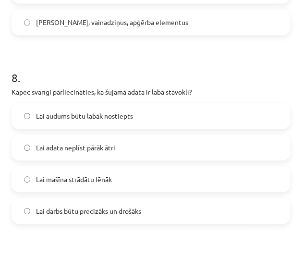
scroll to position [1503, 0]
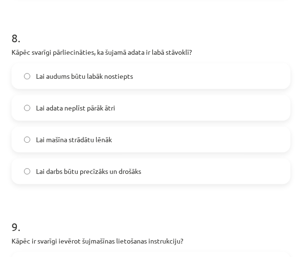
click at [93, 177] on label "Lai darbs būtu precīzāks un drošāks" at bounding box center [150, 171] width 277 height 24
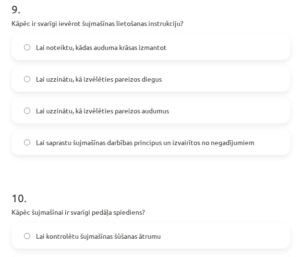
scroll to position [1711, 0]
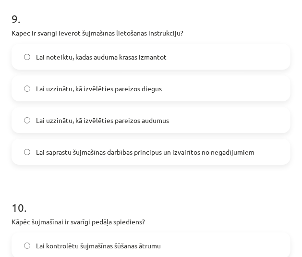
click at [71, 153] on span "Lai saprastu šujmašīnas darbības principus un izvairītos no negadījumiem" at bounding box center [145, 152] width 218 height 10
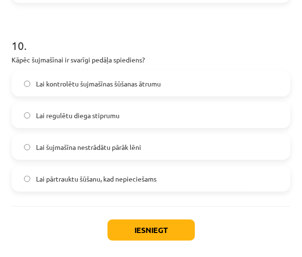
scroll to position [1874, 0]
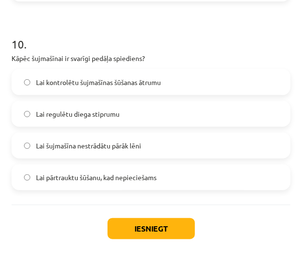
click at [87, 90] on label "Lai kontrolētu šujmašīnas šūšanas ātrumu" at bounding box center [150, 82] width 277 height 24
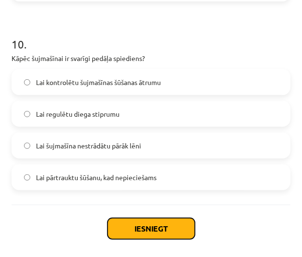
click at [134, 224] on button "Iesniegt" at bounding box center [151, 228] width 87 height 21
click at [130, 224] on button "Iesniegt" at bounding box center [151, 228] width 87 height 21
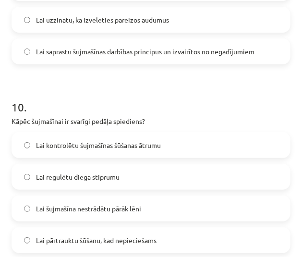
scroll to position [1900, 0]
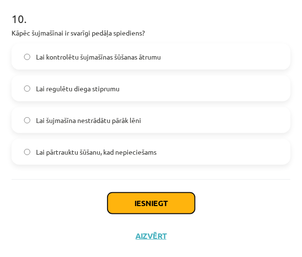
click at [160, 203] on button "Iesniegt" at bounding box center [151, 202] width 87 height 21
click at [166, 192] on button "Iesniegt" at bounding box center [151, 202] width 87 height 21
click at [162, 203] on button "Iesniegt" at bounding box center [151, 202] width 87 height 21
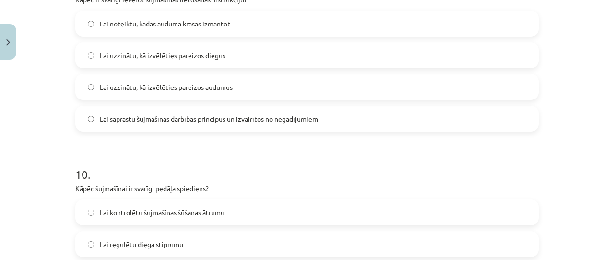
scroll to position [1933, 0]
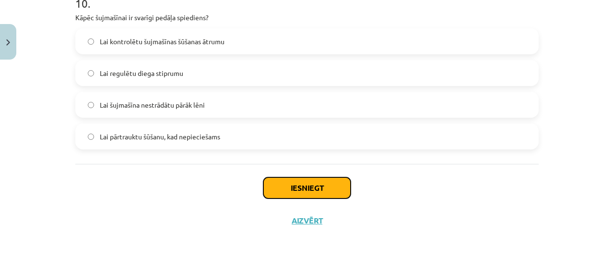
click at [291, 192] on button "Iesniegt" at bounding box center [307, 187] width 87 height 21
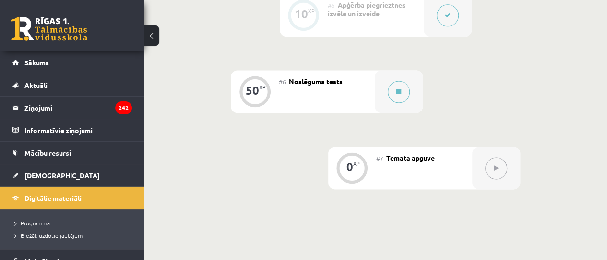
scroll to position [735, 0]
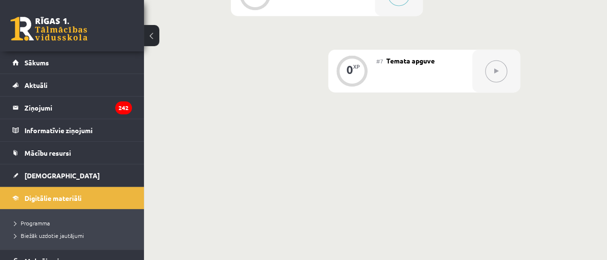
click at [461, 70] on div "#7 Temata apguve" at bounding box center [424, 70] width 96 height 43
click at [498, 65] on button at bounding box center [496, 71] width 22 height 22
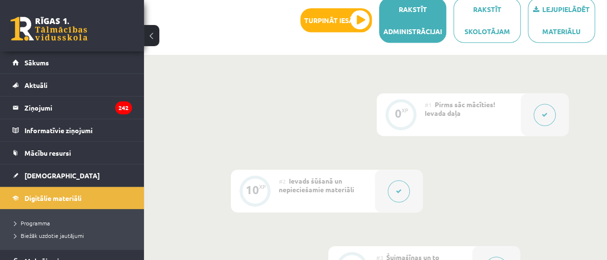
scroll to position [285, 0]
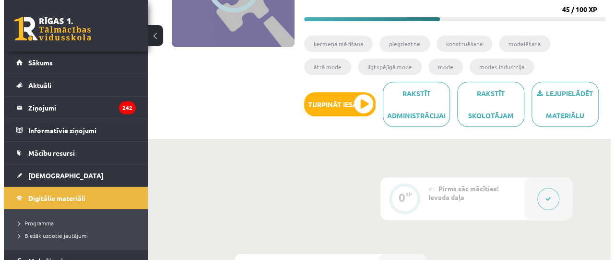
scroll to position [149, 0]
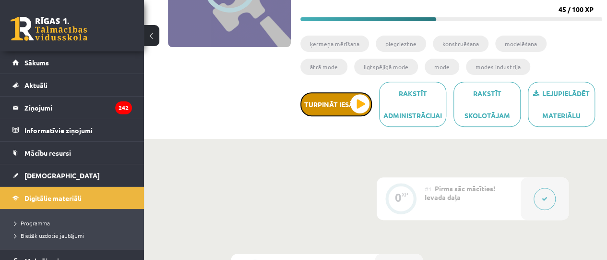
click at [362, 108] on button "Turpināt iesākto" at bounding box center [336, 104] width 72 height 24
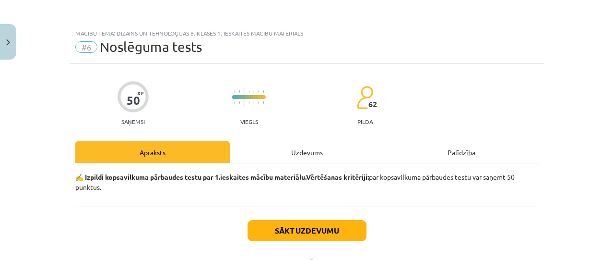
click at [308, 148] on div "Uzdevums" at bounding box center [307, 152] width 155 height 22
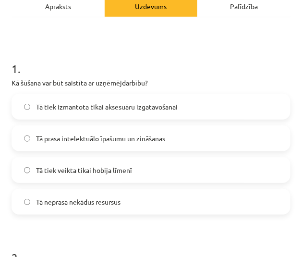
scroll to position [131, 0]
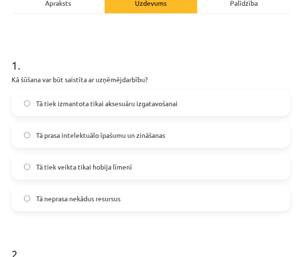
click at [98, 124] on label "Tā prasa intelektuālo īpašumu un zināšanas" at bounding box center [150, 135] width 277 height 24
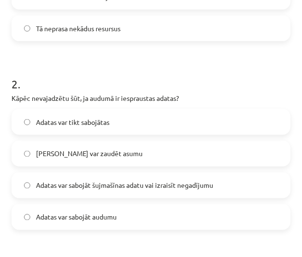
scroll to position [301, 0]
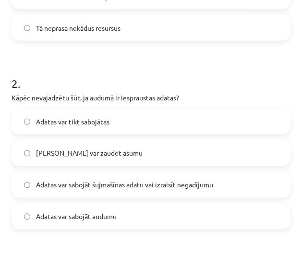
click at [123, 147] on label "Adatas var zaudēt asumu" at bounding box center [150, 153] width 277 height 24
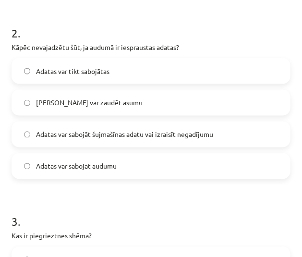
scroll to position [352, 0]
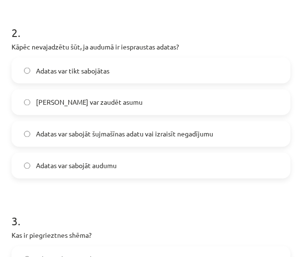
click at [137, 136] on span "Adatas var sabojāt šujmašīnas adatu vai izraisīt negadījumu" at bounding box center [124, 134] width 177 height 10
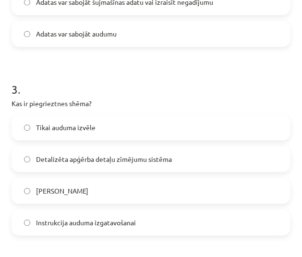
scroll to position [485, 0]
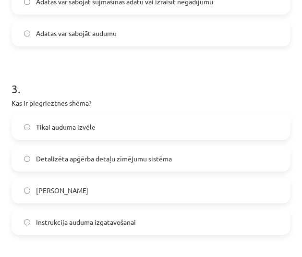
click at [129, 155] on span "Detalizēta apģērba detaļu zīmējumu sistēma" at bounding box center [104, 159] width 136 height 10
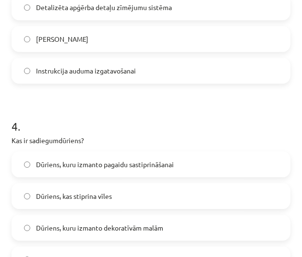
scroll to position [644, 0]
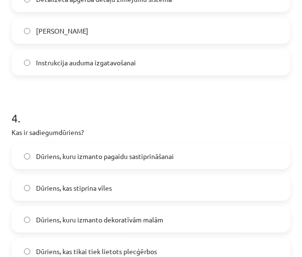
click at [129, 155] on span "Dūriens, kuru izmanto pagaidu sastiprināšanai" at bounding box center [105, 156] width 138 height 10
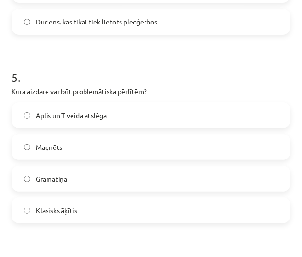
click at [129, 155] on label "Magnēts" at bounding box center [150, 147] width 277 height 24
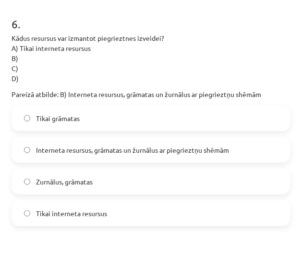
scroll to position [1116, 0]
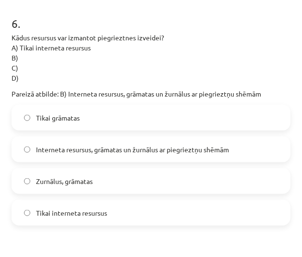
click at [129, 155] on label "Interneta resursus, grāmatas un žurnālus ar piegrieztņu shēmām" at bounding box center [150, 149] width 277 height 24
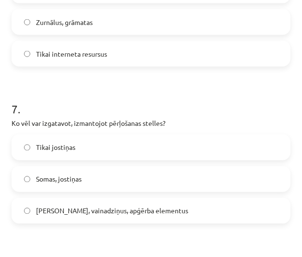
scroll to position [1279, 0]
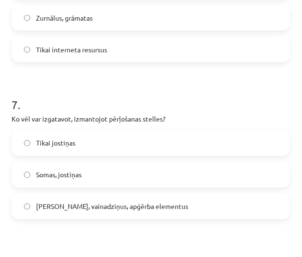
click at [124, 199] on label "Jostas, vainadziņus, apģērba elementus" at bounding box center [150, 206] width 277 height 24
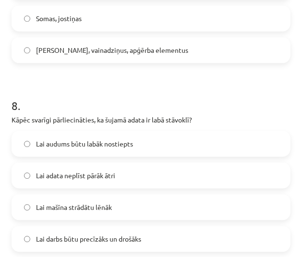
scroll to position [1437, 0]
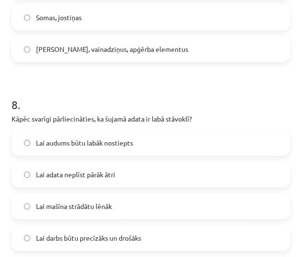
click at [124, 199] on label "Lai mašīna strādātu lēnāk" at bounding box center [150, 206] width 277 height 24
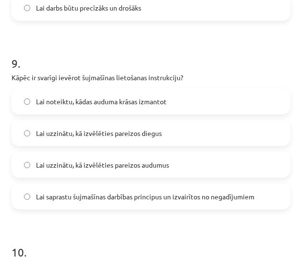
scroll to position [1668, 0]
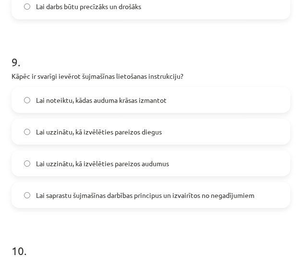
click at [139, 167] on span "Lai uzzinātu, kā izvēlēties pareizos audumus" at bounding box center [102, 163] width 133 height 10
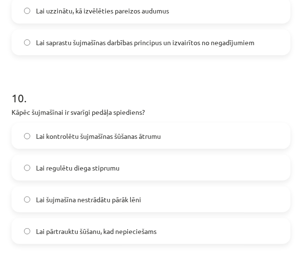
click at [156, 131] on span "Lai kontrolētu šujmašīnas šūšanas ātrumu" at bounding box center [98, 136] width 125 height 10
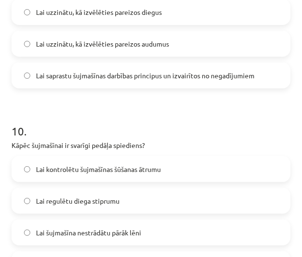
scroll to position [1900, 0]
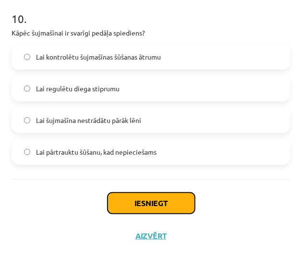
click at [126, 210] on button "Iesniegt" at bounding box center [151, 202] width 87 height 21
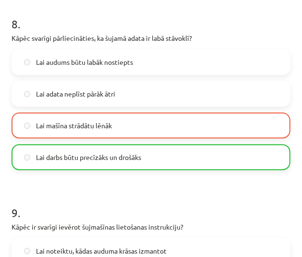
scroll to position [1516, 0]
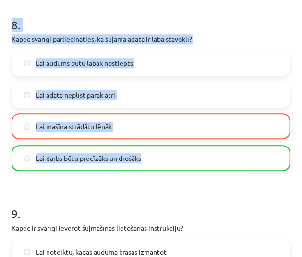
drag, startPoint x: 11, startPoint y: 21, endPoint x: 185, endPoint y: 160, distance: 223.4
copy div "8 . Kāpēc svarīgi pārliecināties, ka šujamā adata ir labā stāvoklī? Lai audums …"
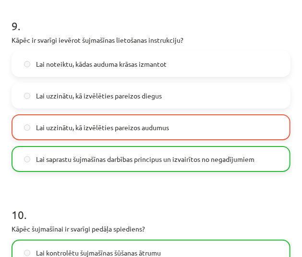
scroll to position [1704, 0]
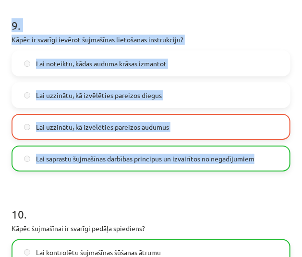
drag, startPoint x: 11, startPoint y: 13, endPoint x: 272, endPoint y: 148, distance: 294.1
copy div "9 . Kāpēc ir svarīgi ievērot šujmašīnas lietošanas instrukciju? Lai noteiktu, k…"
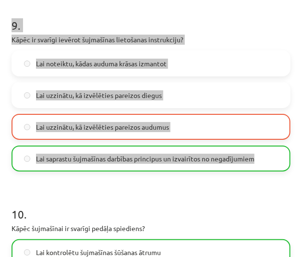
scroll to position [1930, 0]
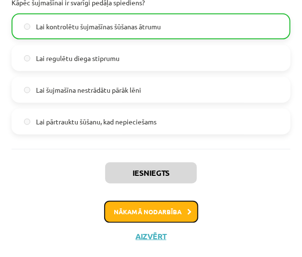
click at [146, 216] on button "Nākamā nodarbība" at bounding box center [151, 212] width 94 height 22
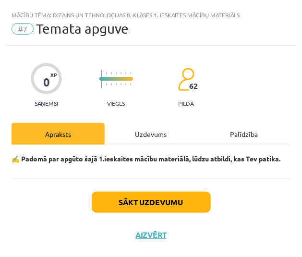
scroll to position [6, 0]
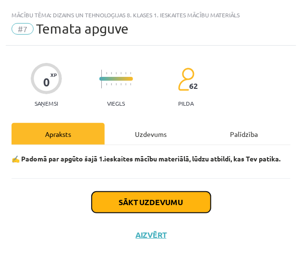
click at [156, 206] on button "Sākt uzdevumu" at bounding box center [151, 202] width 119 height 21
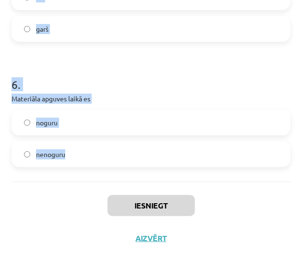
scroll to position [923, 0]
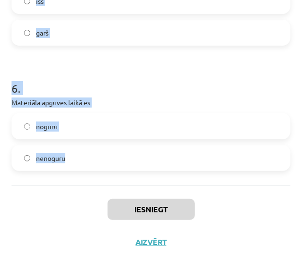
drag, startPoint x: 11, startPoint y: 57, endPoint x: 78, endPoint y: 142, distance: 107.9
click at [140, 91] on div "6 . Materiāla apguves laikā es noguru nenoguru" at bounding box center [151, 118] width 279 height 106
click at [149, 76] on h1 "6 ." at bounding box center [151, 80] width 279 height 30
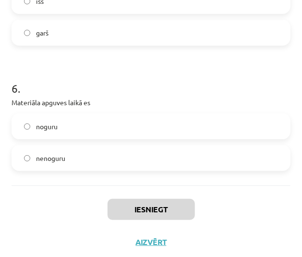
click at [37, 197] on div "Iesniegt Aizvērt" at bounding box center [151, 218] width 279 height 67
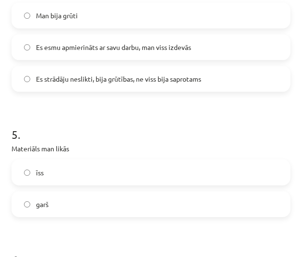
scroll to position [926, 0]
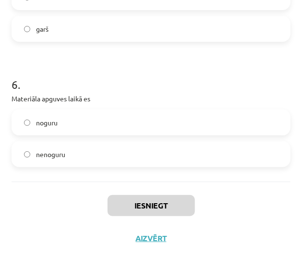
click at [77, 156] on label "nenoguru" at bounding box center [150, 154] width 277 height 24
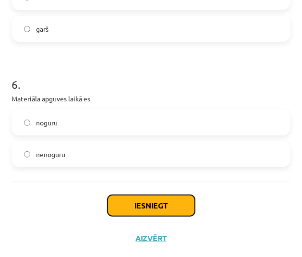
click at [133, 200] on button "Iesniegt" at bounding box center [151, 205] width 87 height 21
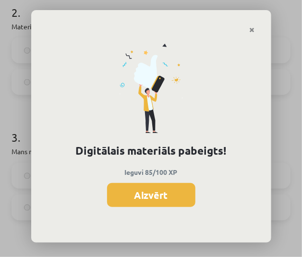
scroll to position [322, 0]
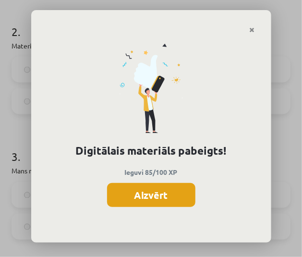
click at [156, 193] on button "Aizvērt" at bounding box center [151, 195] width 88 height 24
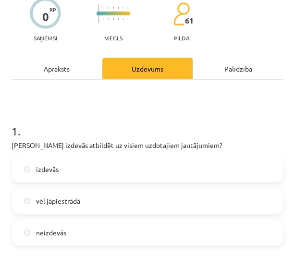
scroll to position [0, 0]
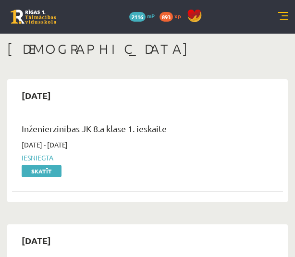
scroll to position [542, 0]
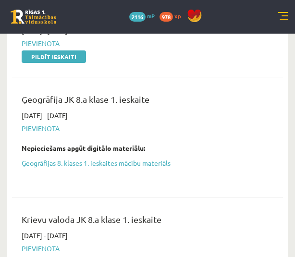
scroll to position [653, 0]
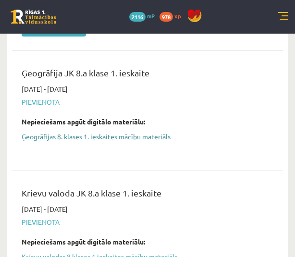
click at [94, 134] on link "Ģeogrāfijas 8. klases 1. ieskaites mācību materiāls" at bounding box center [140, 137] width 237 height 10
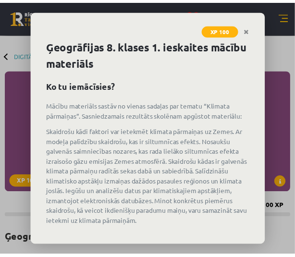
scroll to position [57, 0]
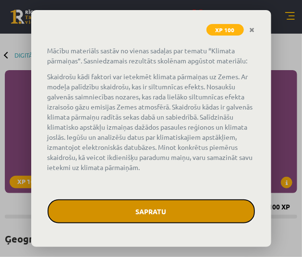
click at [152, 207] on button "Sapratu" at bounding box center [151, 211] width 207 height 24
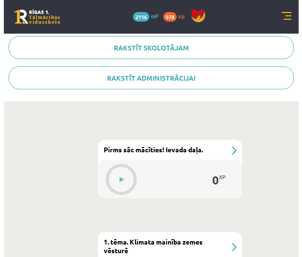
scroll to position [327, 0]
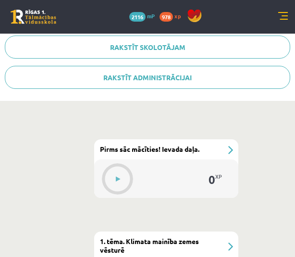
click at [109, 162] on div "0 XP" at bounding box center [166, 178] width 144 height 38
click at [111, 182] on button at bounding box center [118, 179] width 22 height 22
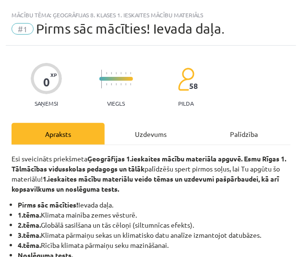
click at [139, 131] on div "Uzdevums" at bounding box center [151, 134] width 93 height 22
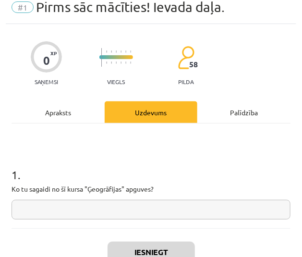
scroll to position [23, 0]
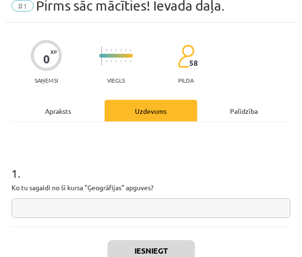
click at [91, 205] on input "text" at bounding box center [151, 208] width 279 height 20
type input "*"
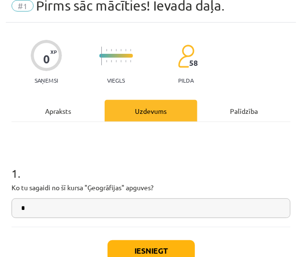
type input "*"
click at [126, 242] on button "Iesniegt" at bounding box center [151, 250] width 87 height 21
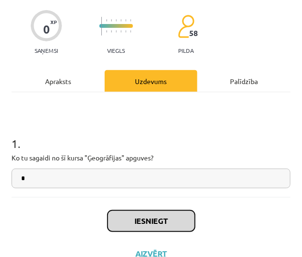
scroll to position [57, 0]
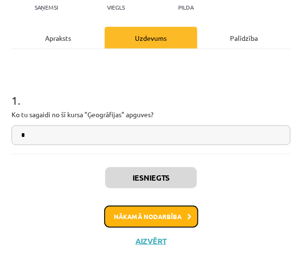
click at [128, 218] on button "Nākamā nodarbība" at bounding box center [151, 216] width 94 height 22
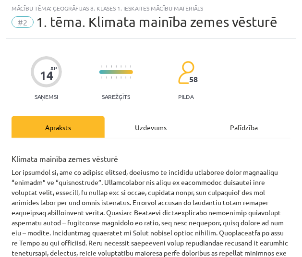
scroll to position [6, 0]
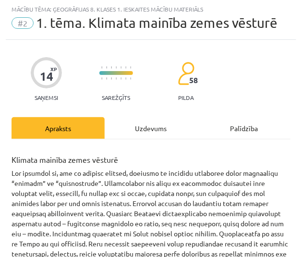
click at [140, 132] on div "Uzdevums" at bounding box center [151, 128] width 93 height 22
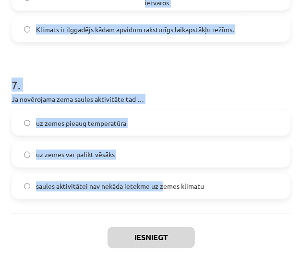
scroll to position [1257, 0]
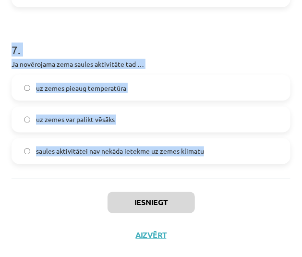
drag, startPoint x: 7, startPoint y: 81, endPoint x: 228, endPoint y: 144, distance: 230.5
copy form "5 . Loremipsumd sitametco ad Elits doeiusm tempor incidid. Utla et dolo ma aliq…"
click at [244, 104] on div "uz zemes pieaug temperatūra uz zemes var palikt vēsāks saules aktivitātei nav n…" at bounding box center [151, 119] width 279 height 89
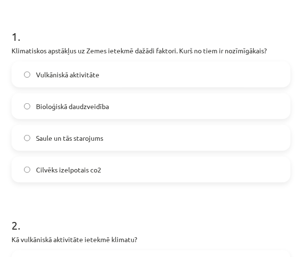
scroll to position [162, 0]
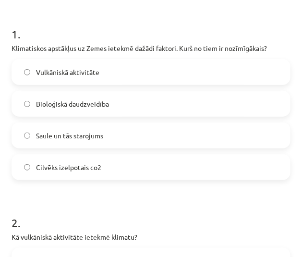
click at [81, 136] on span "Saule un tās starojums" at bounding box center [69, 136] width 67 height 10
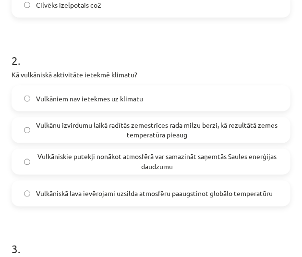
scroll to position [324, 0]
click at [105, 163] on span "Vulkāniskie putekļi nonākot atmosfērā var samazināt saņemtās Saules enerģijas d…" at bounding box center [157, 162] width 242 height 20
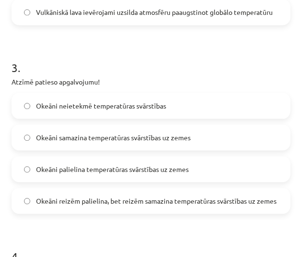
scroll to position [506, 0]
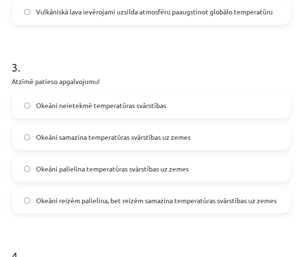
click at [154, 136] on span "Okeāni samazina temperatūras svārstības uz zemes" at bounding box center [113, 137] width 155 height 10
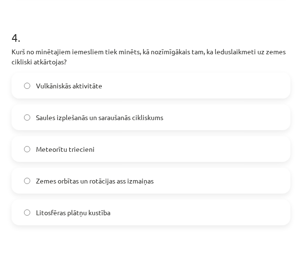
scroll to position [732, 0]
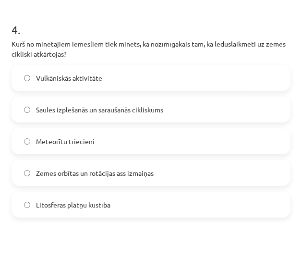
click at [69, 174] on span "Zemes orbītas un rotācijas ass izmaiņas" at bounding box center [95, 173] width 118 height 10
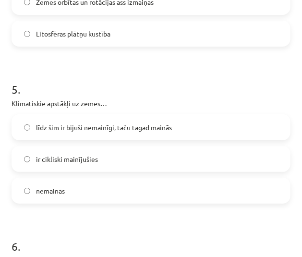
scroll to position [965, 0]
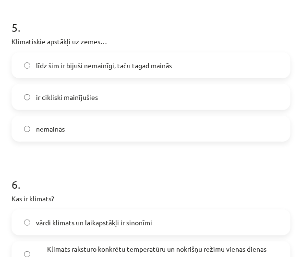
click at [84, 95] on span "ir cikliski mainījušies" at bounding box center [67, 97] width 62 height 10
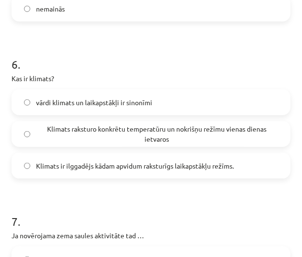
scroll to position [1085, 0]
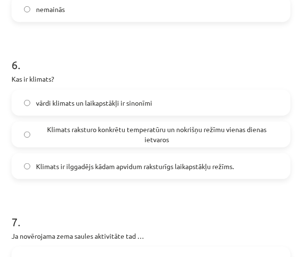
click at [71, 169] on span "Klimats ir ilggadējs kādam apvidum raksturīgs laikapstākļu režīms." at bounding box center [135, 166] width 198 height 10
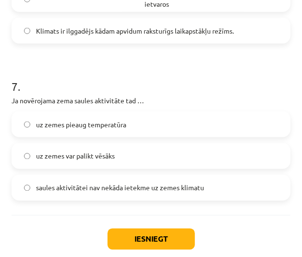
scroll to position [1221, 0]
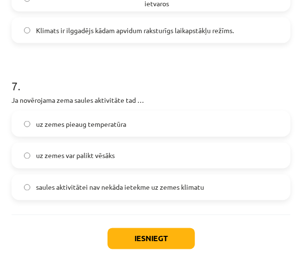
click at [81, 156] on span "uz zemes var palikt vēsāks" at bounding box center [75, 156] width 79 height 10
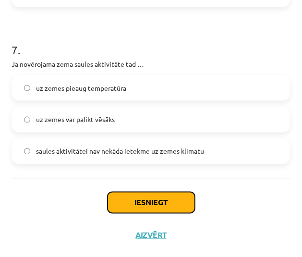
click at [121, 195] on button "Iesniegt" at bounding box center [151, 202] width 87 height 21
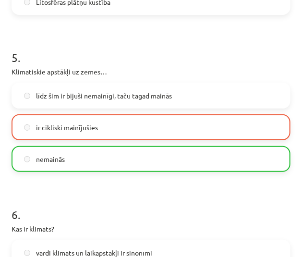
scroll to position [940, 0]
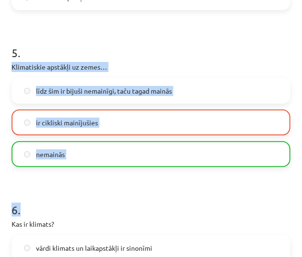
drag, startPoint x: 12, startPoint y: 66, endPoint x: 109, endPoint y: 169, distance: 142.3
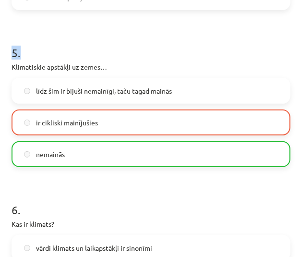
drag, startPoint x: 164, startPoint y: 58, endPoint x: 10, endPoint y: 45, distance: 155.1
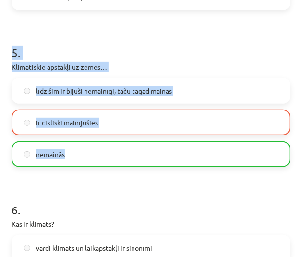
drag, startPoint x: 10, startPoint y: 45, endPoint x: 72, endPoint y: 148, distance: 120.8
copy div "5 . Klimatiskie apstākļi uz zemes… līdz šim ir bijuši nemainīgi, taču tagad mai…"
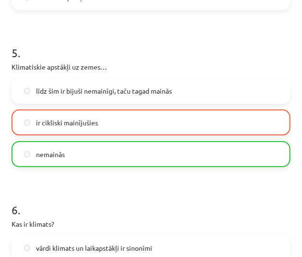
click at [178, 213] on h1 "6 ." at bounding box center [151, 201] width 279 height 30
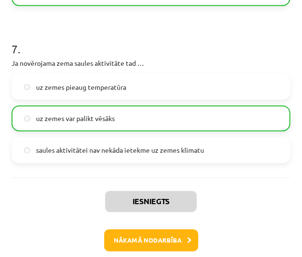
scroll to position [1286, 0]
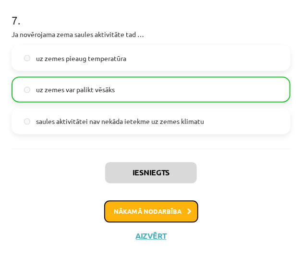
click at [154, 219] on button "Nākamā nodarbība" at bounding box center [151, 212] width 94 height 22
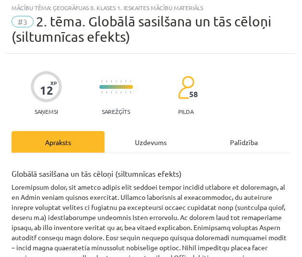
scroll to position [6, 0]
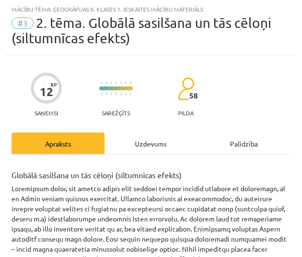
click at [151, 137] on div "Uzdevums" at bounding box center [151, 143] width 93 height 22
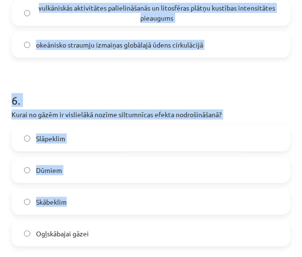
scroll to position [1083, 0]
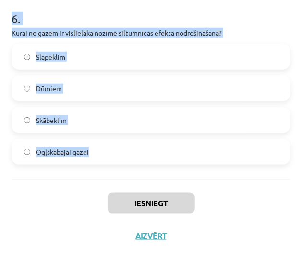
drag, startPoint x: 12, startPoint y: 53, endPoint x: 166, endPoint y: 143, distance: 178.3
copy form "1 . Kura no minētajām darbībām samazina CO2 jeb ogļskābās gāzes apjomu atmosfēr…"
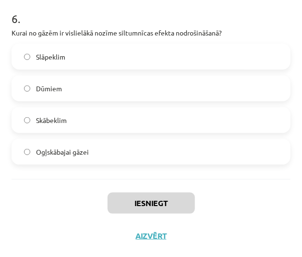
click at [253, 207] on div "Iesniegt Aizvērt" at bounding box center [151, 212] width 279 height 67
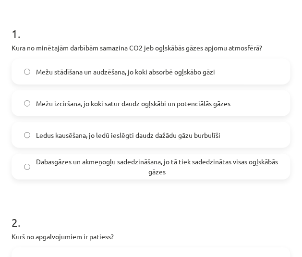
scroll to position [182, 0]
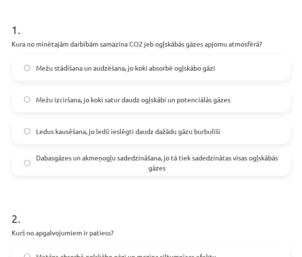
click at [145, 74] on label "Mežu stādīšana un audzēšana, jo koki absorbē ogļskābo gāzi" at bounding box center [150, 68] width 277 height 24
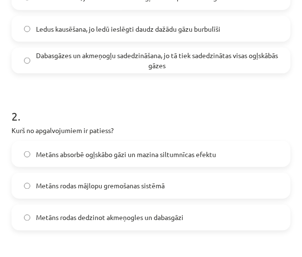
scroll to position [328, 0]
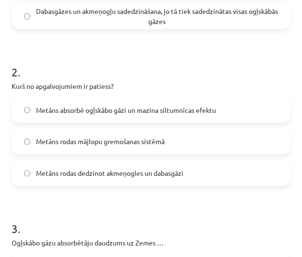
click at [72, 179] on label "Metāns rodas dedzinot akmeņogles un dabasgāzi" at bounding box center [150, 173] width 277 height 24
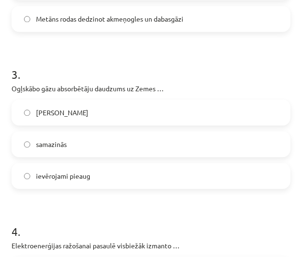
scroll to position [483, 0]
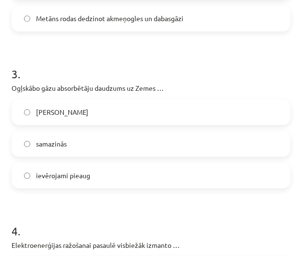
click at [75, 144] on label "samazinās" at bounding box center [150, 144] width 277 height 24
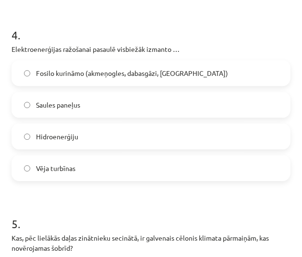
scroll to position [685, 0]
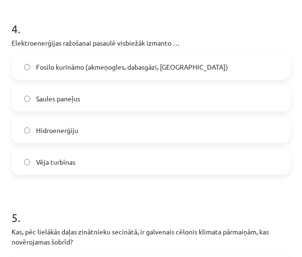
click at [138, 63] on span "Fosilo kurināmo (akmeņogles, dabasgāzi, naftu)" at bounding box center [132, 67] width 192 height 10
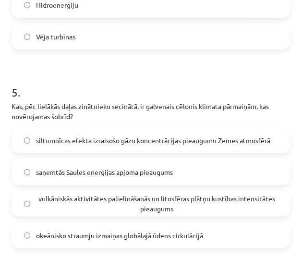
scroll to position [871, 0]
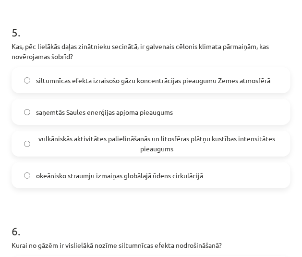
click at [125, 82] on span "siltumnīcas efekta izraisošo gāzu koncentrācijas pieaugumu Zemes atmosfērā" at bounding box center [153, 80] width 234 height 10
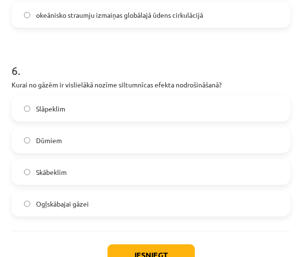
scroll to position [1045, 0]
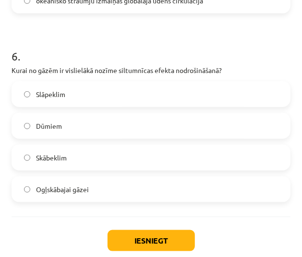
click at [87, 178] on label "Ogļskābajai gāzei" at bounding box center [150, 189] width 277 height 24
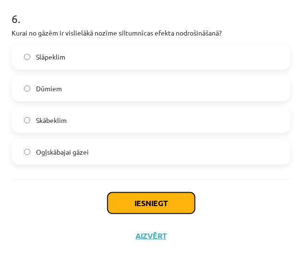
click at [145, 212] on button "Iesniegt" at bounding box center [151, 202] width 87 height 21
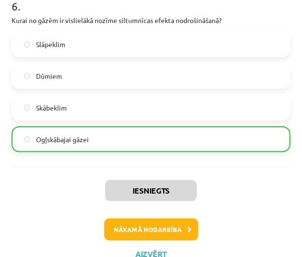
scroll to position [1113, 0]
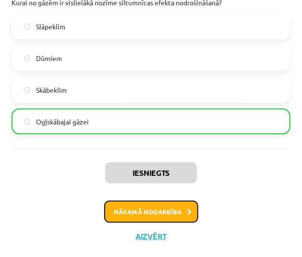
click at [158, 216] on button "Nākamā nodarbība" at bounding box center [151, 212] width 94 height 22
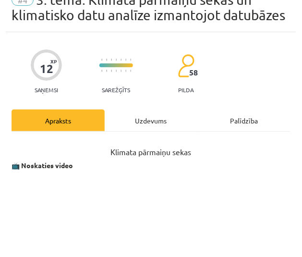
scroll to position [29, 0]
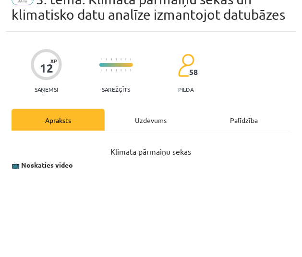
click at [154, 131] on div "Uzdevums" at bounding box center [151, 120] width 93 height 22
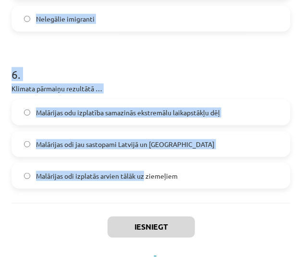
scroll to position [1192, 0]
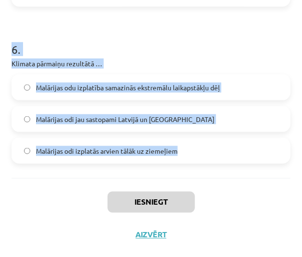
drag, startPoint x: 9, startPoint y: 36, endPoint x: 196, endPoint y: 162, distance: 225.1
copy form "1 . Kas novērojams Latvijas mežos klimata pārmaiņu rezultātā? Pastiprināta purv…"
click at [251, 62] on p "Klimata pārmaiņu rezultātā …" at bounding box center [151, 64] width 279 height 10
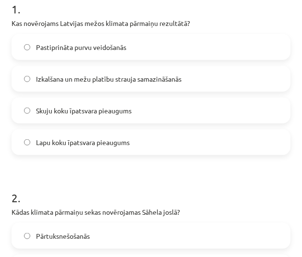
scroll to position [200, 0]
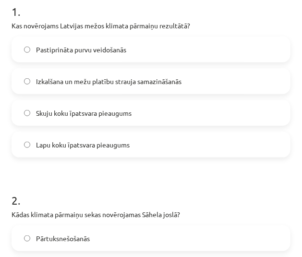
click at [134, 93] on label "Izkalšana un mežu platību strauja samazināšanās" at bounding box center [150, 81] width 277 height 24
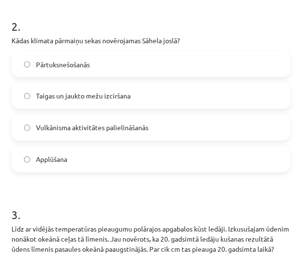
scroll to position [379, 0]
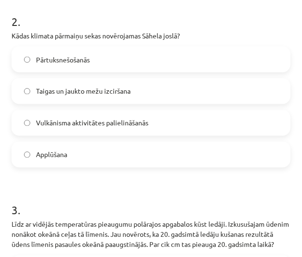
click at [119, 72] on label "Pārtuksnešošanās" at bounding box center [150, 60] width 277 height 24
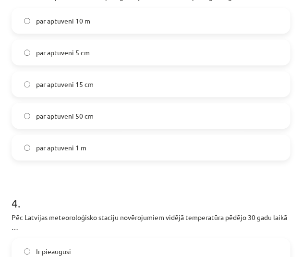
scroll to position [633, 0]
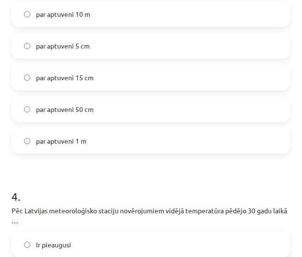
click at [107, 89] on label "par aptuveni 15 cm" at bounding box center [150, 77] width 277 height 24
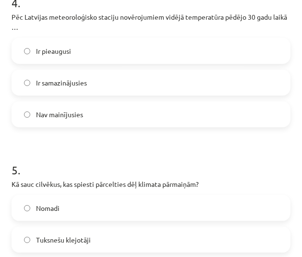
scroll to position [826, 0]
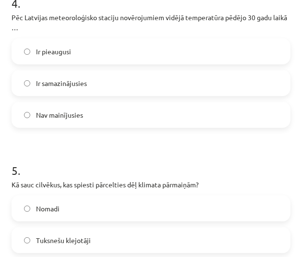
click at [85, 63] on label "Ir pieaugusi" at bounding box center [150, 51] width 277 height 24
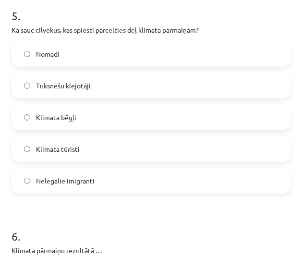
scroll to position [982, 0]
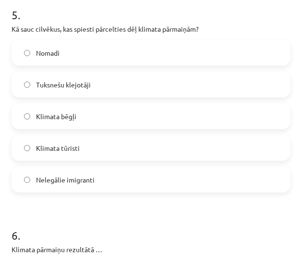
click at [113, 128] on label "Klimata bēgļi" at bounding box center [150, 116] width 277 height 24
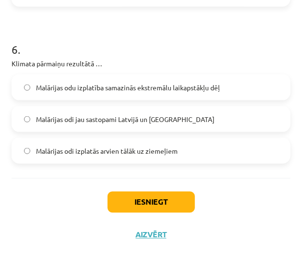
scroll to position [1187, 0]
click at [66, 99] on label "Malārijas odu izplatība samazinās ekstremālu laikapstākļu dēļ" at bounding box center [150, 87] width 277 height 24
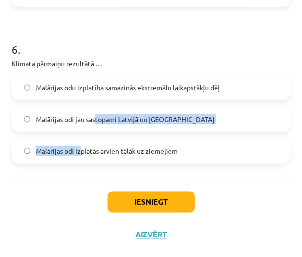
drag, startPoint x: 82, startPoint y: 156, endPoint x: 97, endPoint y: 123, distance: 36.1
click at [97, 123] on div "Malārijas odu izplatība samazinās ekstremālu laikapstākļu dēļ Malārijas odi jau…" at bounding box center [151, 118] width 279 height 89
click at [97, 123] on span "Malārijas odi jau sastopami Latvijā un Skandināvijā" at bounding box center [125, 119] width 179 height 10
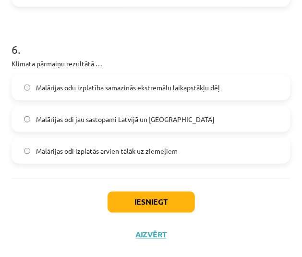
click at [62, 156] on span "Malārijas odi izplatās arvien tālāk uz ziemeļiem" at bounding box center [107, 151] width 142 height 10
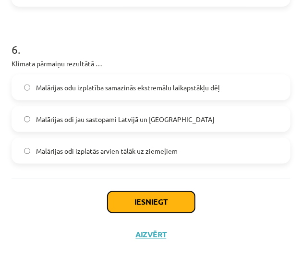
click at [131, 209] on button "Iesniegt" at bounding box center [151, 202] width 87 height 21
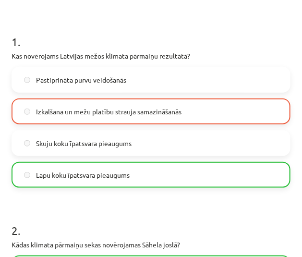
scroll to position [196, 0]
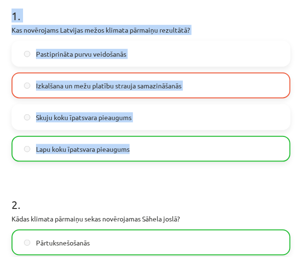
drag, startPoint x: 5, startPoint y: 15, endPoint x: 180, endPoint y: 170, distance: 234.0
click at [180, 170] on div "Mācību tēma: Ģeogrāfijas 8. klases 1. ieskaites mācību materiāls #4 3. tēma. Kl…" at bounding box center [151, 128] width 302 height 257
copy div "1 . Kas novērojams Latvijas mežos klimata pārmaiņu rezultātā? Pastiprināta purv…"
click at [266, 35] on p "Kas novērojams Latvijas mežos klimata pārmaiņu rezultātā?" at bounding box center [151, 30] width 279 height 10
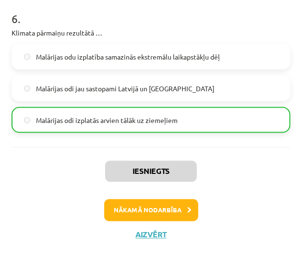
scroll to position [1222, 0]
click at [141, 207] on button "Nākamā nodarbība" at bounding box center [151, 210] width 94 height 22
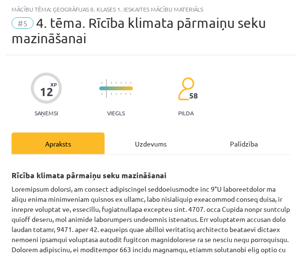
scroll to position [6, 0]
click at [134, 144] on div "Uzdevums" at bounding box center [151, 143] width 93 height 22
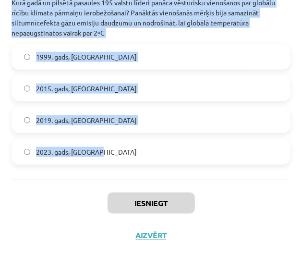
scroll to position [1123, 0]
drag, startPoint x: 4, startPoint y: 85, endPoint x: 131, endPoint y: 157, distance: 146.4
click at [131, 157] on div "Mācību tēma: Ģeogrāfijas 8. klases 1. ieskaites mācību materiāls #5 4. tēma. Rī…" at bounding box center [151, 128] width 302 height 257
copy form "1 . Kurš no transporta līdzekļiem pilsētā būs videi draudzīgākais? Elektroauto …"
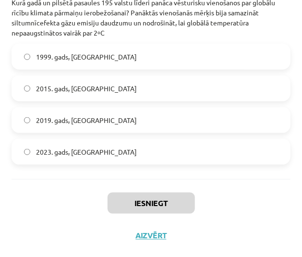
click at [244, 201] on div "Iesniegt Aizvērt" at bounding box center [151, 212] width 279 height 67
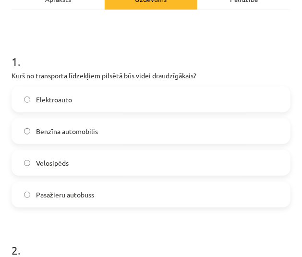
scroll to position [157, 0]
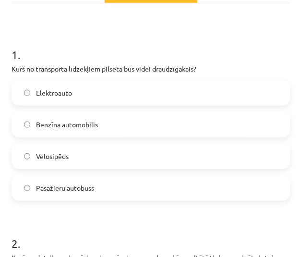
click at [136, 161] on label "Velosipēds" at bounding box center [150, 156] width 277 height 24
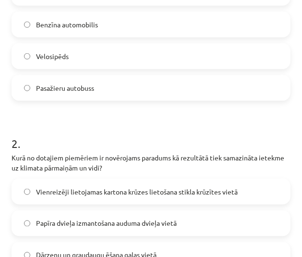
scroll to position [355, 0]
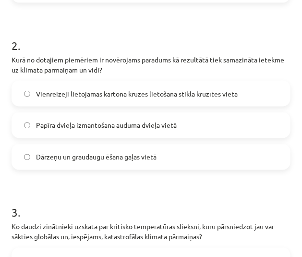
click at [165, 167] on label "Dārzeņu un graudaugu ēšana gaļas vietā" at bounding box center [150, 157] width 277 height 24
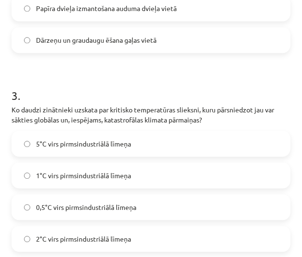
scroll to position [489, 0]
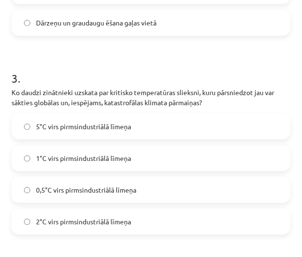
click at [132, 219] on label "2°C virs pirmsindustriālā līmeņa" at bounding box center [150, 221] width 277 height 24
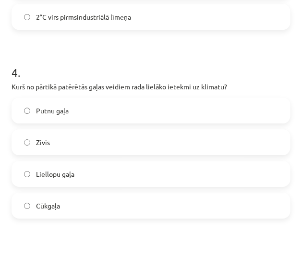
scroll to position [695, 0]
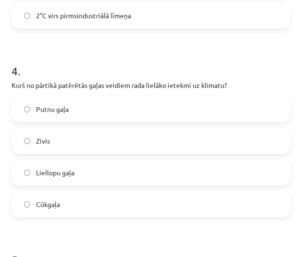
click at [139, 173] on label "Liellopu gaļa" at bounding box center [150, 172] width 277 height 24
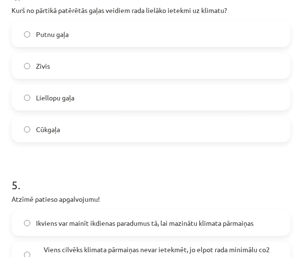
scroll to position [828, 0]
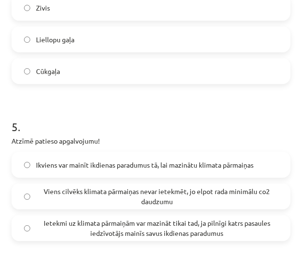
click at [147, 166] on span "Ikviens var mainīt ikdienas paradumus tā, lai mazinātu klimata pārmaiņas" at bounding box center [144, 165] width 217 height 10
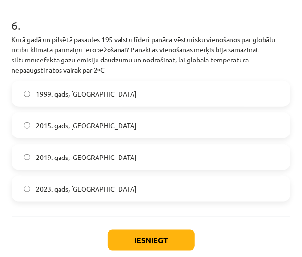
scroll to position [1088, 0]
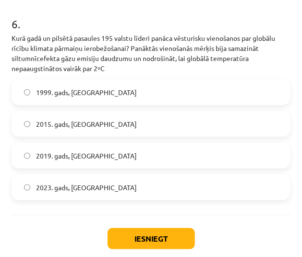
click at [138, 126] on label "2015. gads, Parīze" at bounding box center [150, 124] width 277 height 24
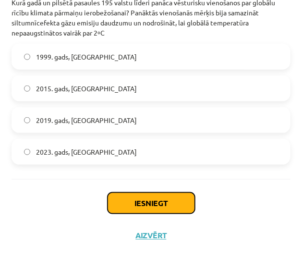
click at [156, 195] on button "Iesniegt" at bounding box center [151, 202] width 87 height 21
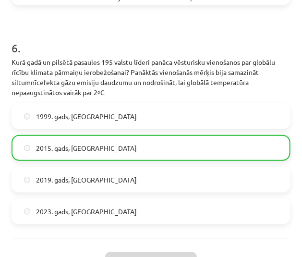
scroll to position [1153, 0]
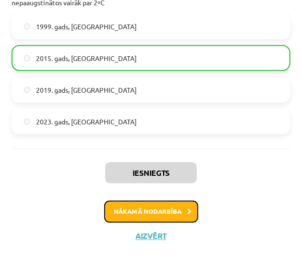
click at [161, 215] on button "Nākamā nodarbība" at bounding box center [151, 212] width 94 height 22
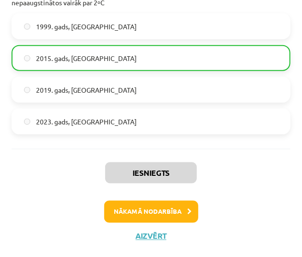
scroll to position [6, 0]
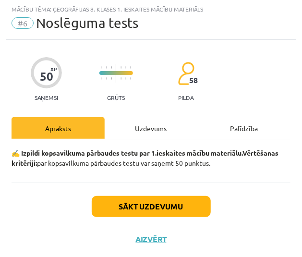
click at [146, 132] on div "Uzdevums" at bounding box center [151, 128] width 93 height 22
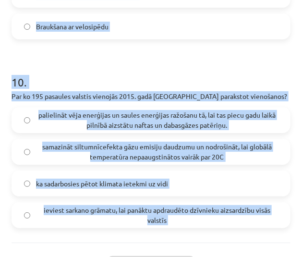
scroll to position [1822, 0]
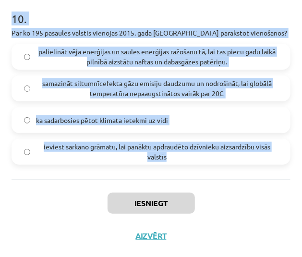
drag, startPoint x: 9, startPoint y: 63, endPoint x: 267, endPoint y: 156, distance: 274.5
copy form "1 . Elektroenerģijas ražošanai pasaulē visbiežāk izmanto … Hidroenerģiju Fosilo…"
click at [240, 107] on div "ka sadarbosies pētot klimata ietekmi uz vidi" at bounding box center [151, 120] width 279 height 26
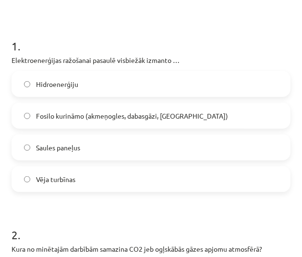
scroll to position [149, 0]
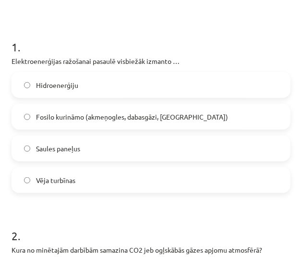
click at [135, 115] on span "Fosilo kurināmo (akmeņogles, dabasgāzi, naftu)" at bounding box center [132, 117] width 192 height 10
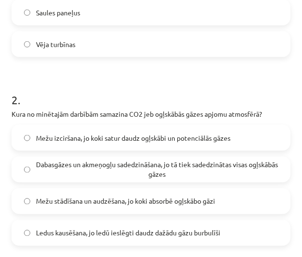
scroll to position [295, 0]
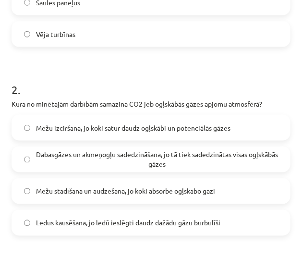
click at [137, 201] on label "Mežu stādīšana un audzēšana, jo koki absorbē ogļskābo gāzi" at bounding box center [150, 191] width 277 height 24
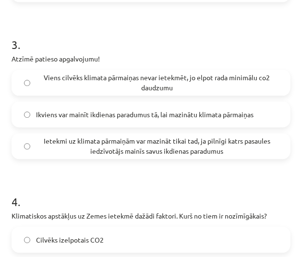
scroll to position [560, 0]
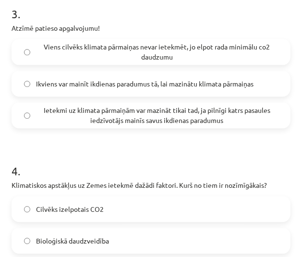
click at [84, 85] on span "Ikviens var mainīt ikdienas paradumus tā, lai mazinātu klimata pārmaiņas" at bounding box center [144, 84] width 217 height 10
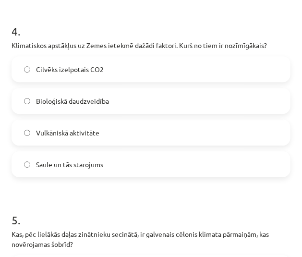
scroll to position [700, 0]
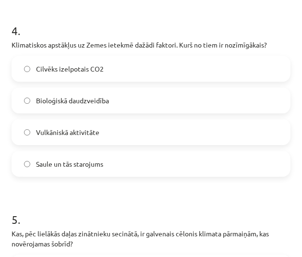
click at [111, 167] on label "Saule un tās starojums" at bounding box center [150, 164] width 277 height 24
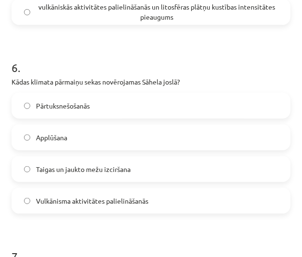
scroll to position [1052, 0]
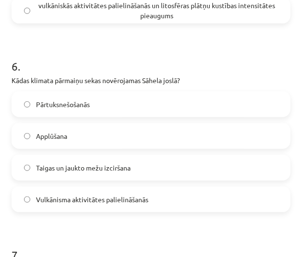
click at [102, 109] on label "Pārtuksnešošanās" at bounding box center [150, 104] width 277 height 24
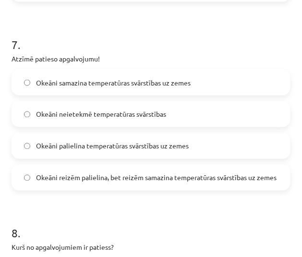
scroll to position [1266, 0]
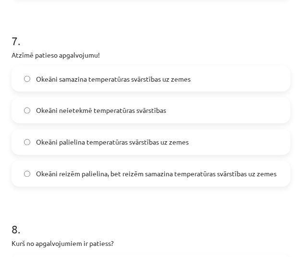
click at [174, 76] on span "Okeāni samazina temperatūras svārstības uz zemes" at bounding box center [113, 79] width 155 height 10
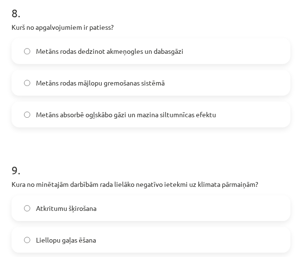
scroll to position [1484, 0]
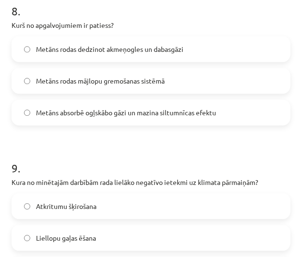
click at [145, 50] on span "Metāns rodas dedzinot akmeņogles un dabasgāzi" at bounding box center [109, 49] width 147 height 10
click at [132, 83] on span "Metāns rodas mājlopu gremošanas sistēmā" at bounding box center [100, 81] width 129 height 10
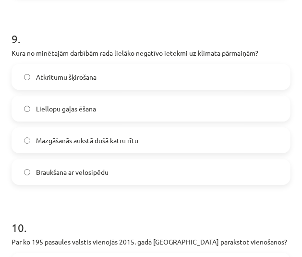
scroll to position [1630, 0]
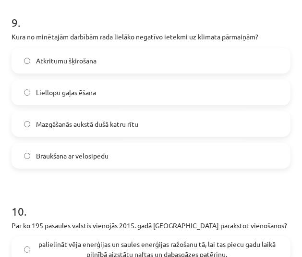
click at [118, 93] on label "Liellopu gaļas ēšana" at bounding box center [150, 92] width 277 height 24
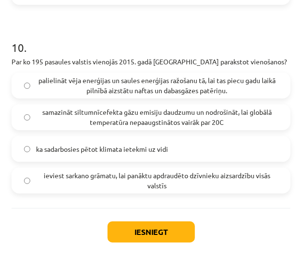
scroll to position [1801, 0]
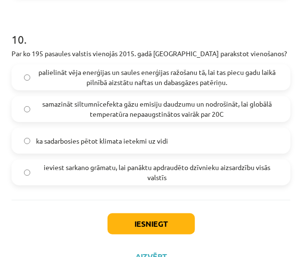
click at [157, 102] on span "samazināt siltumnīcefekta gāzu emisiju daudzumu un nodrošināt, lai globālā temp…" at bounding box center [157, 109] width 242 height 20
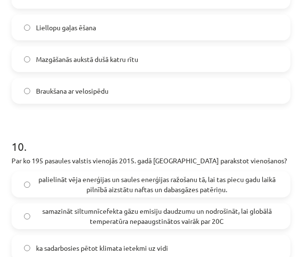
scroll to position [1822, 0]
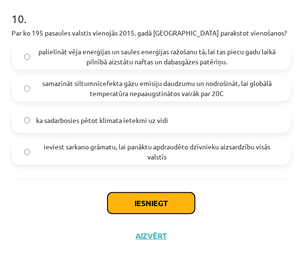
click at [139, 208] on button "Iesniegt" at bounding box center [151, 202] width 87 height 21
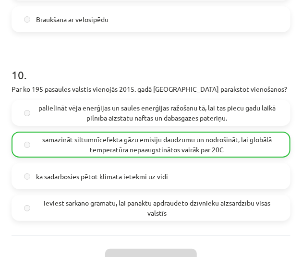
scroll to position [1852, 0]
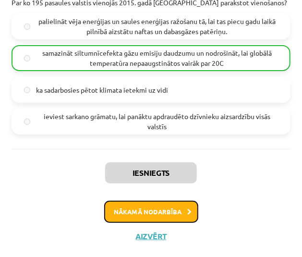
click at [161, 201] on button "Nākamā nodarbība" at bounding box center [151, 212] width 94 height 22
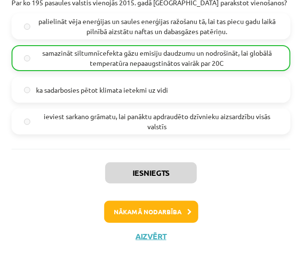
scroll to position [0, 0]
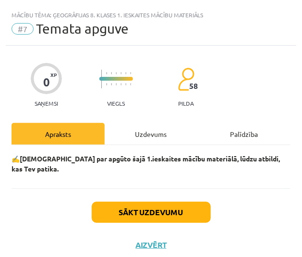
click at [167, 135] on div "Uzdevums" at bounding box center [151, 134] width 93 height 22
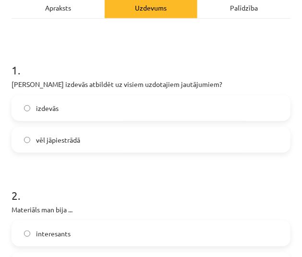
scroll to position [128, 0]
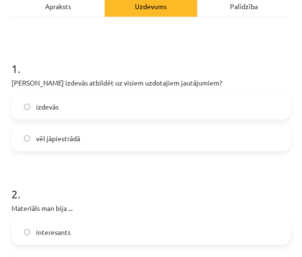
click at [79, 60] on h1 "1 ." at bounding box center [151, 60] width 279 height 30
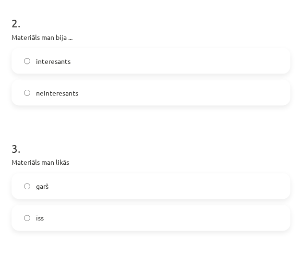
scroll to position [298, 0]
click at [99, 87] on label "neinteresants" at bounding box center [150, 93] width 277 height 24
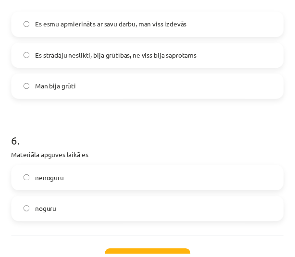
scroll to position [872, 0]
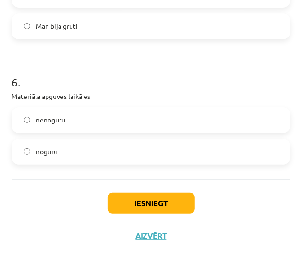
click at [74, 152] on label "noguru" at bounding box center [150, 152] width 277 height 24
click at [137, 196] on button "Iesniegt" at bounding box center [151, 202] width 87 height 21
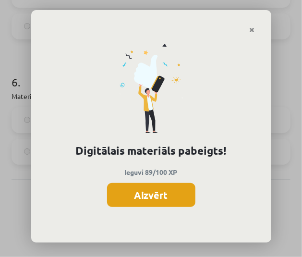
click at [137, 196] on button "Aizvērt" at bounding box center [151, 195] width 88 height 24
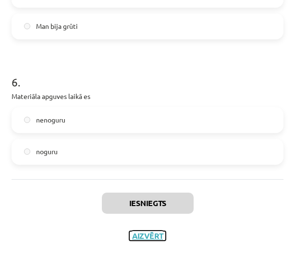
click at [147, 232] on button "Aizvērt" at bounding box center [147, 236] width 36 height 10
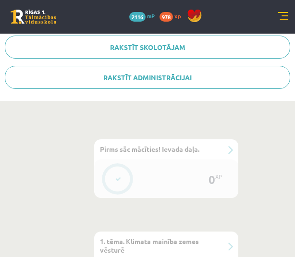
click at [43, 10] on link at bounding box center [34, 17] width 46 height 14
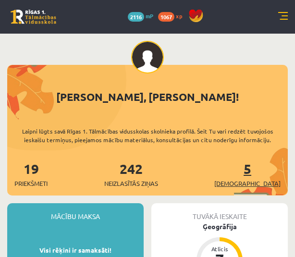
click at [268, 166] on link "5 [DEMOGRAPHIC_DATA]" at bounding box center [247, 174] width 66 height 28
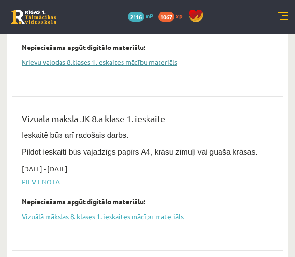
scroll to position [766, 0]
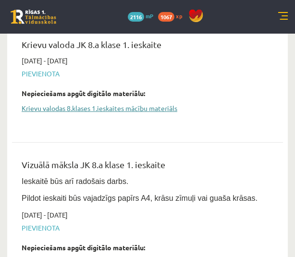
click at [108, 110] on link "Krievu valodas 8.klases 1.ieskaites mācību materiāls" at bounding box center [140, 108] width 237 height 10
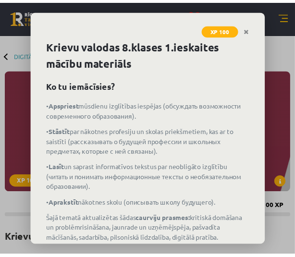
scroll to position [64, 0]
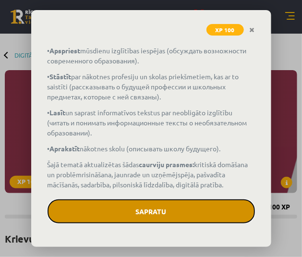
click at [138, 217] on button "Sapratu" at bounding box center [151, 211] width 207 height 24
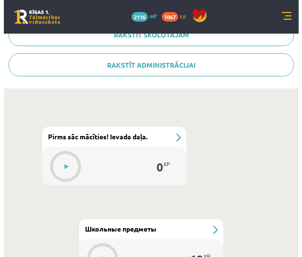
scroll to position [378, 0]
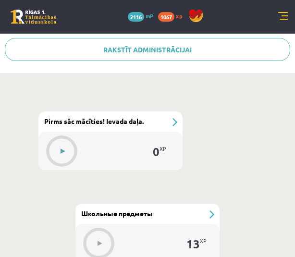
click at [57, 151] on button at bounding box center [62, 151] width 22 height 22
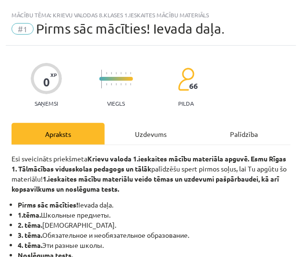
click at [153, 128] on div "Uzdevums" at bounding box center [151, 134] width 93 height 22
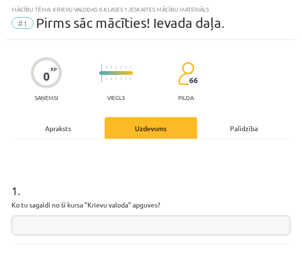
scroll to position [71, 0]
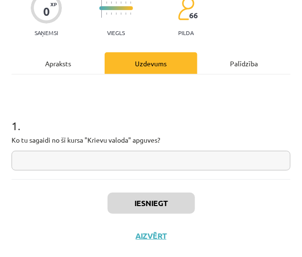
click at [125, 156] on input "text" at bounding box center [151, 161] width 279 height 20
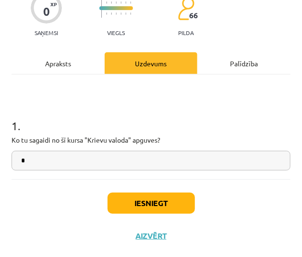
type input "*"
click at [143, 200] on button "Iesniegt" at bounding box center [151, 202] width 87 height 21
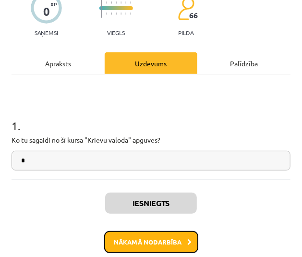
click at [139, 239] on button "Nākamā nodarbība" at bounding box center [151, 242] width 94 height 22
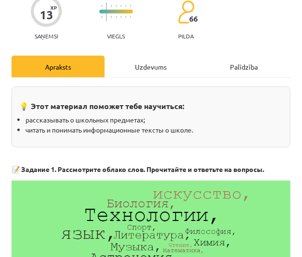
scroll to position [59, 0]
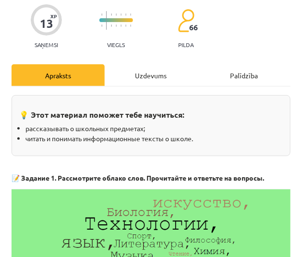
click at [152, 77] on div "Uzdevums" at bounding box center [151, 75] width 93 height 22
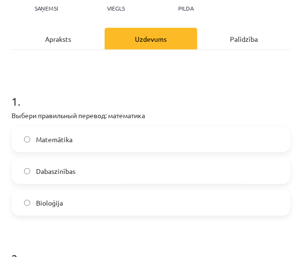
scroll to position [96, 0]
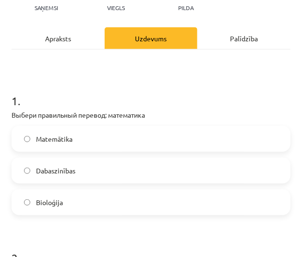
click at [93, 142] on label "Matemātika" at bounding box center [150, 139] width 277 height 24
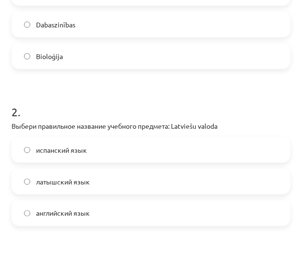
scroll to position [259, 0]
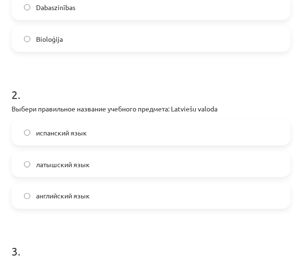
click at [86, 170] on label "латышский язык" at bounding box center [150, 164] width 277 height 24
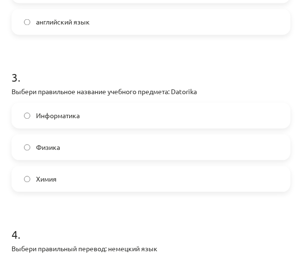
scroll to position [434, 0]
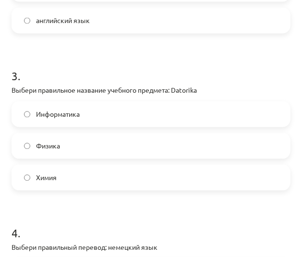
click at [89, 113] on label "Информатика" at bounding box center [150, 114] width 277 height 24
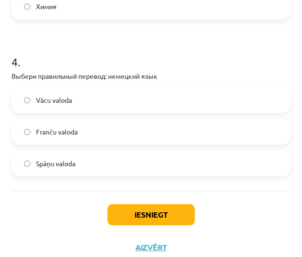
scroll to position [605, 0]
click at [98, 98] on label "Vācu valoda" at bounding box center [150, 100] width 277 height 24
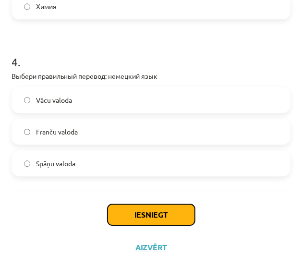
click at [132, 209] on button "Iesniegt" at bounding box center [151, 214] width 87 height 21
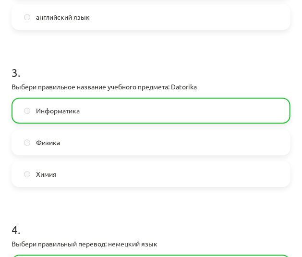
scroll to position [647, 0]
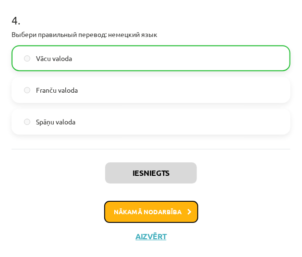
click at [151, 213] on button "Nākamā nodarbība" at bounding box center [151, 212] width 94 height 22
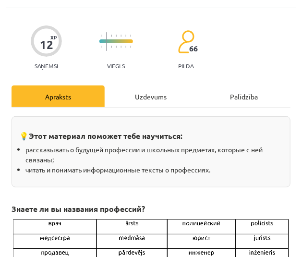
scroll to position [35, 0]
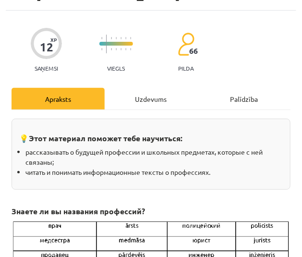
click at [153, 95] on div "Uzdevums" at bounding box center [151, 99] width 93 height 22
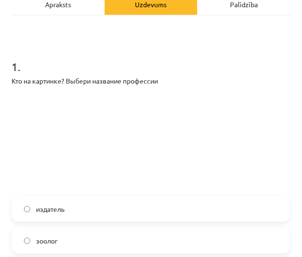
scroll to position [131, 0]
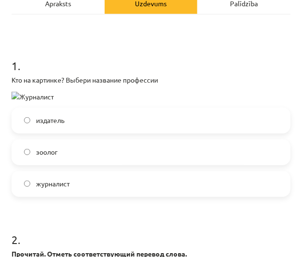
click at [12, 90] on div "Кто на картинке? Выбери название профессии" at bounding box center [151, 88] width 279 height 27
click at [34, 98] on img at bounding box center [33, 97] width 42 height 10
click at [53, 187] on span "журналист" at bounding box center [53, 184] width 34 height 10
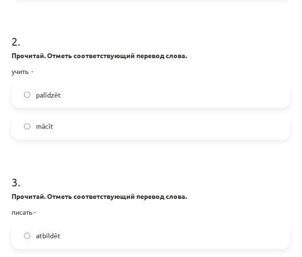
scroll to position [329, 0]
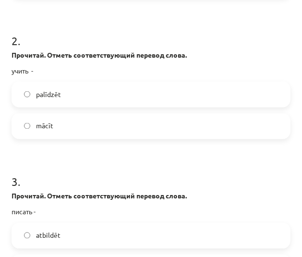
click at [84, 115] on label "mācīt" at bounding box center [150, 126] width 277 height 24
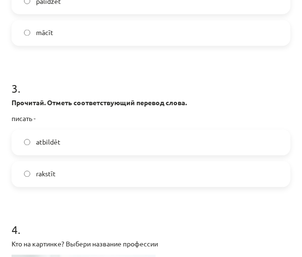
click at [60, 179] on label "rakstīt" at bounding box center [150, 174] width 277 height 24
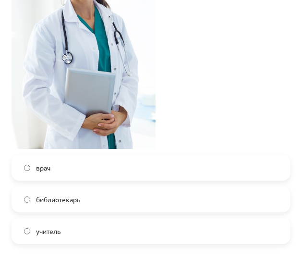
scroll to position [749, 0]
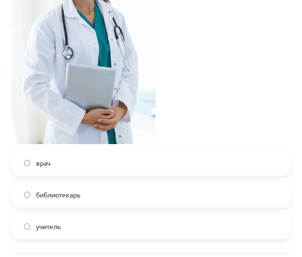
click at [68, 168] on label "врач" at bounding box center [150, 163] width 277 height 24
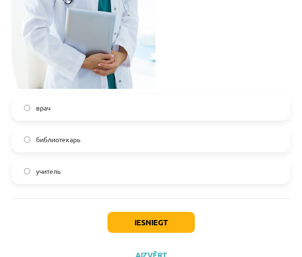
scroll to position [824, 0]
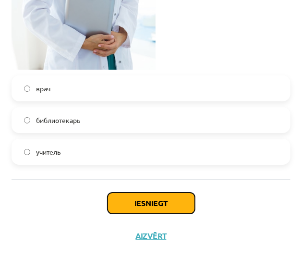
click at [117, 201] on button "Iesniegt" at bounding box center [151, 202] width 87 height 21
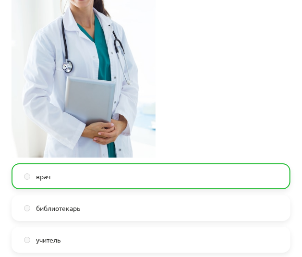
scroll to position [854, 0]
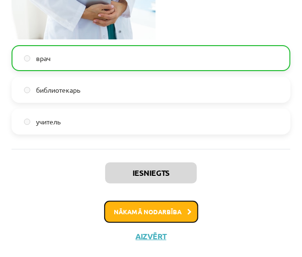
click at [158, 216] on button "Nākamā nodarbība" at bounding box center [151, 212] width 94 height 22
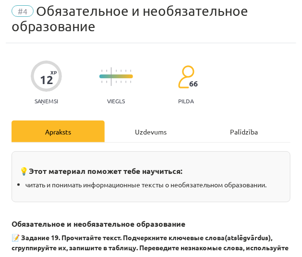
scroll to position [6, 0]
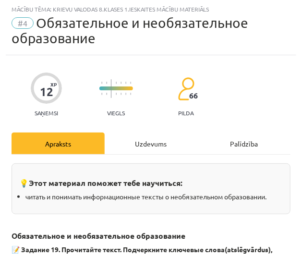
click at [133, 144] on div "Uzdevums" at bounding box center [151, 143] width 93 height 22
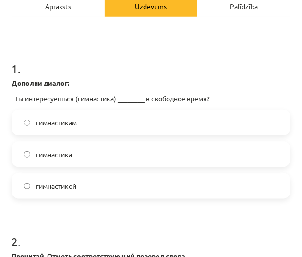
scroll to position [146, 0]
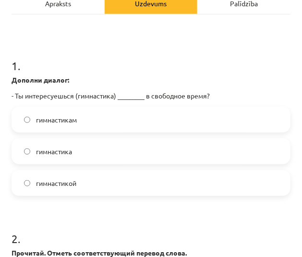
click at [83, 175] on label "гимнастикой" at bounding box center [150, 183] width 277 height 24
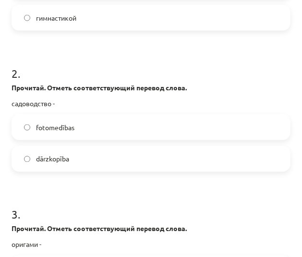
scroll to position [312, 0]
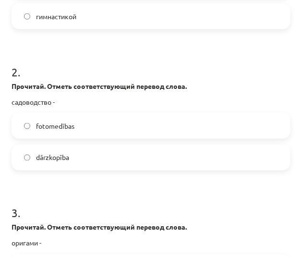
click at [69, 158] on span "dārzkopība" at bounding box center [52, 158] width 33 height 10
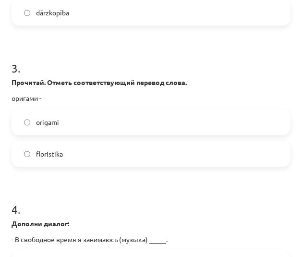
scroll to position [461, 0]
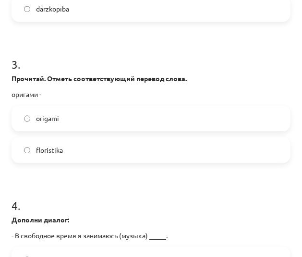
click at [60, 128] on label "origami" at bounding box center [150, 118] width 277 height 24
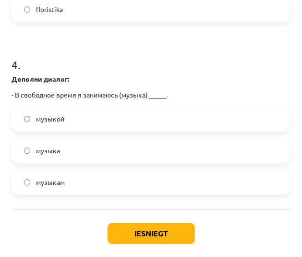
scroll to position [633, 0]
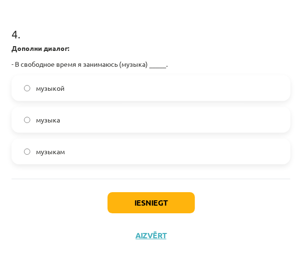
click at [98, 95] on label "музыкой" at bounding box center [150, 88] width 277 height 24
click at [126, 196] on button "Iesniegt" at bounding box center [151, 202] width 87 height 21
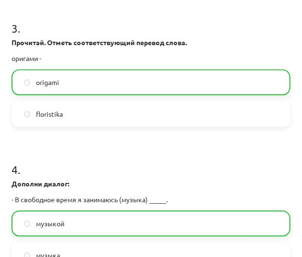
scroll to position [662, 0]
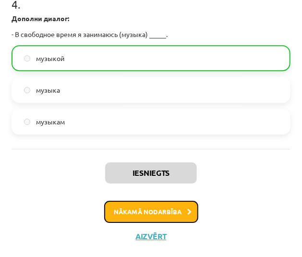
click at [151, 207] on button "Nākamā nodarbība" at bounding box center [151, 212] width 94 height 22
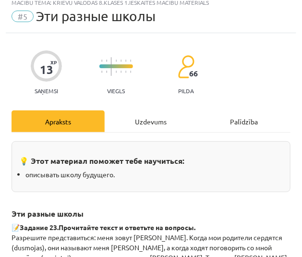
scroll to position [14, 0]
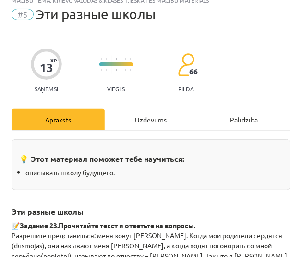
click at [147, 122] on div "Uzdevums" at bounding box center [151, 119] width 93 height 22
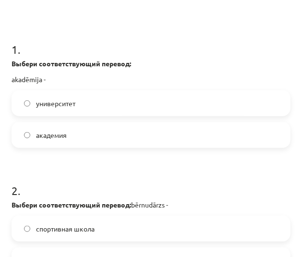
scroll to position [147, 0]
click at [100, 131] on label "академия" at bounding box center [150, 135] width 277 height 24
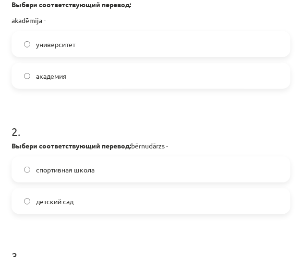
scroll to position [236, 0]
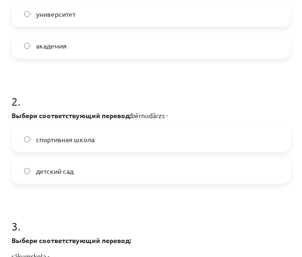
click at [81, 170] on label "детский сад" at bounding box center [150, 171] width 277 height 24
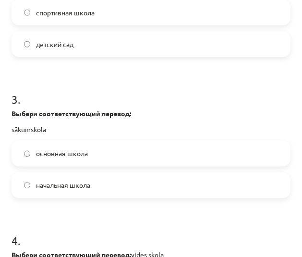
scroll to position [364, 0]
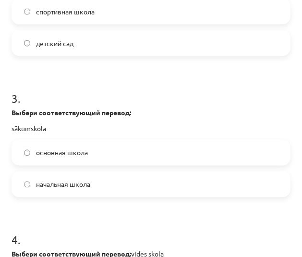
click at [74, 189] on label "начальная школа" at bounding box center [150, 184] width 277 height 24
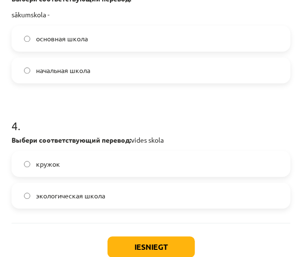
scroll to position [485, 0]
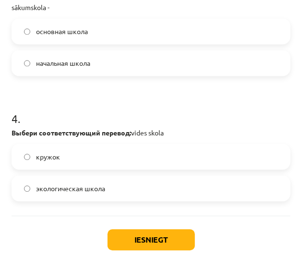
click at [60, 192] on span "экологическая школа" at bounding box center [70, 188] width 69 height 10
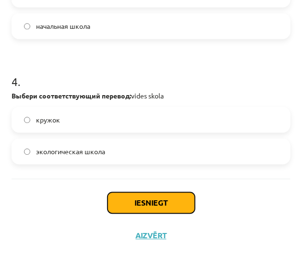
click at [135, 205] on button "Iesniegt" at bounding box center [151, 202] width 87 height 21
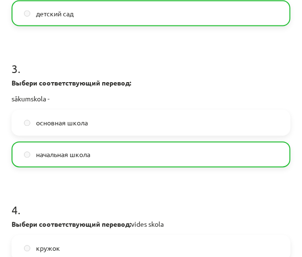
scroll to position [552, 0]
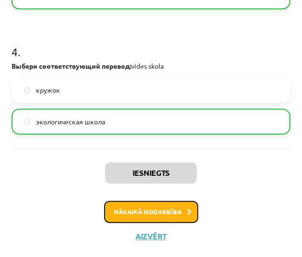
click at [146, 209] on button "Nākamā nodarbība" at bounding box center [151, 212] width 94 height 22
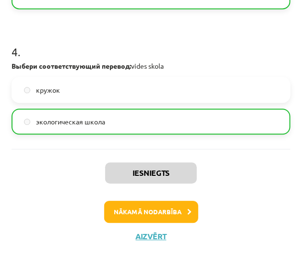
scroll to position [6, 0]
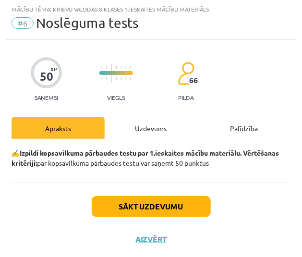
click at [141, 129] on div "Uzdevums" at bounding box center [151, 128] width 93 height 22
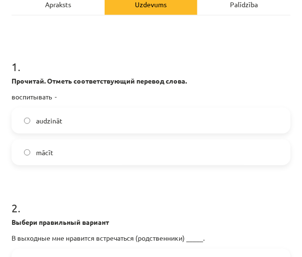
scroll to position [130, 0]
click at [92, 120] on label "audzināt" at bounding box center [150, 120] width 277 height 24
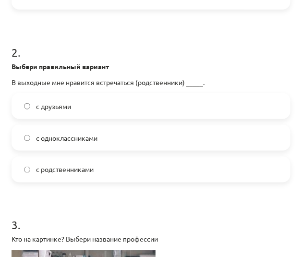
scroll to position [285, 0]
click at [92, 165] on span "с родственниками" at bounding box center [65, 170] width 58 height 10
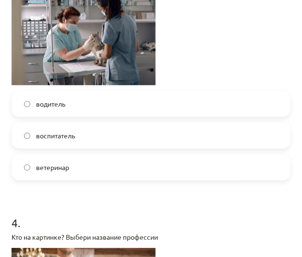
scroll to position [560, 0]
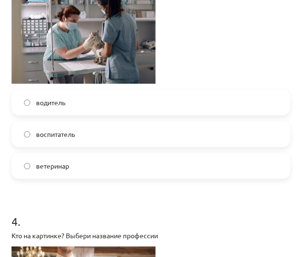
click at [77, 159] on label "ветеринар" at bounding box center [150, 166] width 277 height 24
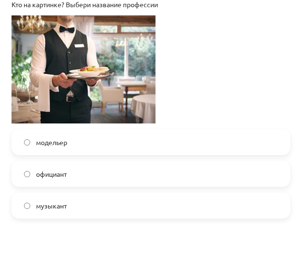
scroll to position [792, 0]
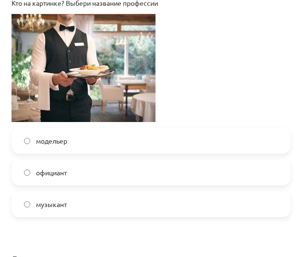
click at [82, 171] on label "официант" at bounding box center [150, 172] width 277 height 24
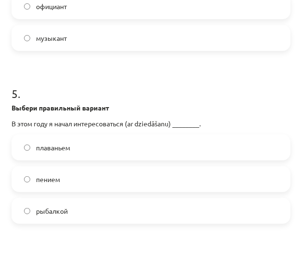
scroll to position [969, 0]
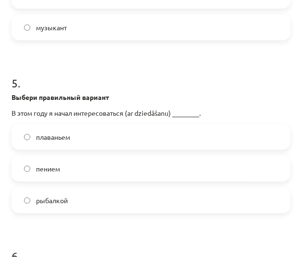
click at [95, 176] on label "пением" at bounding box center [150, 168] width 277 height 24
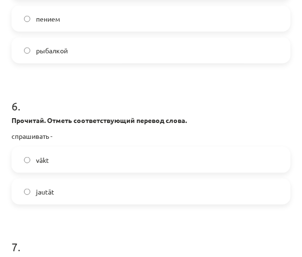
scroll to position [1119, 0]
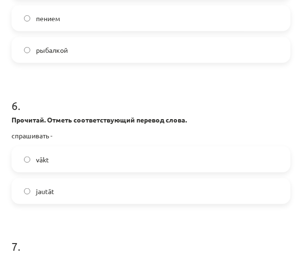
click at [59, 191] on label "jautāt" at bounding box center [150, 191] width 277 height 24
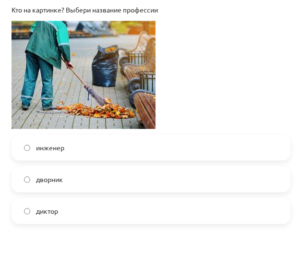
scroll to position [1372, 0]
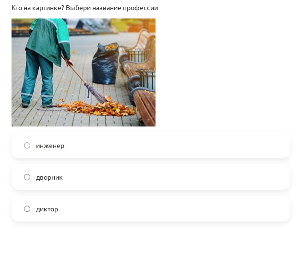
click at [65, 169] on label "дворник" at bounding box center [150, 177] width 277 height 24
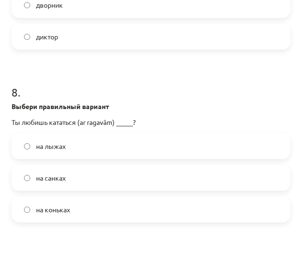
scroll to position [1553, 0]
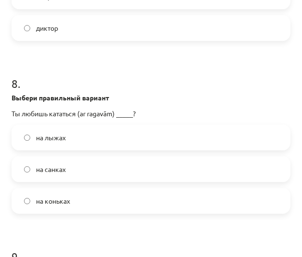
click at [64, 166] on span "на санках" at bounding box center [51, 169] width 30 height 10
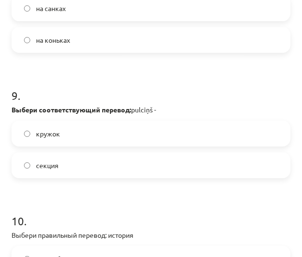
scroll to position [1714, 0]
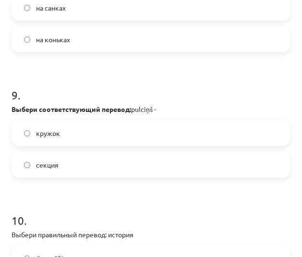
click at [76, 142] on label "кружок" at bounding box center [150, 133] width 277 height 24
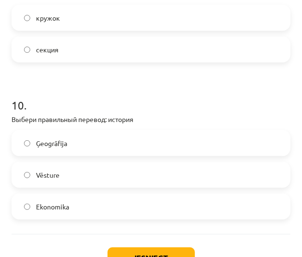
scroll to position [1833, 0]
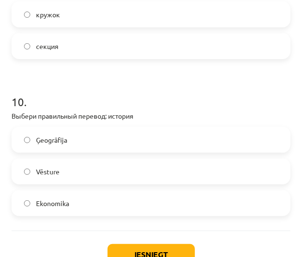
click at [61, 173] on label "Vēsture" at bounding box center [150, 171] width 277 height 24
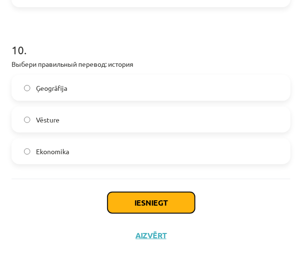
click at [147, 203] on button "Iesniegt" at bounding box center [151, 202] width 87 height 21
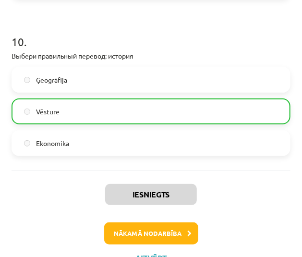
scroll to position [1914, 0]
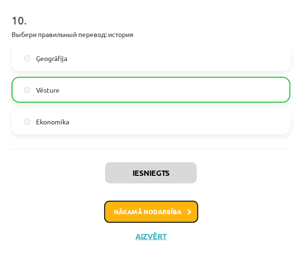
click at [172, 205] on button "Nākamā nodarbība" at bounding box center [151, 212] width 94 height 22
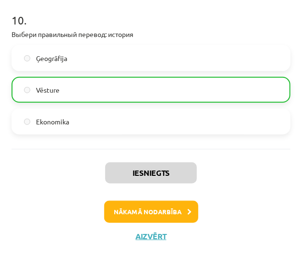
scroll to position [6, 0]
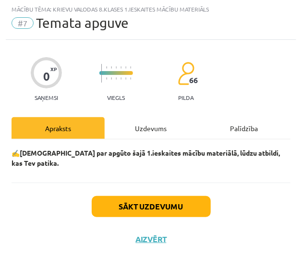
click at [141, 126] on div "Uzdevums" at bounding box center [151, 128] width 93 height 22
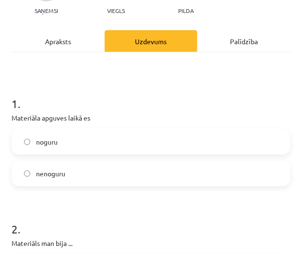
scroll to position [114, 0]
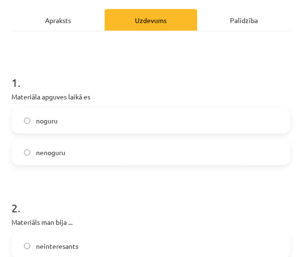
click at [48, 155] on span "nenoguru" at bounding box center [50, 152] width 29 height 10
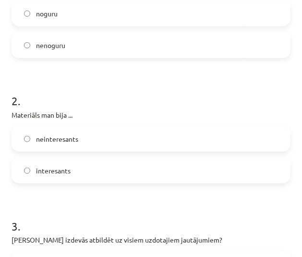
scroll to position [221, 0]
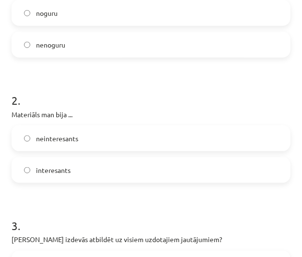
click at [66, 171] on span "interesants" at bounding box center [53, 170] width 35 height 10
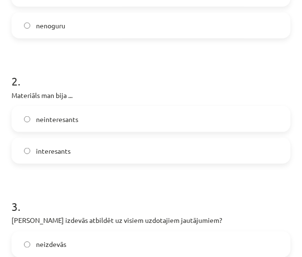
click at [73, 154] on label "interesants" at bounding box center [150, 151] width 277 height 24
click at [81, 129] on label "neinteresants" at bounding box center [150, 119] width 277 height 24
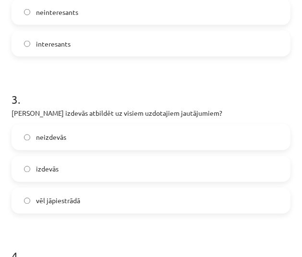
scroll to position [351, 0]
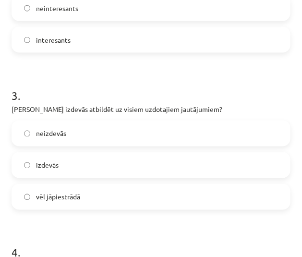
click at [40, 169] on span "izdevās" at bounding box center [47, 165] width 23 height 10
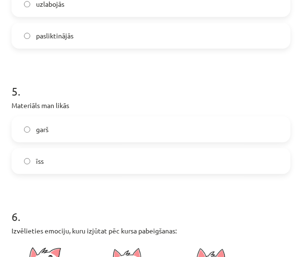
scroll to position [638, 0]
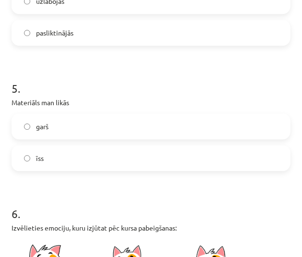
click at [53, 162] on label "īss" at bounding box center [150, 158] width 277 height 24
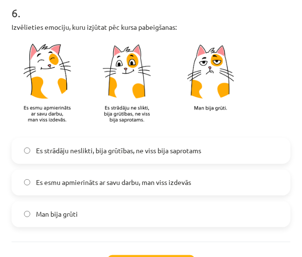
scroll to position [843, 0]
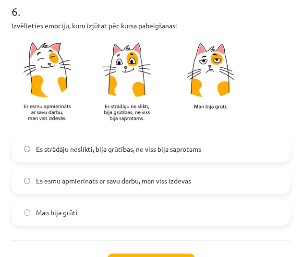
click at [73, 177] on span "Es esmu apmierināts ar savu darbu, man viss izdevās" at bounding box center [113, 181] width 155 height 10
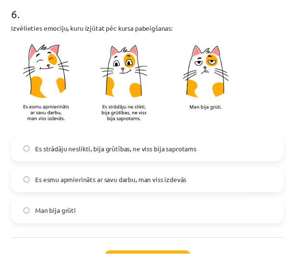
scroll to position [904, 0]
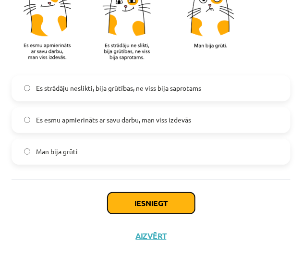
click at [120, 193] on button "Iesniegt" at bounding box center [151, 202] width 87 height 21
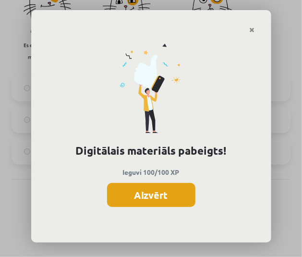
click at [145, 188] on button "Aizvērt" at bounding box center [151, 195] width 88 height 24
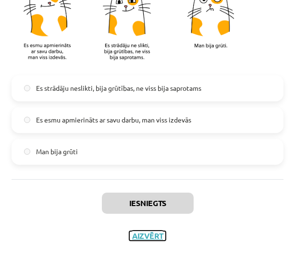
click at [148, 232] on button "Aizvērt" at bounding box center [147, 236] width 36 height 10
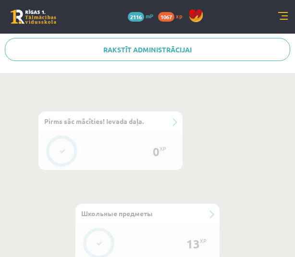
click at [39, 13] on link at bounding box center [34, 17] width 46 height 14
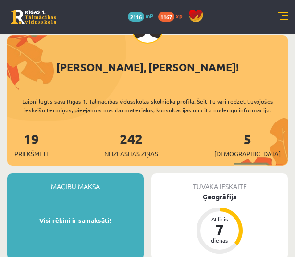
scroll to position [30, 0]
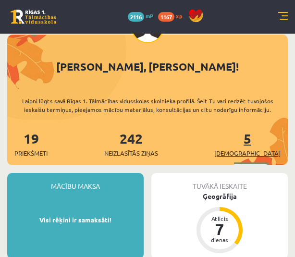
click at [255, 154] on span "[DEMOGRAPHIC_DATA]" at bounding box center [247, 153] width 66 height 10
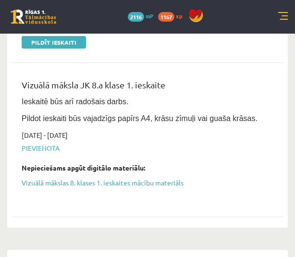
scroll to position [826, 0]
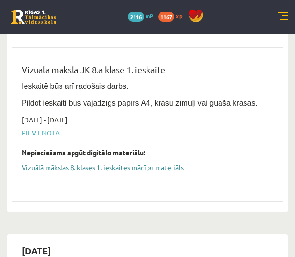
click at [158, 168] on link "Vizuālā mākslas 8. klases 1. ieskaites mācību materiāls" at bounding box center [140, 167] width 237 height 10
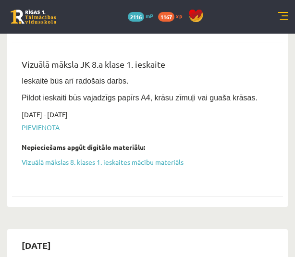
scroll to position [833, 0]
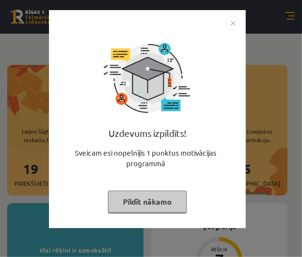
click at [139, 194] on button "Pildīt nākamo" at bounding box center [147, 202] width 79 height 22
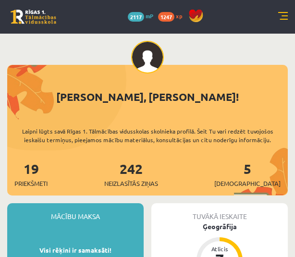
click at [266, 177] on div "5 Ieskaites" at bounding box center [247, 173] width 66 height 30
click at [267, 173] on link "5 Ieskaites" at bounding box center [247, 174] width 66 height 28
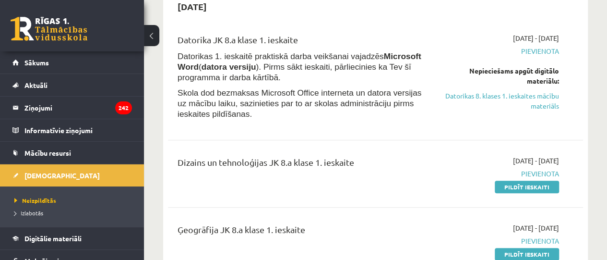
scroll to position [357, 0]
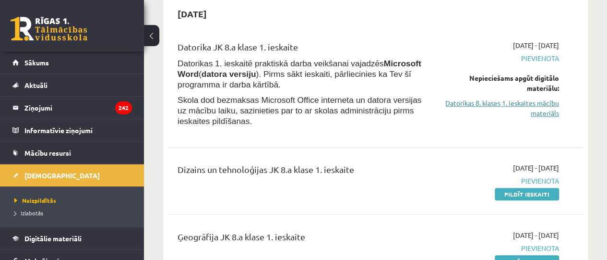
click at [294, 102] on link "Datorikas 8. klases 1. ieskaites mācību materiāls" at bounding box center [501, 108] width 118 height 20
click at [294, 104] on link "Datorikas 8. klases 1. ieskaites mācību materiāls" at bounding box center [501, 108] width 118 height 20
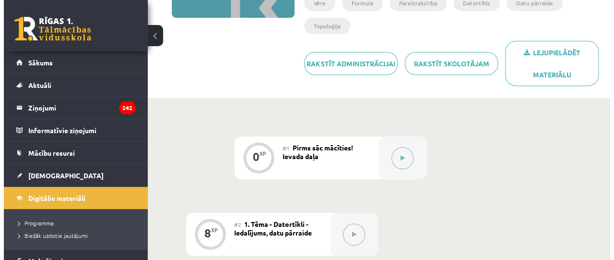
scroll to position [180, 0]
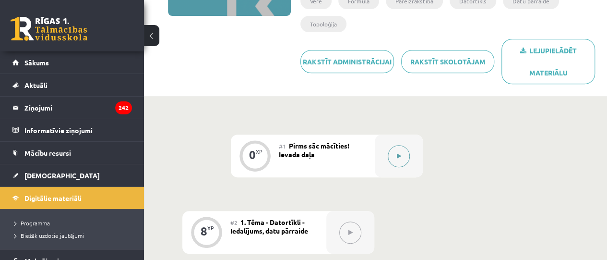
click at [400, 149] on button at bounding box center [399, 156] width 22 height 22
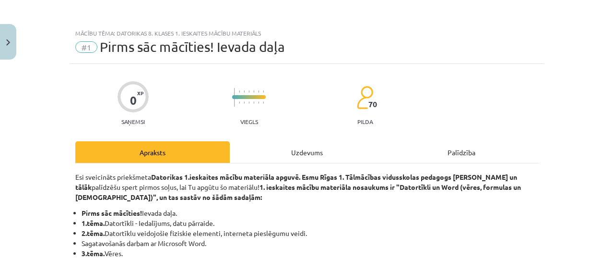
click at [304, 151] on div "Uzdevums" at bounding box center [307, 152] width 155 height 22
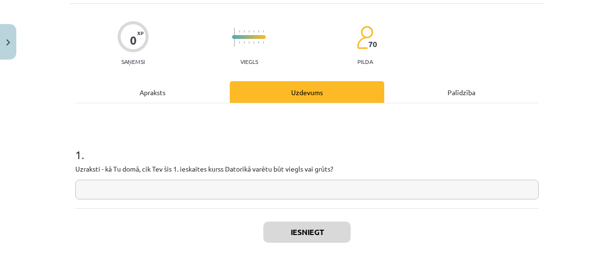
scroll to position [61, 0]
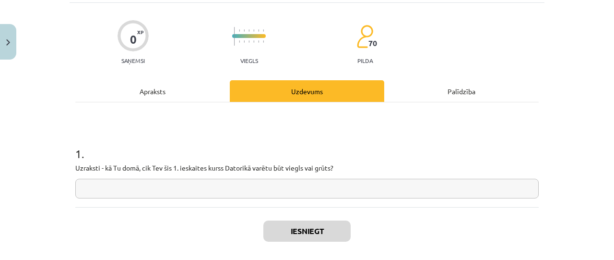
click at [270, 196] on input "text" at bounding box center [307, 189] width 464 height 20
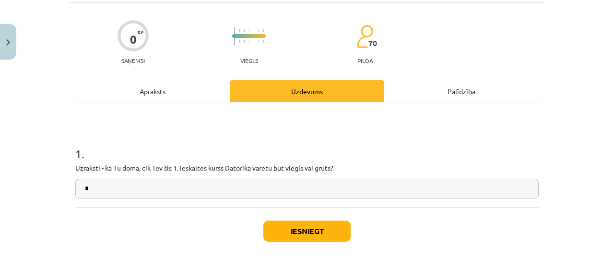
type input "*"
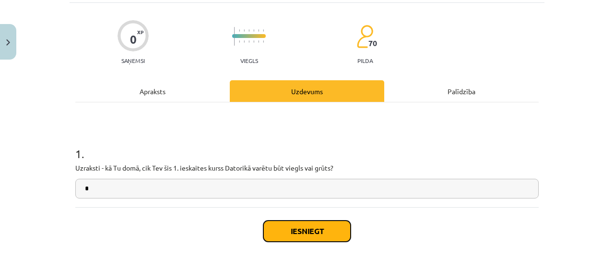
click at [283, 228] on button "Iesniegt" at bounding box center [307, 230] width 87 height 21
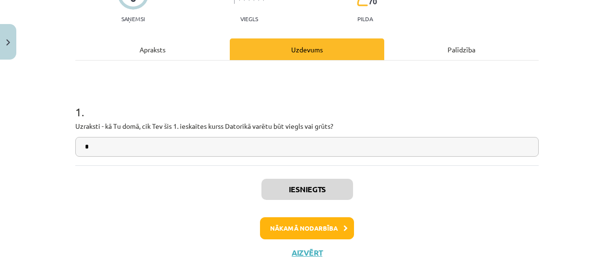
scroll to position [106, 0]
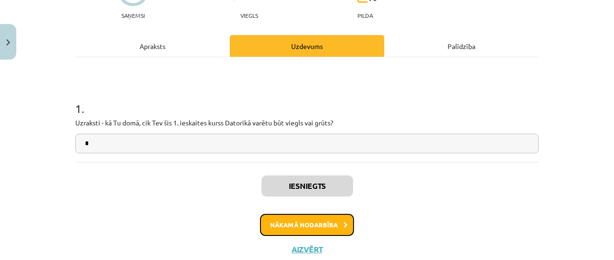
click at [327, 230] on button "Nākamā nodarbība" at bounding box center [307, 225] width 94 height 22
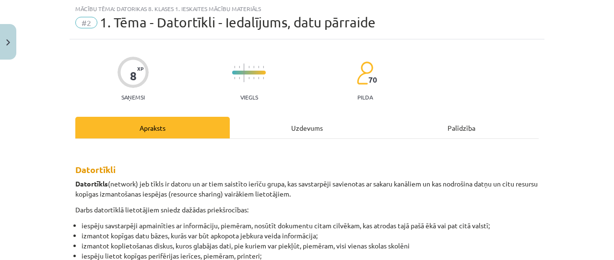
scroll to position [24, 0]
click at [316, 134] on div "Uzdevums" at bounding box center [307, 128] width 155 height 22
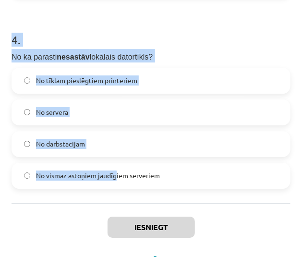
scroll to position [770, 0]
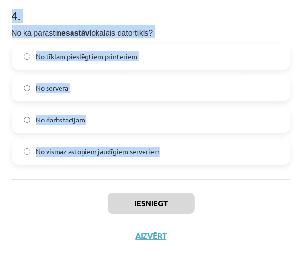
drag, startPoint x: 6, startPoint y: 58, endPoint x: 169, endPoint y: 158, distance: 191.6
copy form "1 . Kura no šīm ir datu pārraides mērvienība? Kilobiti sekundē Kilovati sekundē…"
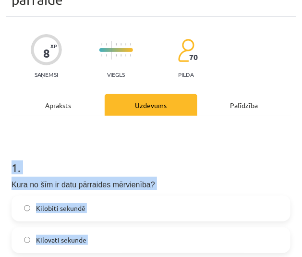
scroll to position [0, 0]
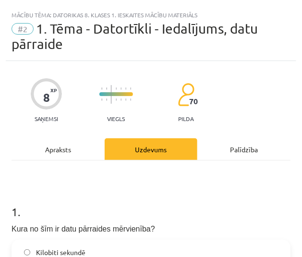
click at [238, 95] on div "8 XP Saņemsi Viegls 70 pilda" at bounding box center [151, 96] width 279 height 49
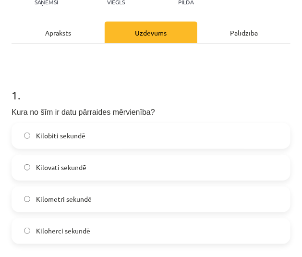
scroll to position [142, 0]
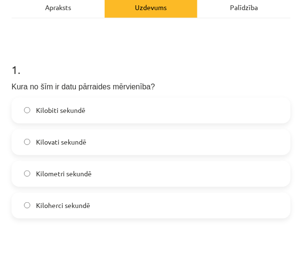
click at [118, 110] on label "Kilobiti sekundē" at bounding box center [150, 110] width 277 height 24
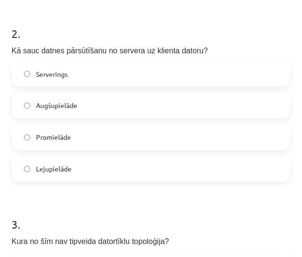
scroll to position [373, 0]
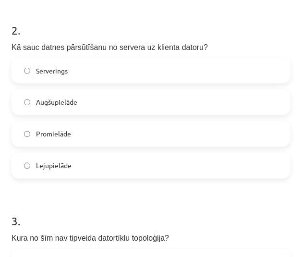
click at [72, 167] on label "Lejupielāde" at bounding box center [150, 166] width 277 height 24
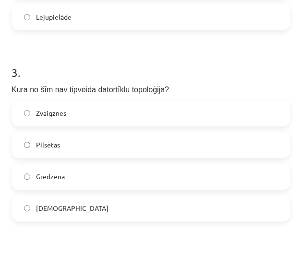
scroll to position [561, 0]
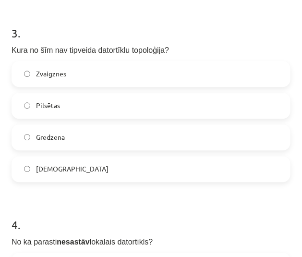
click at [111, 109] on label "Pilsētas" at bounding box center [150, 106] width 277 height 24
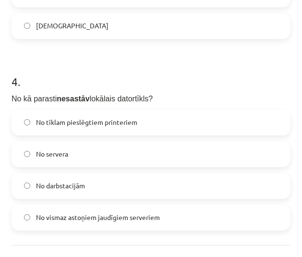
scroll to position [712, 0]
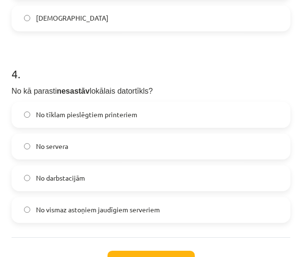
click at [108, 205] on span "No vismaz astoņiem jaudīgiem serveriem" at bounding box center [98, 209] width 124 height 10
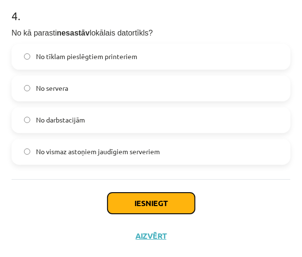
click at [148, 193] on button "Iesniegt" at bounding box center [151, 202] width 87 height 21
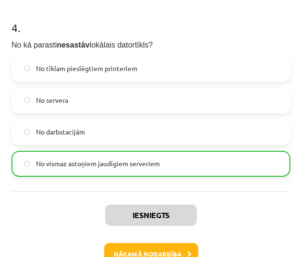
scroll to position [800, 0]
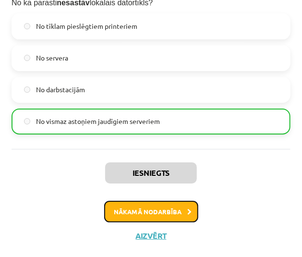
click at [171, 214] on button "Nākamā nodarbība" at bounding box center [151, 212] width 94 height 22
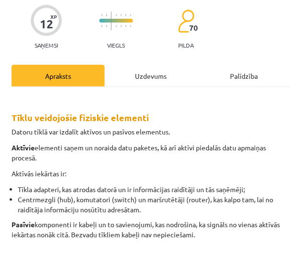
scroll to position [0, 0]
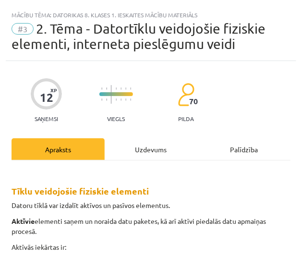
click at [148, 145] on div "Uzdevums" at bounding box center [151, 149] width 93 height 22
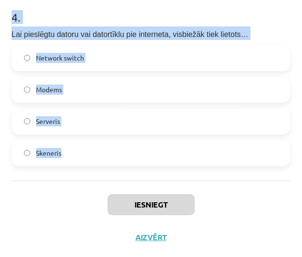
scroll to position [770, 0]
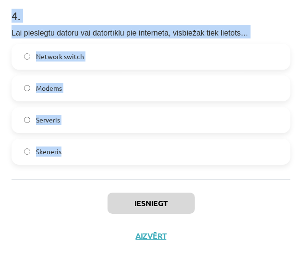
drag, startPoint x: 10, startPoint y: 118, endPoint x: 123, endPoint y: 148, distance: 117.2
copy form "1 . Kurš no minētajiem ir bezvadu datortīklu standarts? Mbps100 LTA 101.a IEEE …"
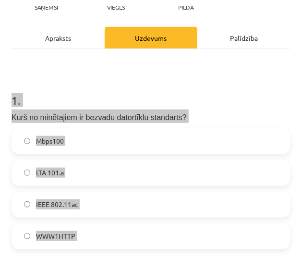
scroll to position [0, 0]
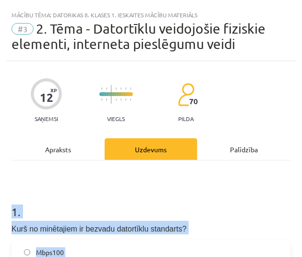
click at [250, 200] on h1 "1 ." at bounding box center [151, 203] width 279 height 30
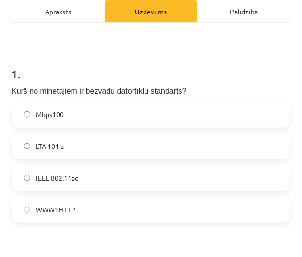
scroll to position [139, 0]
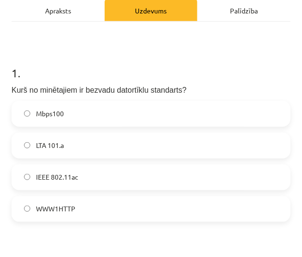
click at [75, 182] on label "IEEE 802.11ac" at bounding box center [150, 177] width 277 height 24
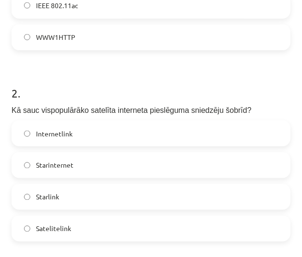
scroll to position [311, 0]
click at [66, 206] on label "Starlink" at bounding box center [150, 196] width 277 height 24
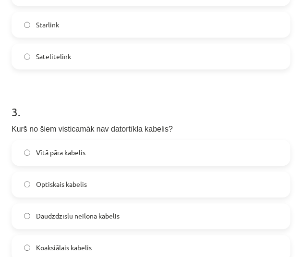
scroll to position [483, 0]
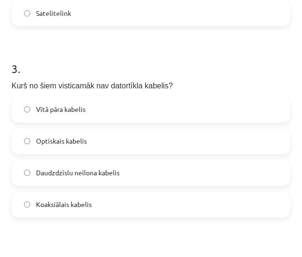
click at [117, 172] on span "Daudzdzīslu neilona kabelis" at bounding box center [78, 173] width 84 height 10
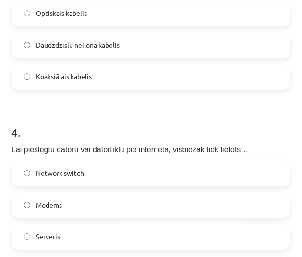
scroll to position [719, 0]
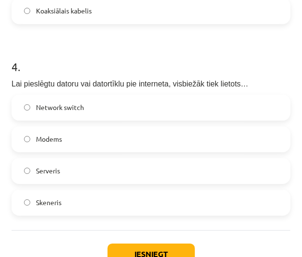
click at [107, 140] on label "Modems" at bounding box center [150, 139] width 277 height 24
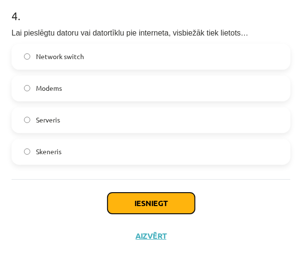
click at [159, 204] on button "Iesniegt" at bounding box center [151, 202] width 87 height 21
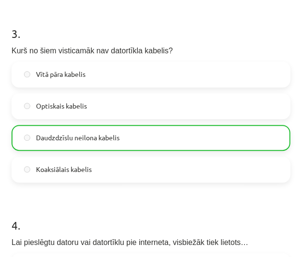
scroll to position [800, 0]
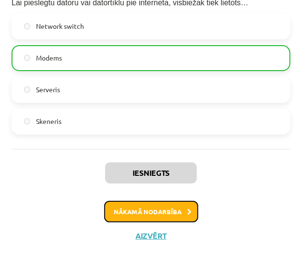
click at [189, 206] on button "Nākamā nodarbība" at bounding box center [151, 212] width 94 height 22
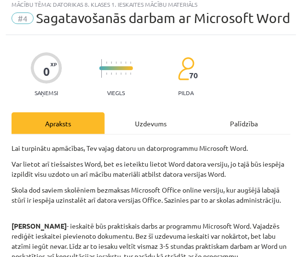
scroll to position [6, 0]
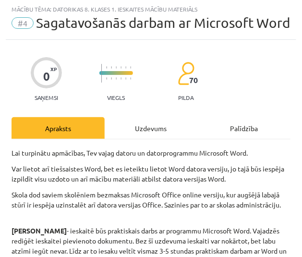
click at [150, 139] on div "Uzdevums" at bounding box center [151, 128] width 93 height 22
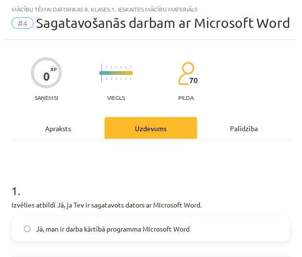
scroll to position [98, 0]
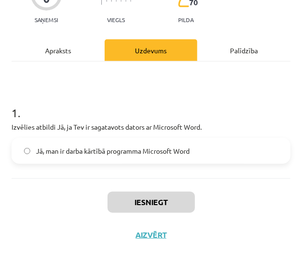
click at [47, 150] on span "Jā, man ir darba kārtībā programma Microsoft Word" at bounding box center [113, 151] width 154 height 10
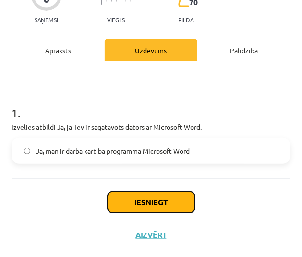
click at [137, 197] on button "Iesniegt" at bounding box center [151, 202] width 87 height 21
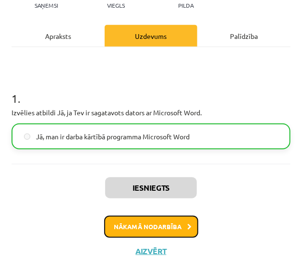
click at [143, 234] on button "Nākamā nodarbība" at bounding box center [151, 227] width 94 height 22
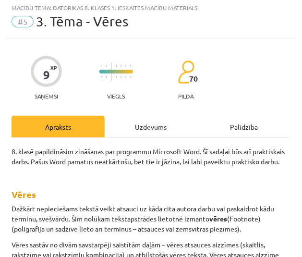
scroll to position [6, 0]
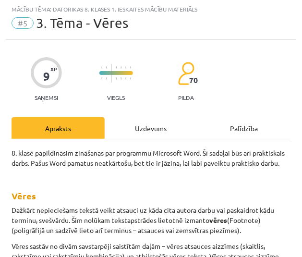
click at [142, 123] on div "Uzdevums" at bounding box center [151, 128] width 93 height 22
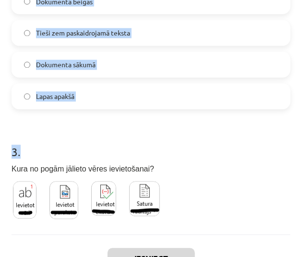
scroll to position [482, 0]
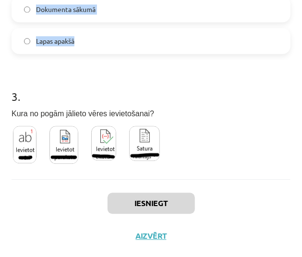
drag, startPoint x: 11, startPoint y: 65, endPoint x: 97, endPoint y: 45, distance: 89.2
copy form "1 . Vēre sastāv no: Paragrāfiem Atsauces aizzīmes un atbilstošā teksta Atsauces…"
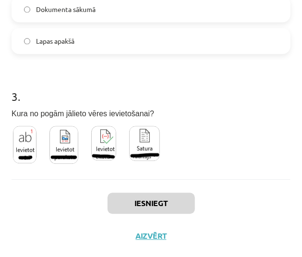
click at [222, 100] on h1 "3 ." at bounding box center [151, 88] width 279 height 30
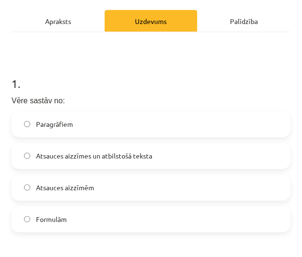
scroll to position [130, 0]
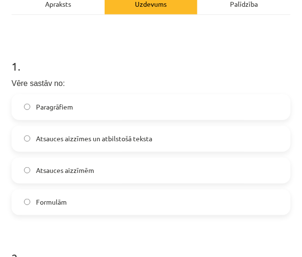
click at [82, 139] on span "Atsauces aizzīmes un atbilstošā teksta" at bounding box center [94, 138] width 116 height 10
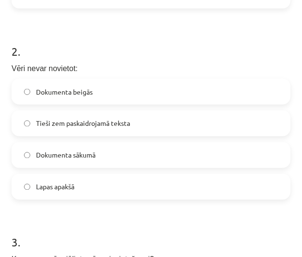
scroll to position [337, 0]
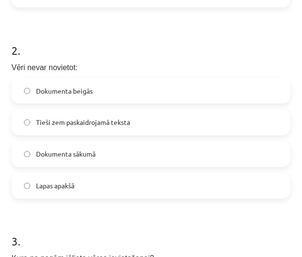
click at [137, 86] on label "Dokumenta beigās" at bounding box center [150, 91] width 277 height 24
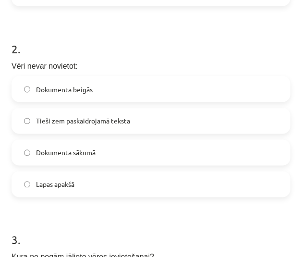
scroll to position [336, 0]
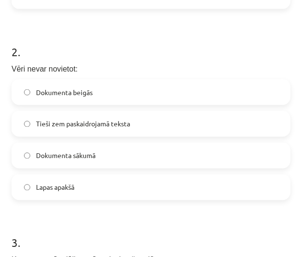
click at [100, 145] on label "Dokumenta sākumā" at bounding box center [150, 156] width 277 height 24
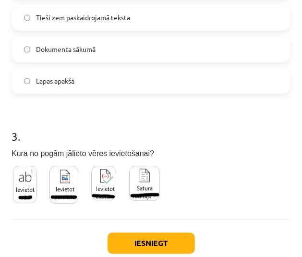
scroll to position [482, 0]
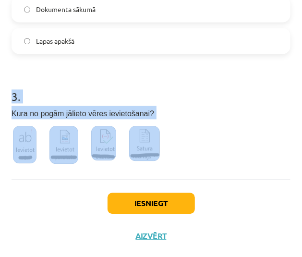
drag, startPoint x: 11, startPoint y: 96, endPoint x: 192, endPoint y: 165, distance: 194.0
copy div "3 . Kura no pogām jālieto vēres ievietošanai?"
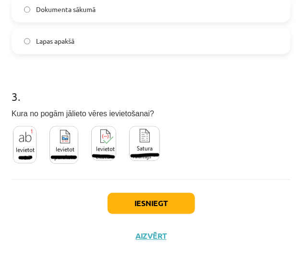
click at [176, 135] on div "3 . Kura no pogām jālieto vēres ievietošanai?" at bounding box center [151, 121] width 279 height 97
click at [151, 197] on button "Iesniegt" at bounding box center [151, 202] width 87 height 21
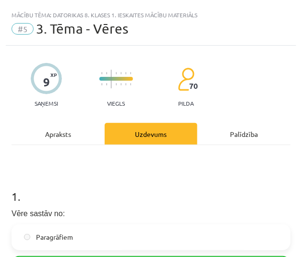
scroll to position [513, 0]
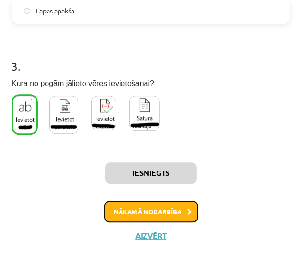
click at [144, 204] on button "Nākamā nodarbība" at bounding box center [151, 212] width 94 height 22
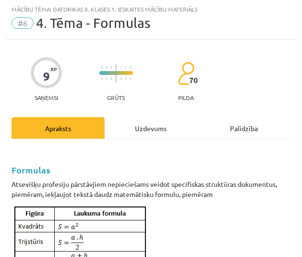
scroll to position [51, 0]
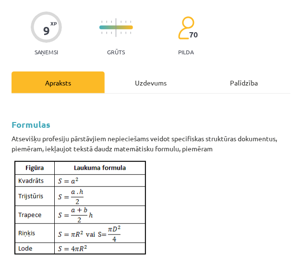
click at [151, 78] on div "Uzdevums" at bounding box center [151, 83] width 93 height 22
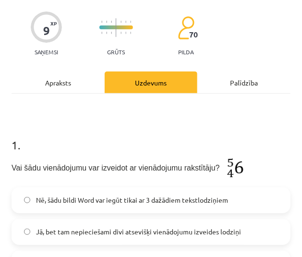
scroll to position [6, 0]
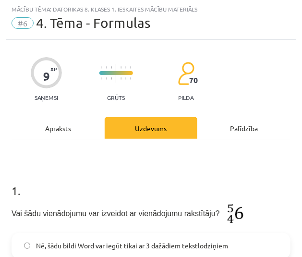
click at [41, 128] on div "Apraksts" at bounding box center [58, 128] width 93 height 22
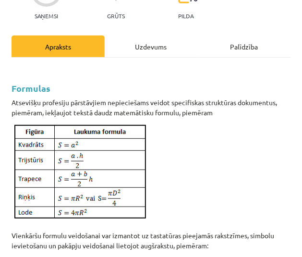
scroll to position [87, 0]
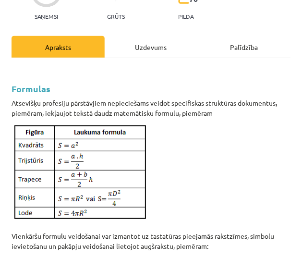
click at [139, 45] on div "Uzdevums" at bounding box center [151, 47] width 93 height 22
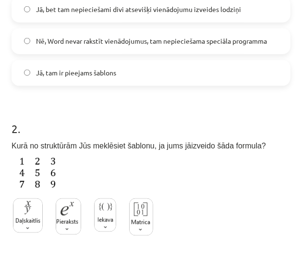
scroll to position [188, 0]
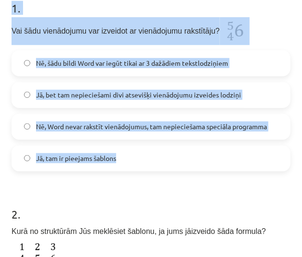
drag, startPoint x: 9, startPoint y: 74, endPoint x: 181, endPoint y: 159, distance: 192.6
click at [181, 159] on div "9 XP Saņemsi Grūts 70 pilda Apraksts Uzdevums Palīdzība 1 . Vai šādu vienādojum…" at bounding box center [151, 190] width 290 height 667
copy div "1 . Vai šādu vienādojumu var izveidot ar vienādojumu rakstītāju? Nē, šādu bildi…"
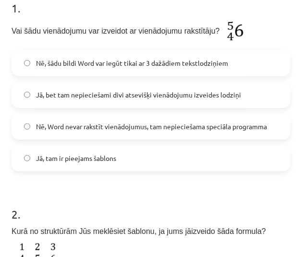
click at [231, 192] on h1 "2 ." at bounding box center [151, 206] width 279 height 30
click at [182, 155] on label "Jā, tam ir pieejams šablons" at bounding box center [150, 158] width 277 height 24
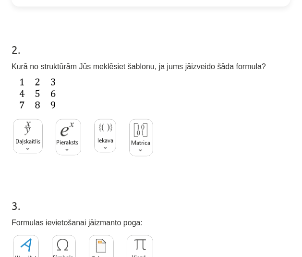
scroll to position [356, 0]
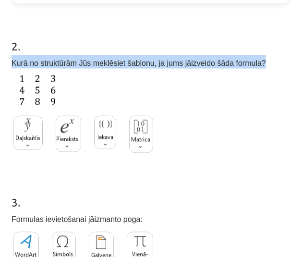
drag, startPoint x: 11, startPoint y: 62, endPoint x: 244, endPoint y: 55, distance: 233.4
click at [244, 55] on div "9 XP Saņemsi Grūts 70 pilda Apraksts Uzdevums Palīdzība 1 . Vai šādu vienādojum…" at bounding box center [151, 22] width 290 height 667
copy span "Kurā no struktūrām Jūs meklēsiet šablonu, ja jums jāizveido šāda formula?"
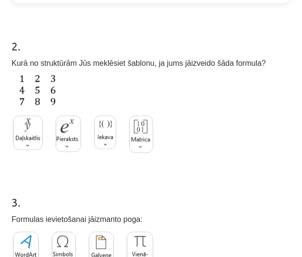
click at [194, 183] on h1 "3 ." at bounding box center [151, 194] width 279 height 30
click at [142, 137] on img at bounding box center [141, 134] width 24 height 37
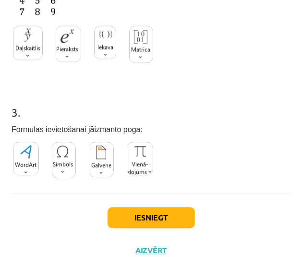
scroll to position [460, 0]
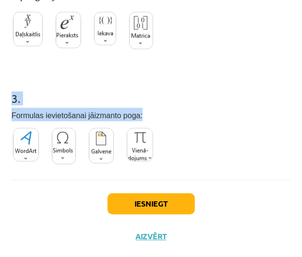
drag, startPoint x: 11, startPoint y: 97, endPoint x: 136, endPoint y: 107, distance: 125.7
copy div "3 . Formulas ievietošanai jāizmanto poga:"
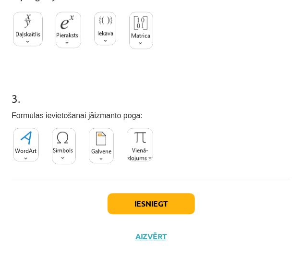
click at [193, 135] on div "3 . Formulas ievietošanai jāizmanto poga:" at bounding box center [151, 123] width 279 height 96
click at [145, 152] on img at bounding box center [140, 145] width 26 height 34
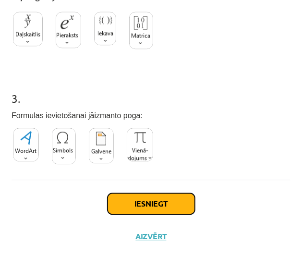
click at [153, 202] on button "Iesniegt" at bounding box center [151, 203] width 87 height 21
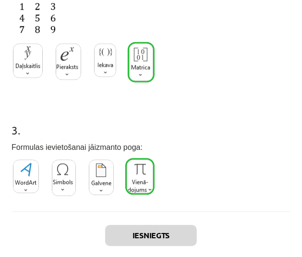
scroll to position [491, 0]
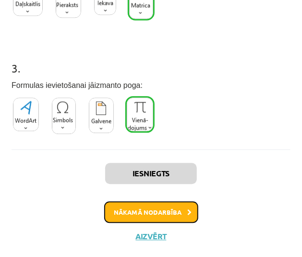
click at [144, 210] on button "Nākamā nodarbība" at bounding box center [151, 212] width 94 height 22
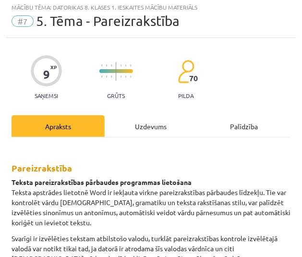
scroll to position [6, 0]
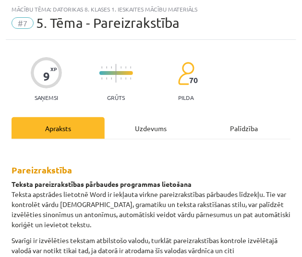
click at [150, 125] on div "Uzdevums" at bounding box center [151, 128] width 93 height 22
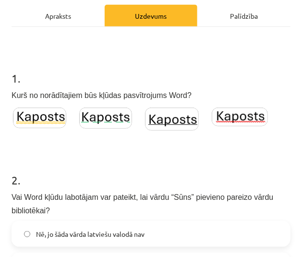
scroll to position [119, 0]
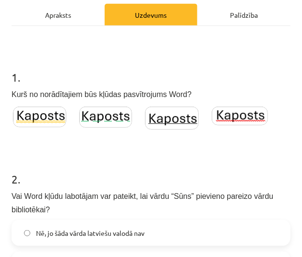
click at [259, 118] on img at bounding box center [240, 116] width 56 height 19
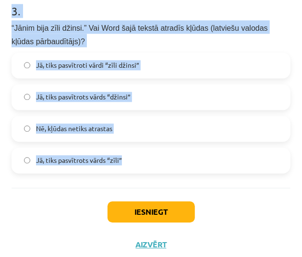
scroll to position [500, 0]
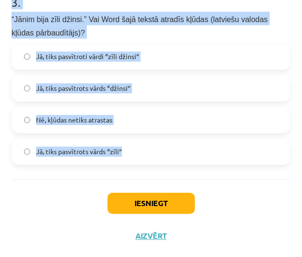
drag, startPoint x: 9, startPoint y: 37, endPoint x: 145, endPoint y: 144, distance: 173.6
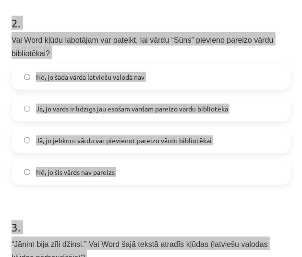
scroll to position [178, 0]
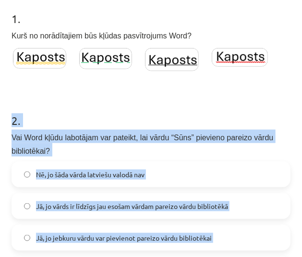
click at [67, 81] on form "1 . Kurš no norādītajiem būs kļūdas pasvītrojums Word? 2 . Vai Word kļūdu labot…" at bounding box center [151, 241] width 279 height 492
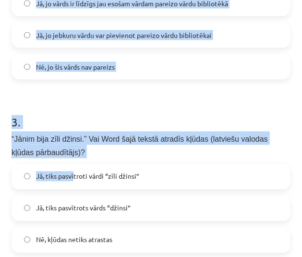
scroll to position [500, 0]
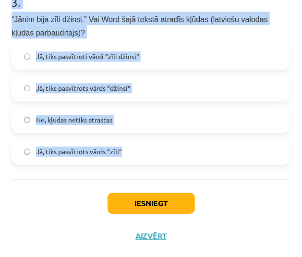
drag, startPoint x: 6, startPoint y: 109, endPoint x: 135, endPoint y: 164, distance: 140.2
copy form "2 . Vai Word kļūdu labotājam var pateikt, lai vārdu “Sūns” pievieno pareizo vār…"
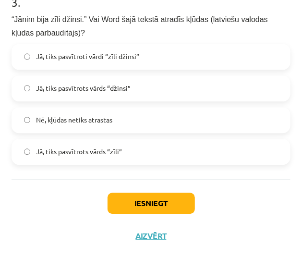
click at [225, 202] on div "Iesniegt Aizvērt" at bounding box center [151, 212] width 279 height 67
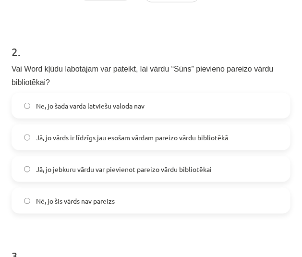
scroll to position [246, 0]
click at [135, 171] on span "Jā, jo jebkuru vārdu var pievienot pareizo vārdu bibliotēkai" at bounding box center [124, 170] width 176 height 10
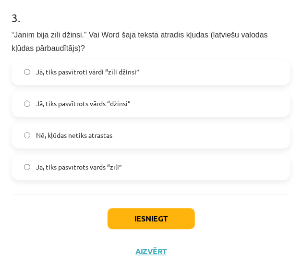
scroll to position [492, 0]
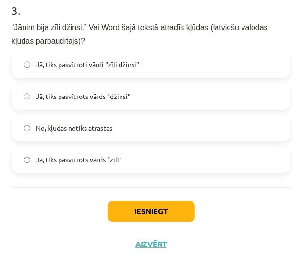
click at [131, 131] on label "Nē, kļūdas netiks atrastas" at bounding box center [150, 128] width 277 height 24
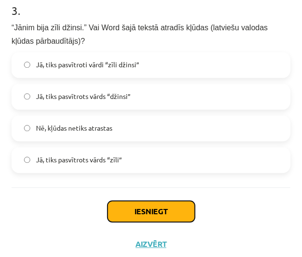
click at [144, 211] on button "Iesniegt" at bounding box center [151, 211] width 87 height 21
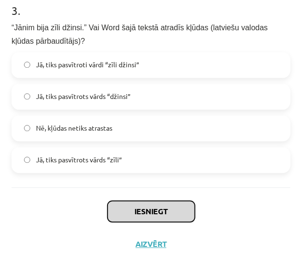
click at [144, 211] on button "Iesniegt" at bounding box center [151, 211] width 87 height 21
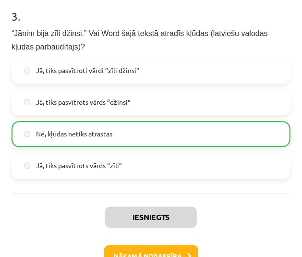
scroll to position [530, 0]
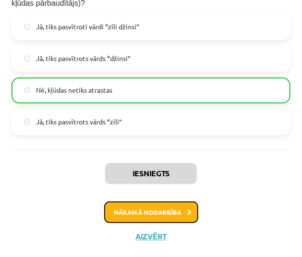
click at [153, 218] on button "Nākamā nodarbība" at bounding box center [151, 212] width 94 height 22
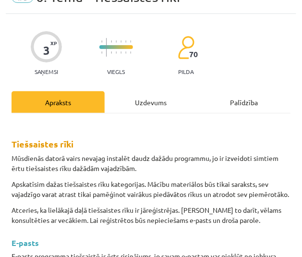
scroll to position [6, 0]
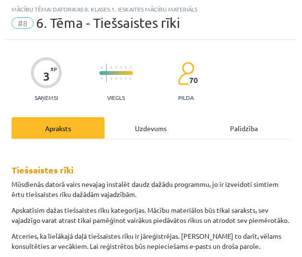
click at [153, 132] on div "Uzdevums" at bounding box center [151, 128] width 93 height 22
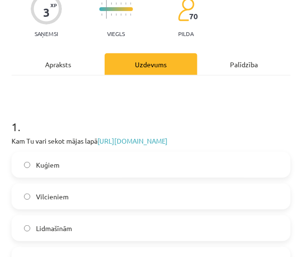
scroll to position [71, 0]
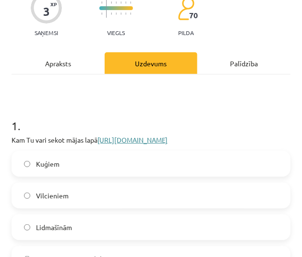
click at [142, 141] on link "https://www.flightradar24.com/56.65,23.73/10" at bounding box center [132, 139] width 70 height 9
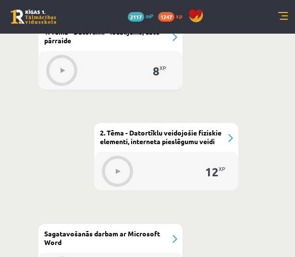
scroll to position [561, 0]
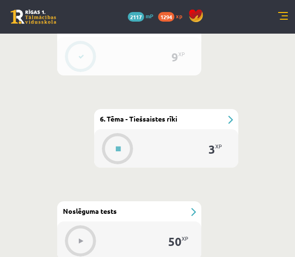
scroll to position [1084, 0]
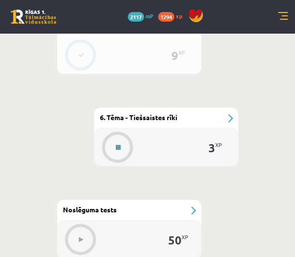
click at [115, 134] on div at bounding box center [118, 147] width 31 height 26
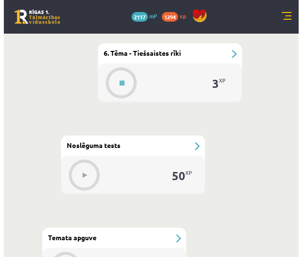
scroll to position [1106, 0]
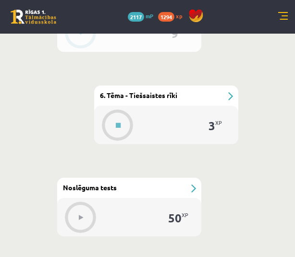
click at [228, 89] on div "#8 6. Tēma - Tiešsaistes rīki" at bounding box center [166, 95] width 144 height 20
click at [113, 125] on button at bounding box center [118, 125] width 22 height 22
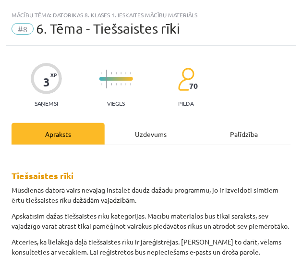
click at [159, 128] on div "Uzdevums" at bounding box center [151, 134] width 93 height 22
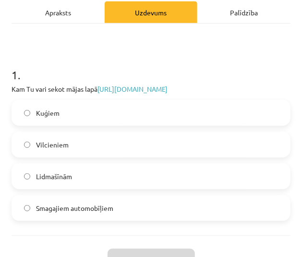
scroll to position [139, 0]
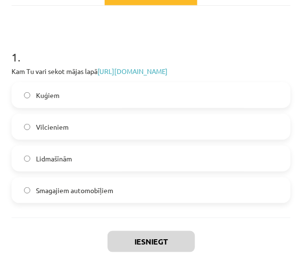
click at [77, 163] on label "Lidmašīnām" at bounding box center [150, 158] width 277 height 24
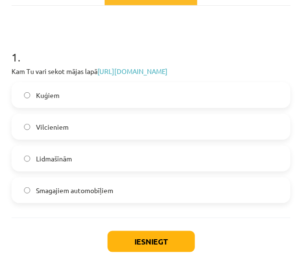
scroll to position [178, 0]
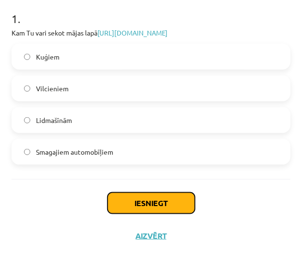
click at [135, 203] on button "Iesniegt" at bounding box center [151, 202] width 87 height 21
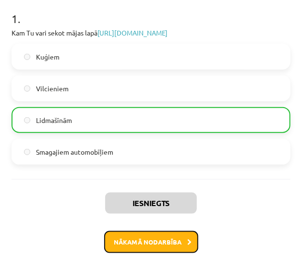
click at [163, 251] on button "Nākamā nodarbība" at bounding box center [151, 242] width 94 height 22
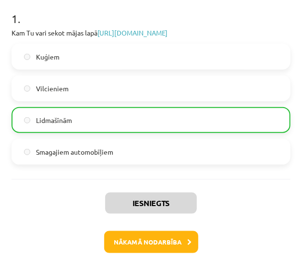
scroll to position [6, 0]
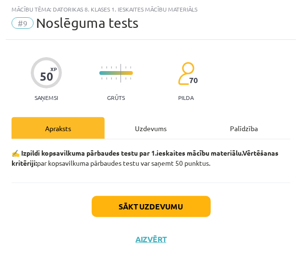
click at [152, 134] on div "Uzdevums" at bounding box center [151, 128] width 93 height 22
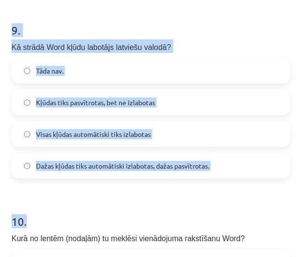
scroll to position [1870, 0]
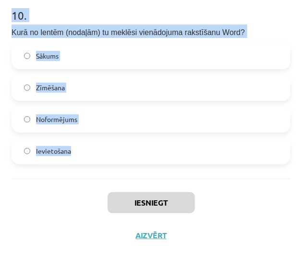
drag, startPoint x: 12, startPoint y: 191, endPoint x: 118, endPoint y: 152, distance: 112.7
copy form "1 . Cik reizes bits ir mazāks par baitu? 8 4 16 2 2 . Ja Tev nav pieejams Word,…"
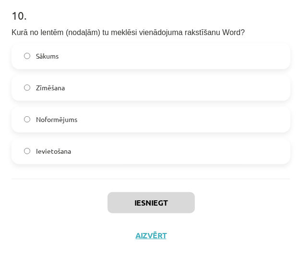
click at [268, 195] on div "Iesniegt Aizvērt" at bounding box center [151, 212] width 279 height 67
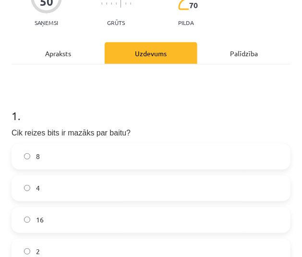
scroll to position [100, 0]
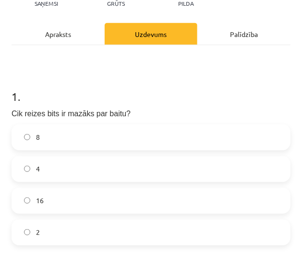
click at [142, 130] on label "8" at bounding box center [150, 137] width 277 height 24
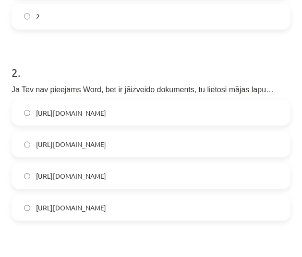
scroll to position [322, 0]
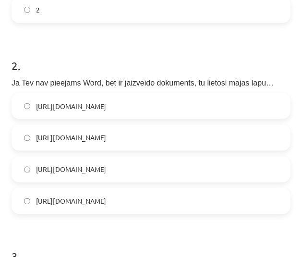
click at [91, 205] on span "https://www.google.com/docs/about/" at bounding box center [71, 201] width 70 height 10
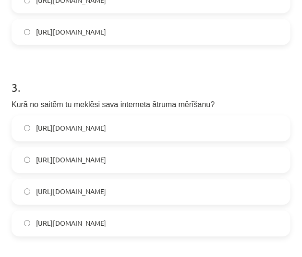
scroll to position [512, 0]
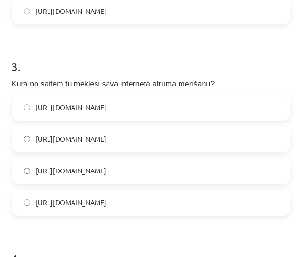
click at [123, 176] on label "https://www.speedtest.net/" at bounding box center [150, 171] width 277 height 24
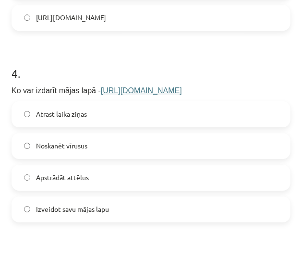
scroll to position [697, 0]
click at [123, 177] on label "Apstrādāt attēlus" at bounding box center [150, 177] width 277 height 24
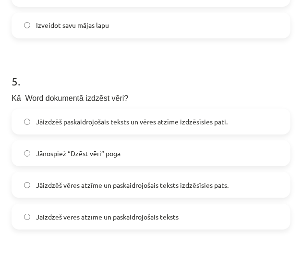
click at [123, 177] on label "Jāizdzēš vēres atzīme un paskaidrojošais teksts izdzēsīsies pats." at bounding box center [150, 185] width 277 height 24
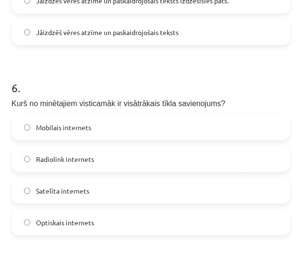
scroll to position [1067, 0]
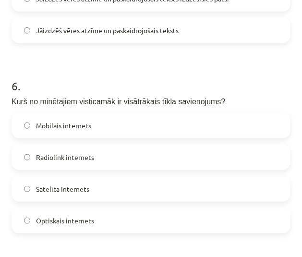
click at [122, 184] on label "Satelīta internets" at bounding box center [150, 189] width 277 height 24
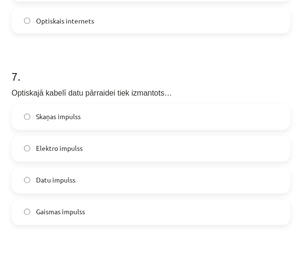
scroll to position [1273, 0]
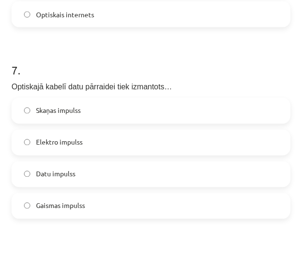
click at [129, 174] on label "Datu impulss" at bounding box center [150, 174] width 277 height 24
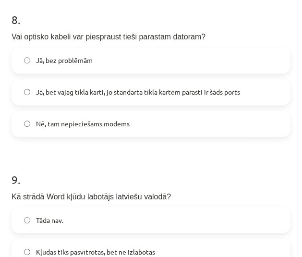
scroll to position [1515, 0]
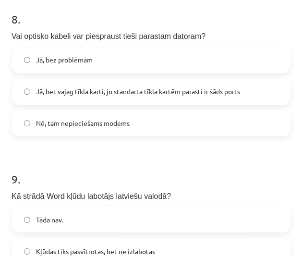
click at [95, 114] on label "Nē, tam nepieciešams modems" at bounding box center [150, 123] width 277 height 24
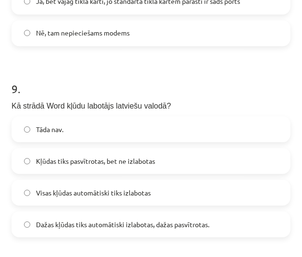
scroll to position [1607, 0]
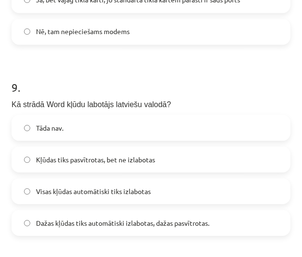
click at [84, 160] on span "Kļūdas tiks pasvītrotas, bet ne izlabotas" at bounding box center [95, 160] width 119 height 10
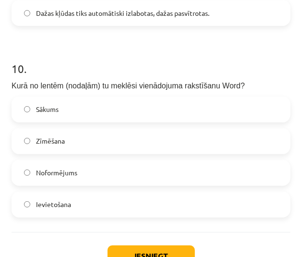
click at [74, 200] on label "Ievietošana" at bounding box center [150, 204] width 277 height 24
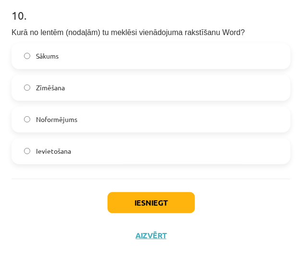
click at [133, 189] on div "Iesniegt Aizvērt" at bounding box center [151, 212] width 279 height 67
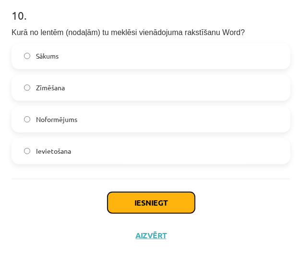
click at [133, 193] on button "Iesniegt" at bounding box center [151, 202] width 87 height 21
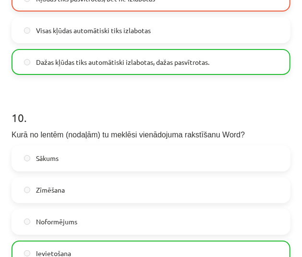
scroll to position [1900, 0]
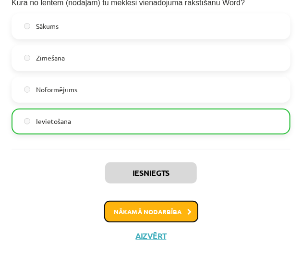
click at [171, 219] on button "Nākamā nodarbība" at bounding box center [151, 212] width 94 height 22
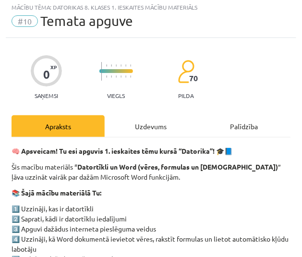
scroll to position [6, 0]
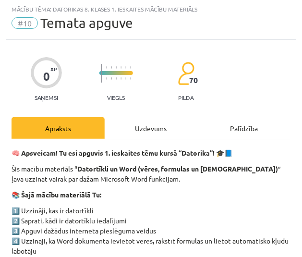
click at [145, 131] on div "Uzdevums" at bounding box center [151, 128] width 93 height 22
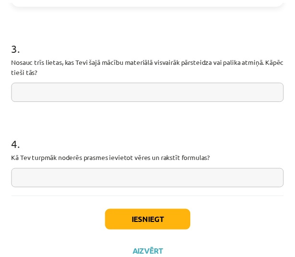
scroll to position [841, 0]
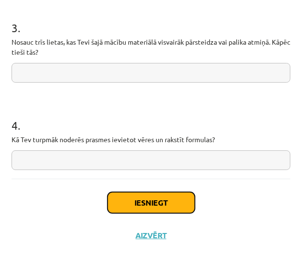
click at [134, 200] on button "Iesniegt" at bounding box center [151, 202] width 87 height 21
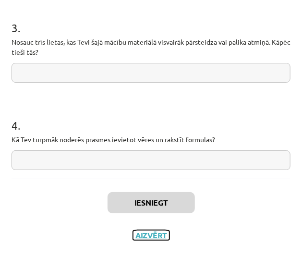
click at [146, 234] on button "Aizvērt" at bounding box center [151, 235] width 36 height 10
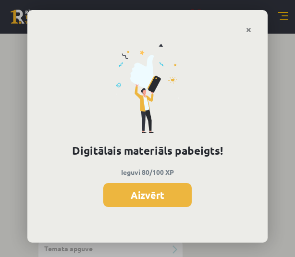
scroll to position [1075, 0]
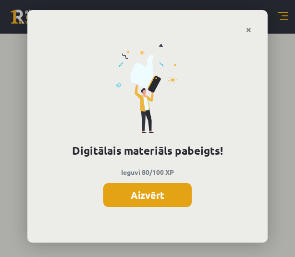
click at [137, 198] on button "Aizvērt" at bounding box center [147, 195] width 88 height 24
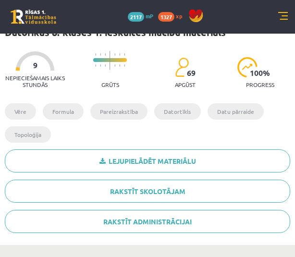
scroll to position [199, 0]
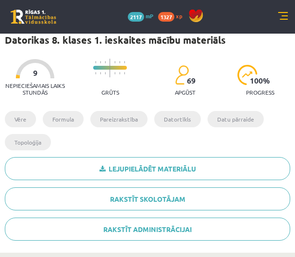
click at [277, 13] on div "0 Dāvanas 2117 mP 1327 xp" at bounding box center [147, 17] width 295 height 34
click at [285, 22] on div "0 Dāvanas 2117 mP 1327 xp" at bounding box center [147, 17] width 295 height 34
click at [282, 11] on div "0 Dāvanas 2117 mP 1327 xp" at bounding box center [147, 17] width 295 height 34
click at [51, 12] on link at bounding box center [34, 17] width 46 height 14
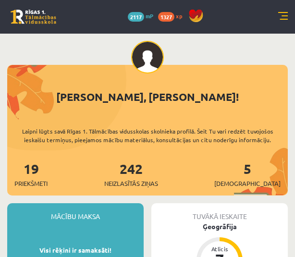
click at [252, 176] on div "5 [DEMOGRAPHIC_DATA]" at bounding box center [247, 173] width 66 height 30
click at [264, 182] on span "[DEMOGRAPHIC_DATA]" at bounding box center [247, 184] width 66 height 10
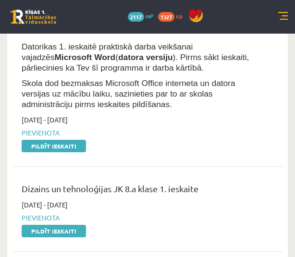
scroll to position [419, 0]
